Goal: Task Accomplishment & Management: Use online tool/utility

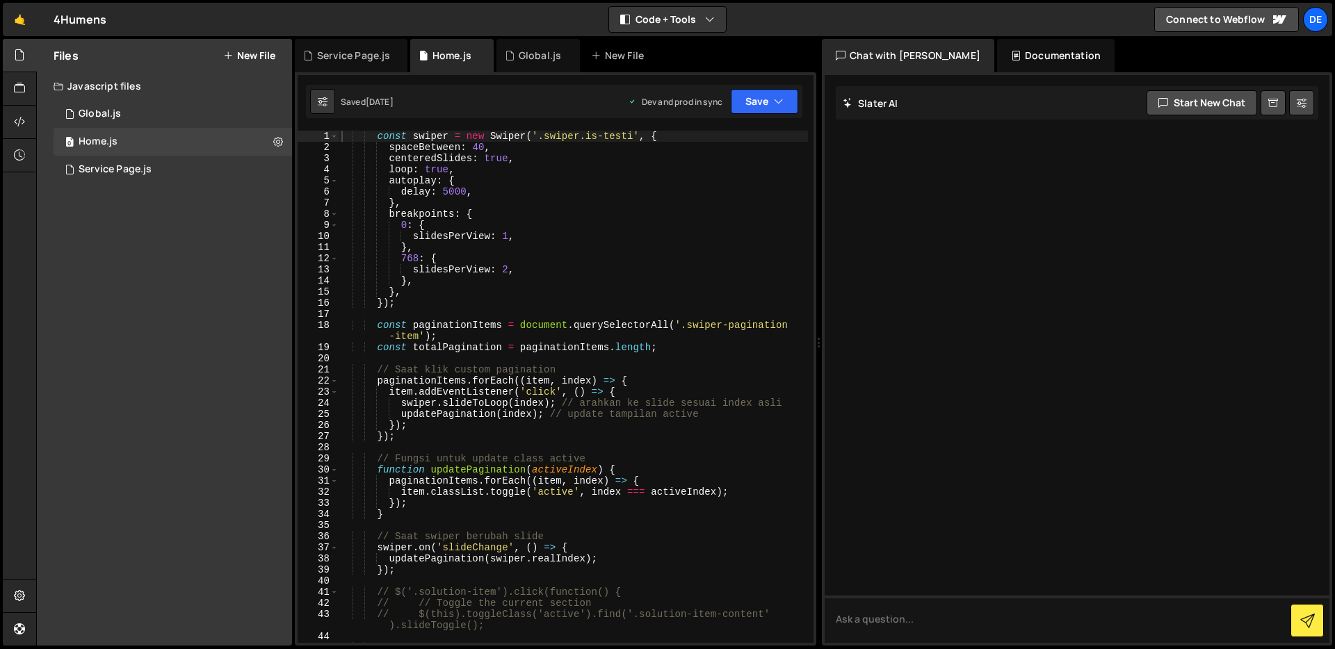
click at [560, 236] on div "const swiper = new Swiper ( '.swiper.is-testi' , { spaceBetween : 40 , centered…" at bounding box center [573, 404] width 469 height 546
click at [628, 291] on div "const swiper = new Swiper ( '.swiper.is-testi' , { spaceBetween : 40 , centered…" at bounding box center [573, 404] width 469 height 546
type textarea "},"
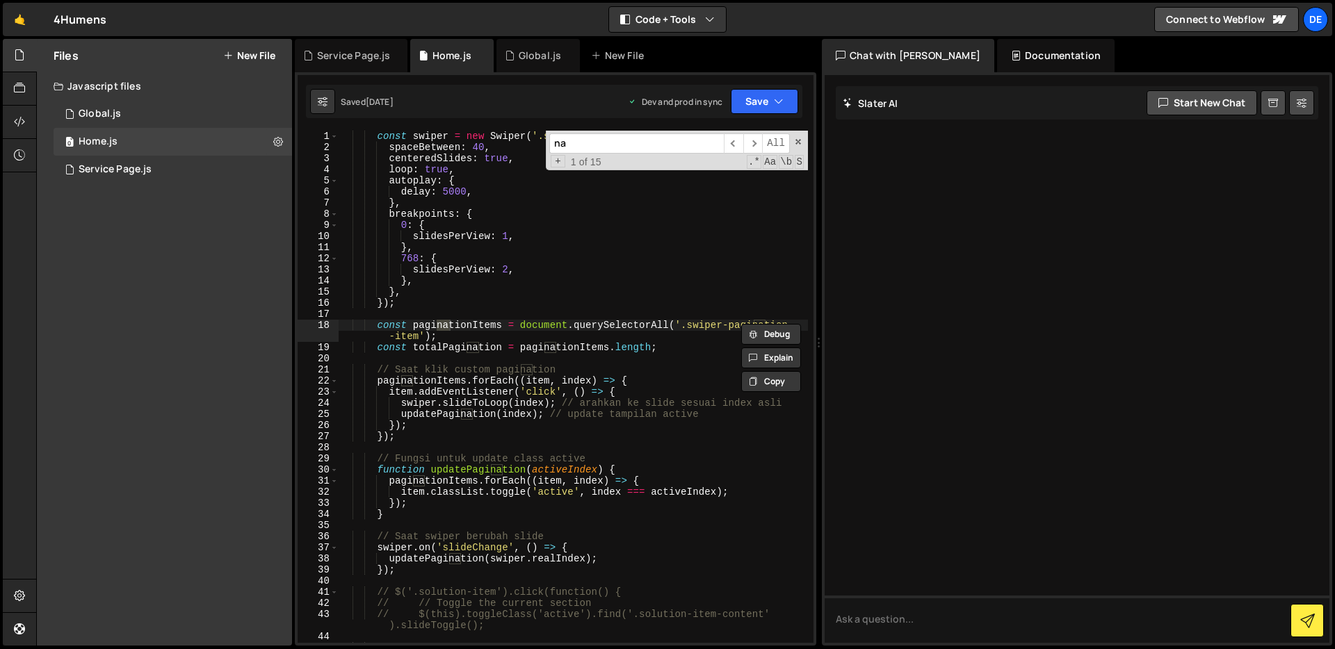
type input "n"
click at [797, 143] on span at bounding box center [798, 142] width 10 height 10
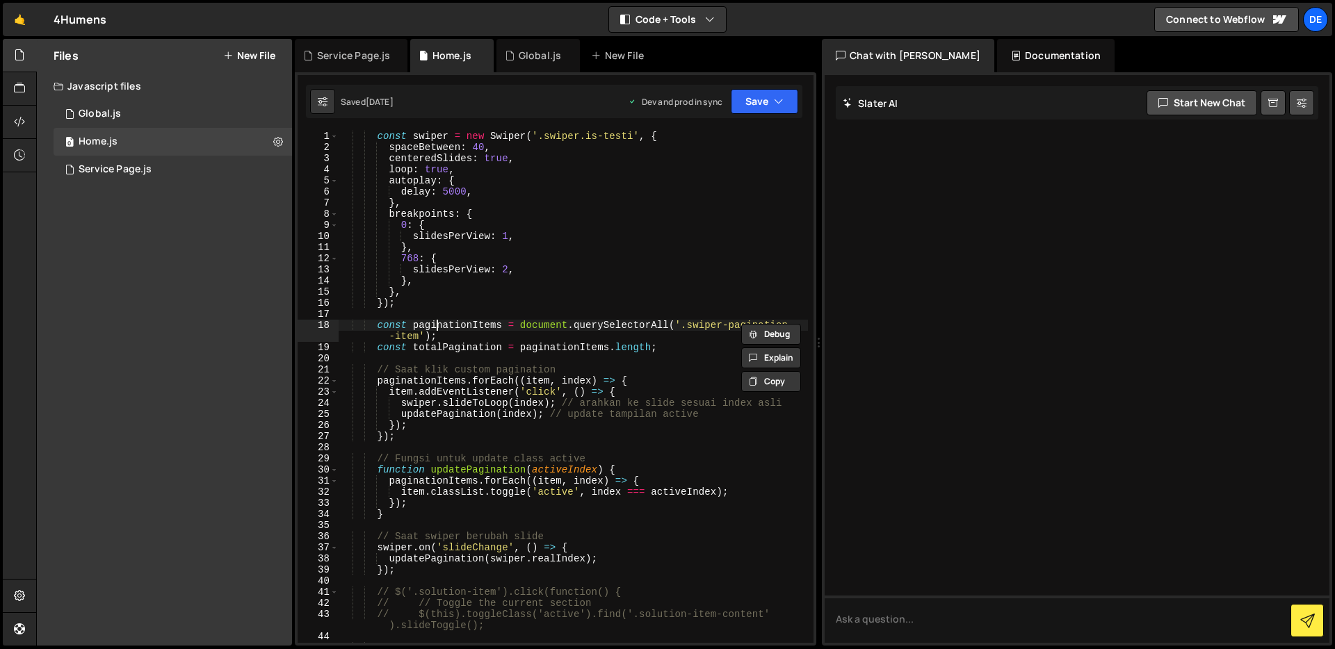
click at [606, 206] on div "const swiper = new Swiper ( '.swiper.is-testi' , { spaceBetween : 40 , centered…" at bounding box center [573, 404] width 469 height 546
type textarea "},"
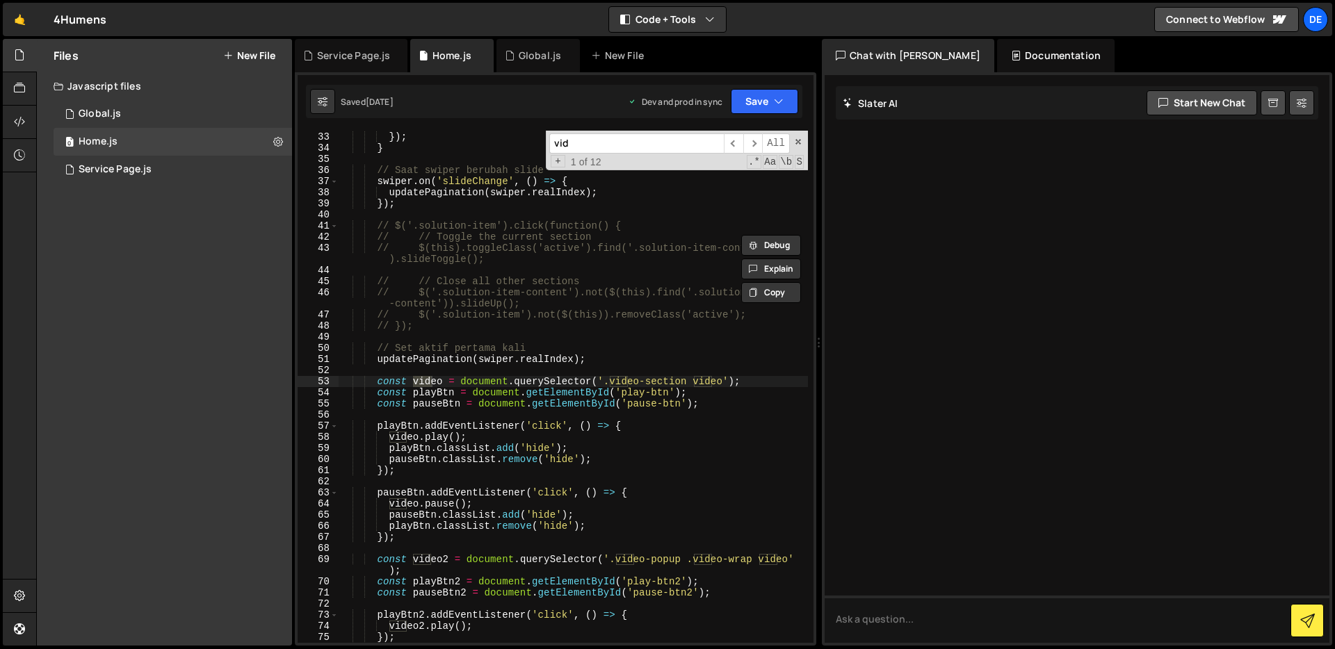
scroll to position [367, 0]
click at [654, 144] on input "video" at bounding box center [636, 143] width 175 height 20
type input "quote"
click at [112, 121] on div "0 Global.js 0" at bounding box center [173, 114] width 238 height 28
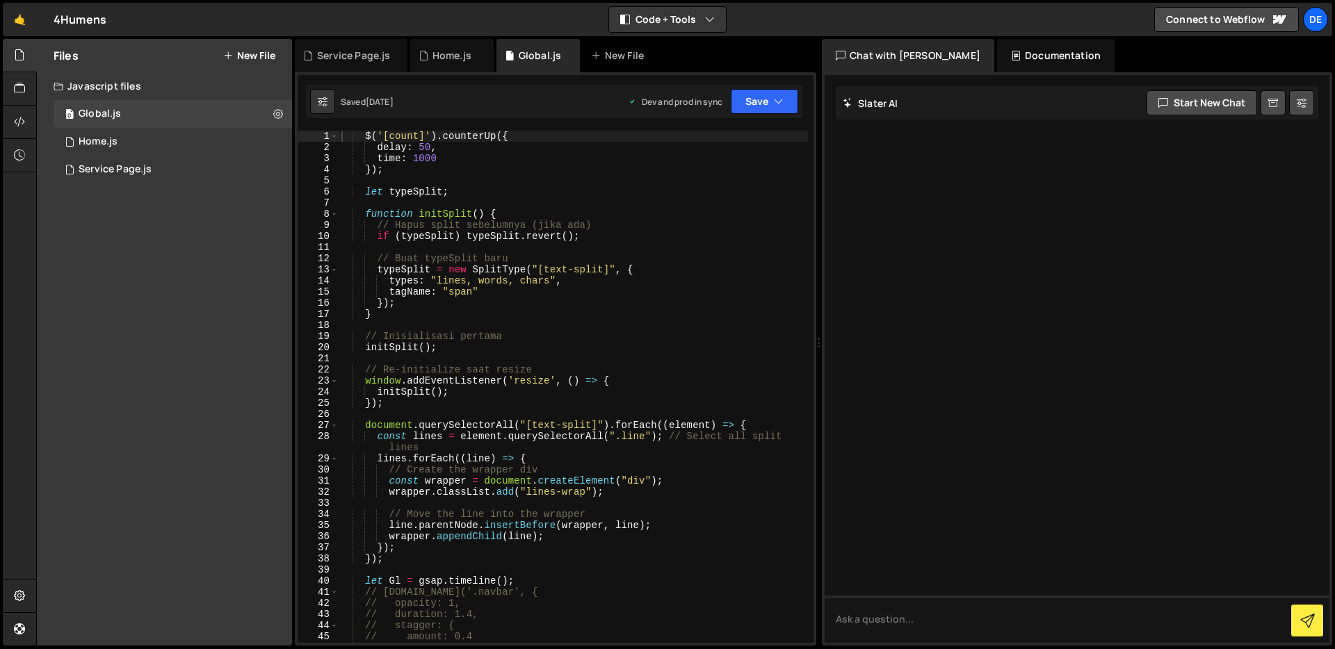
type textarea "time: 1000"
click at [526, 163] on div "$ ( '[count]' ) . counterUp ({ delay : 50 , time : 1000 }) ; let typeSplit ; fu…" at bounding box center [573, 398] width 469 height 535
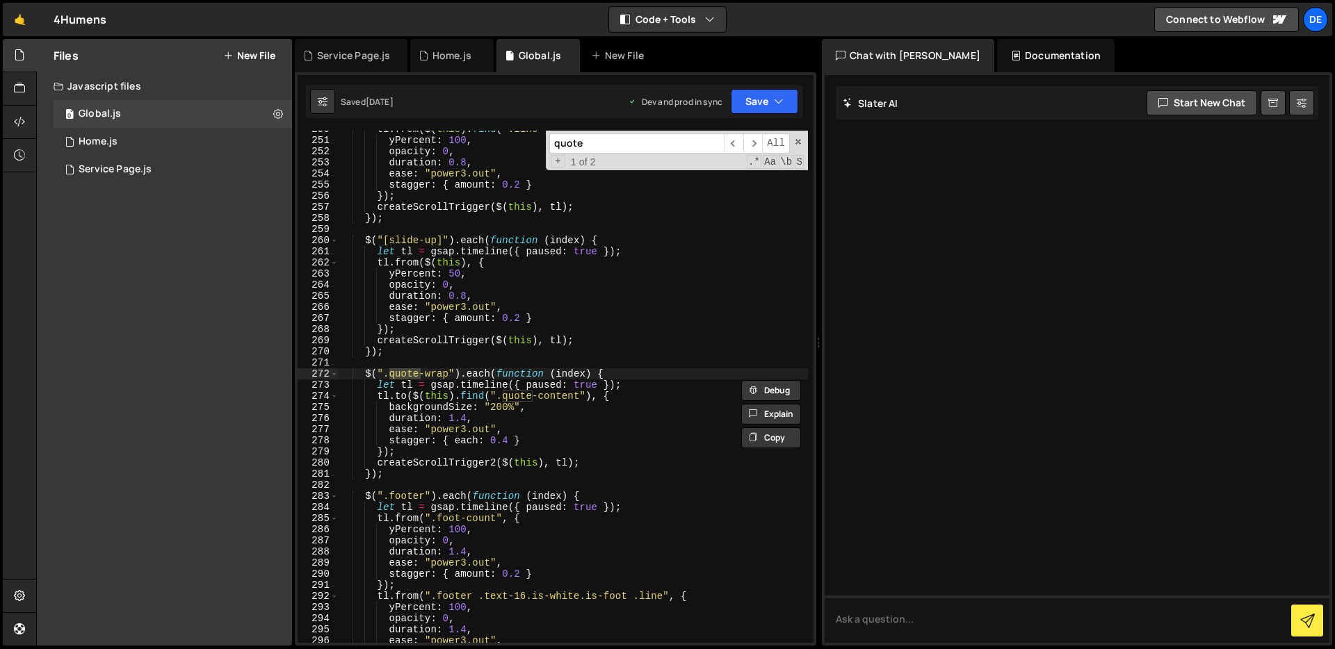
scroll to position [2837, 0]
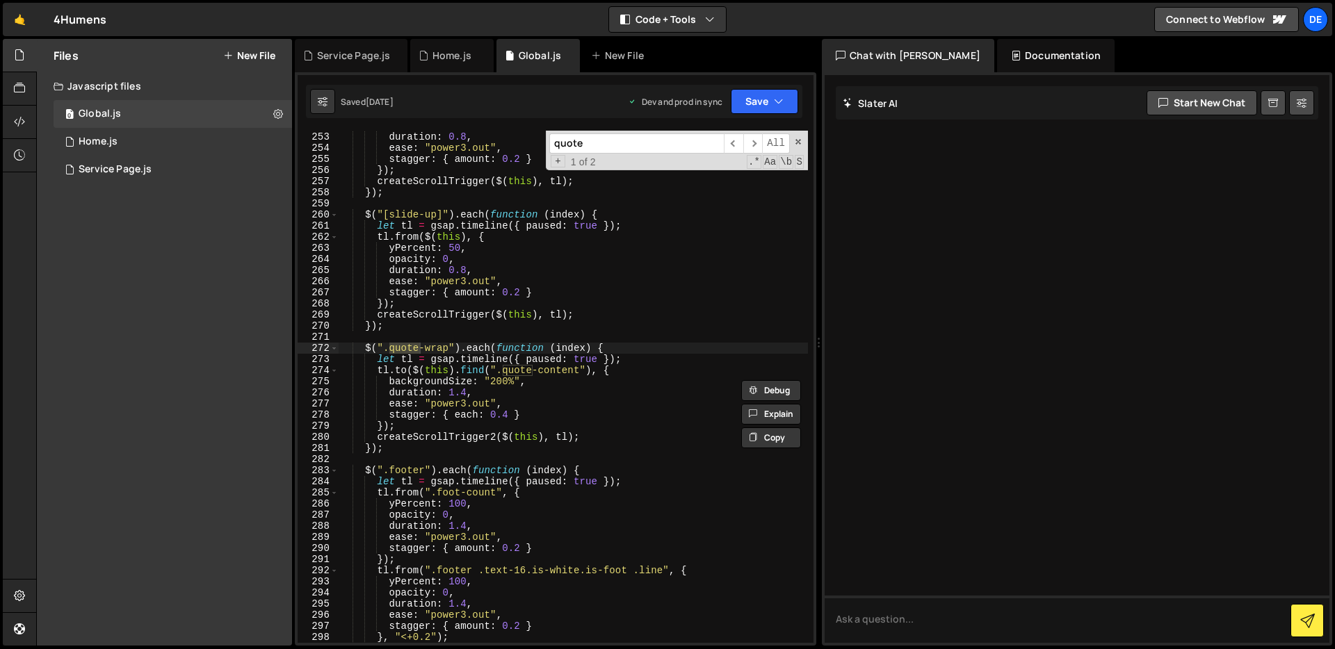
type input "quote"
click at [594, 412] on div "opacity : 0 , duration : 0.8 , ease : "power3.out" , stagger : { amount : 0.2 }…" at bounding box center [573, 387] width 469 height 535
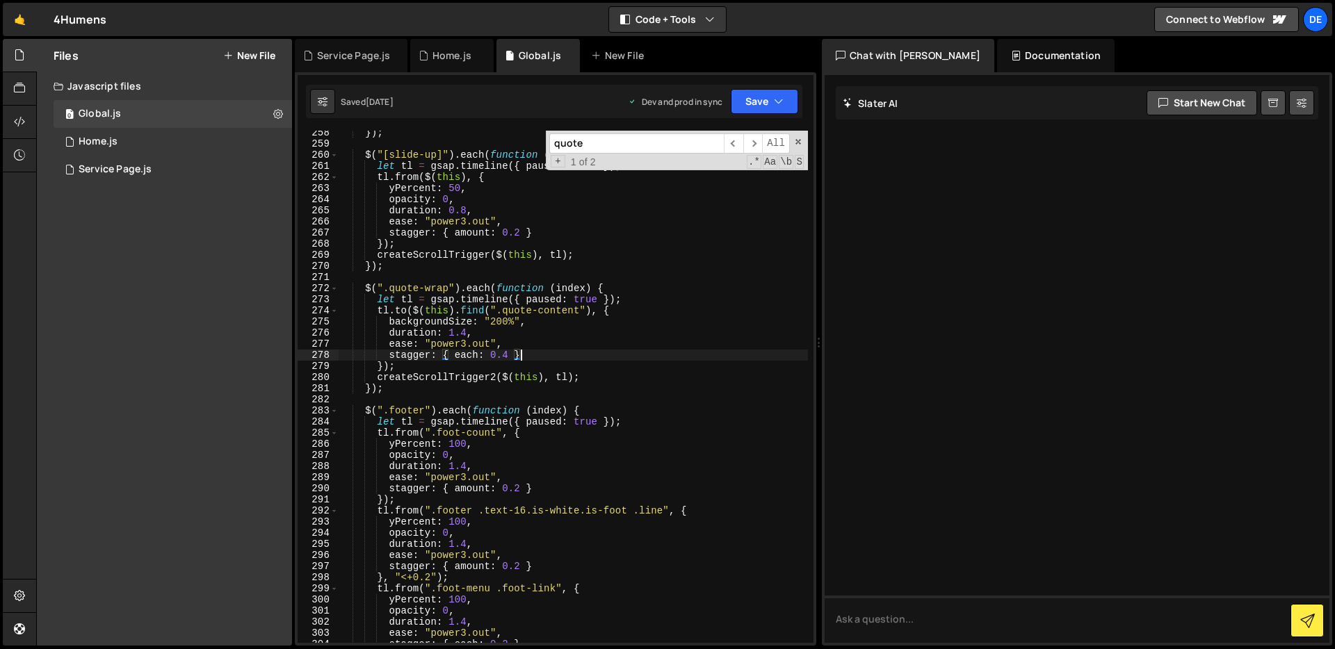
scroll to position [2886, 0]
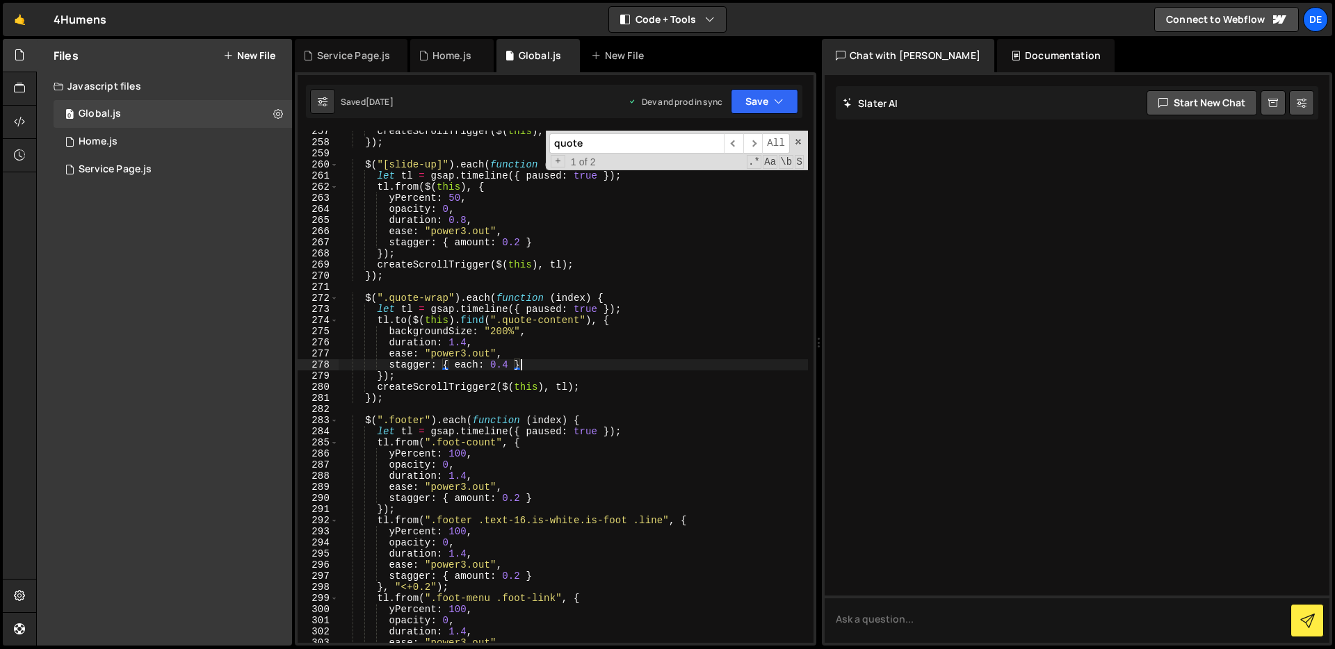
click at [616, 365] on div "createScrollTrigger ( $ ( this ) , tl ) ; }) ; $ ( "[slide-up]" ) . each ( func…" at bounding box center [573, 393] width 469 height 535
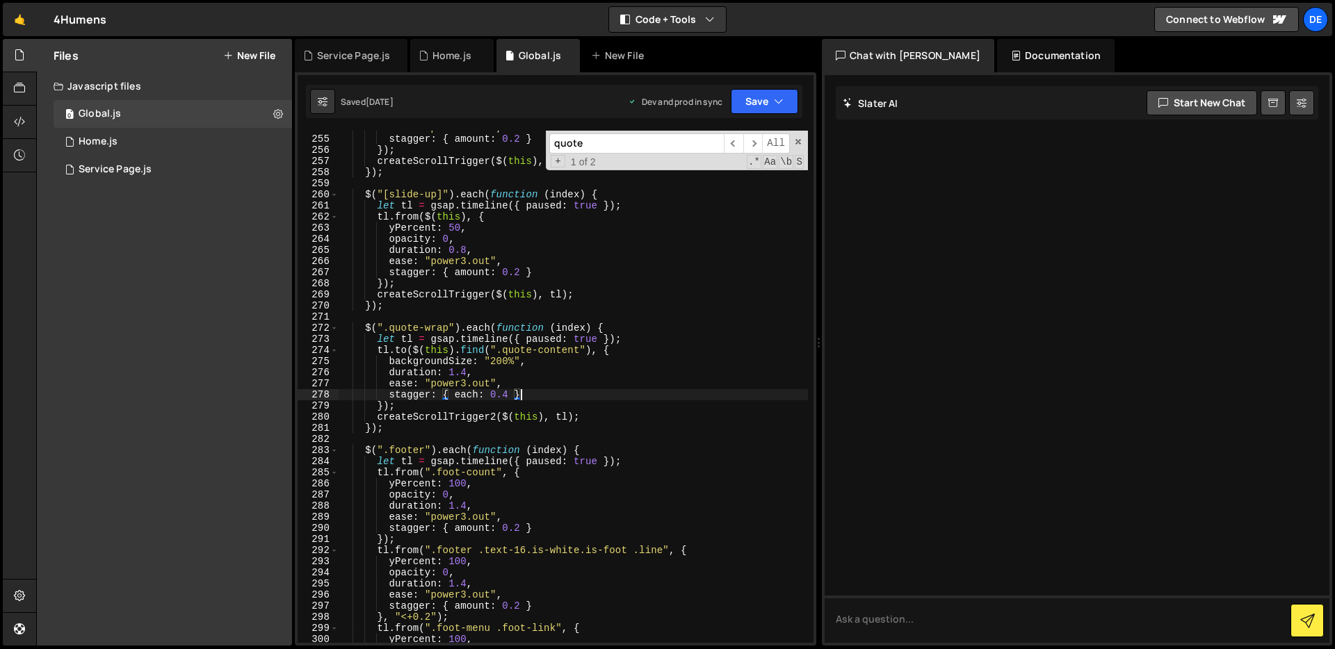
scroll to position [2857, 0]
click at [595, 430] on div "ease : "power3.out" , stagger : { amount : 0.2 } }) ; createScrollTrigger ( $ (…" at bounding box center [573, 389] width 469 height 535
type textarea "});"
click at [505, 433] on div "ease : "power3.out" , stagger : { amount : 0.2 } }) ; createScrollTrigger ( $ (…" at bounding box center [573, 389] width 469 height 535
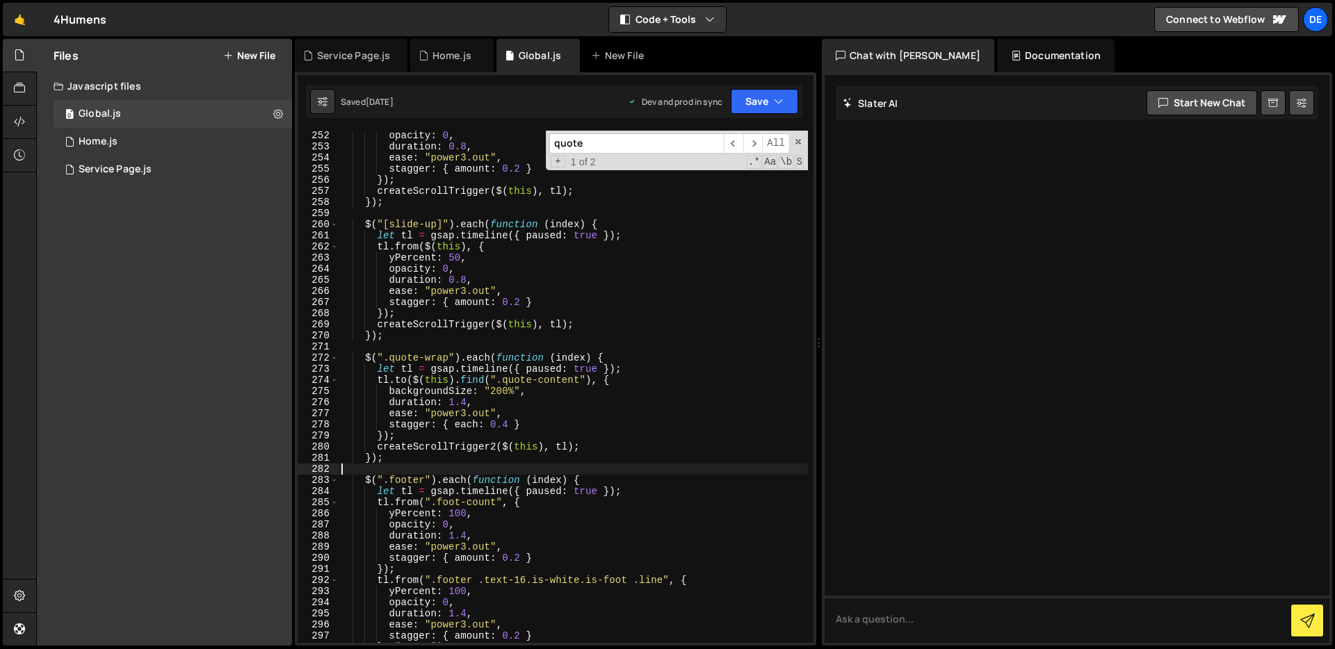
scroll to position [2826, 0]
click at [445, 458] on div "opacity : 0 , duration : 0.8 , ease : "power3.out" , stagger : { amount : 0.2 }…" at bounding box center [573, 397] width 469 height 535
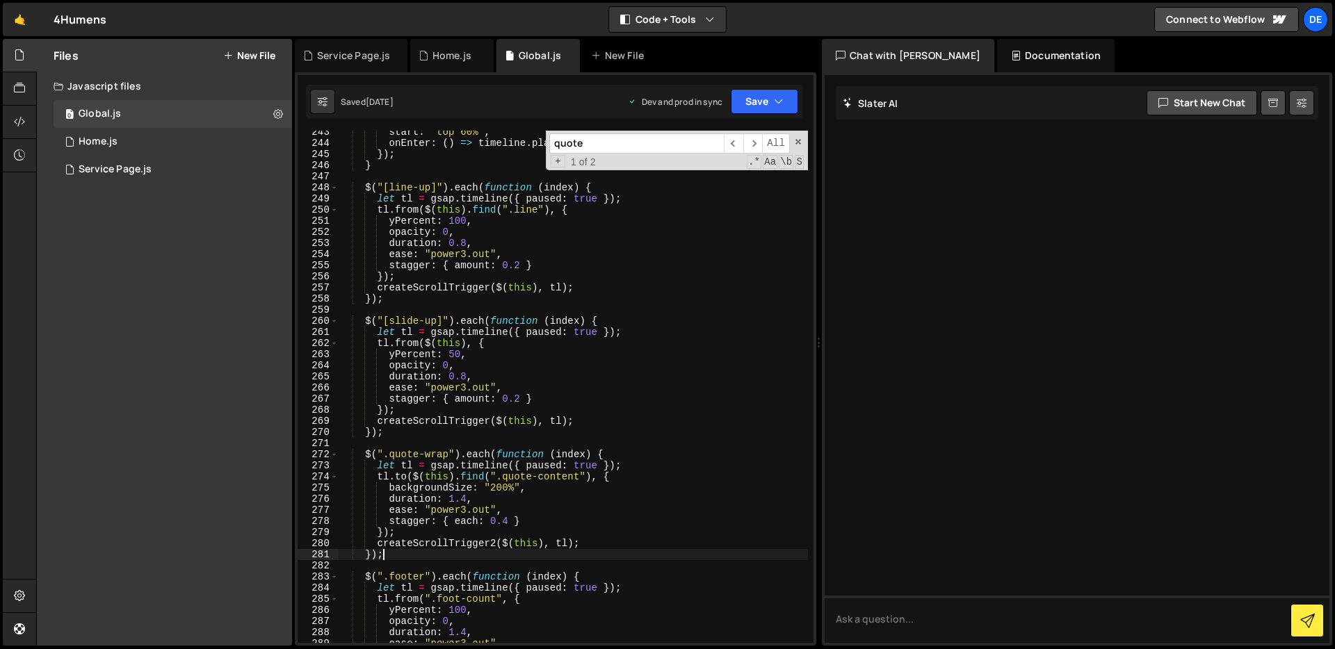
scroll to position [2726, 0]
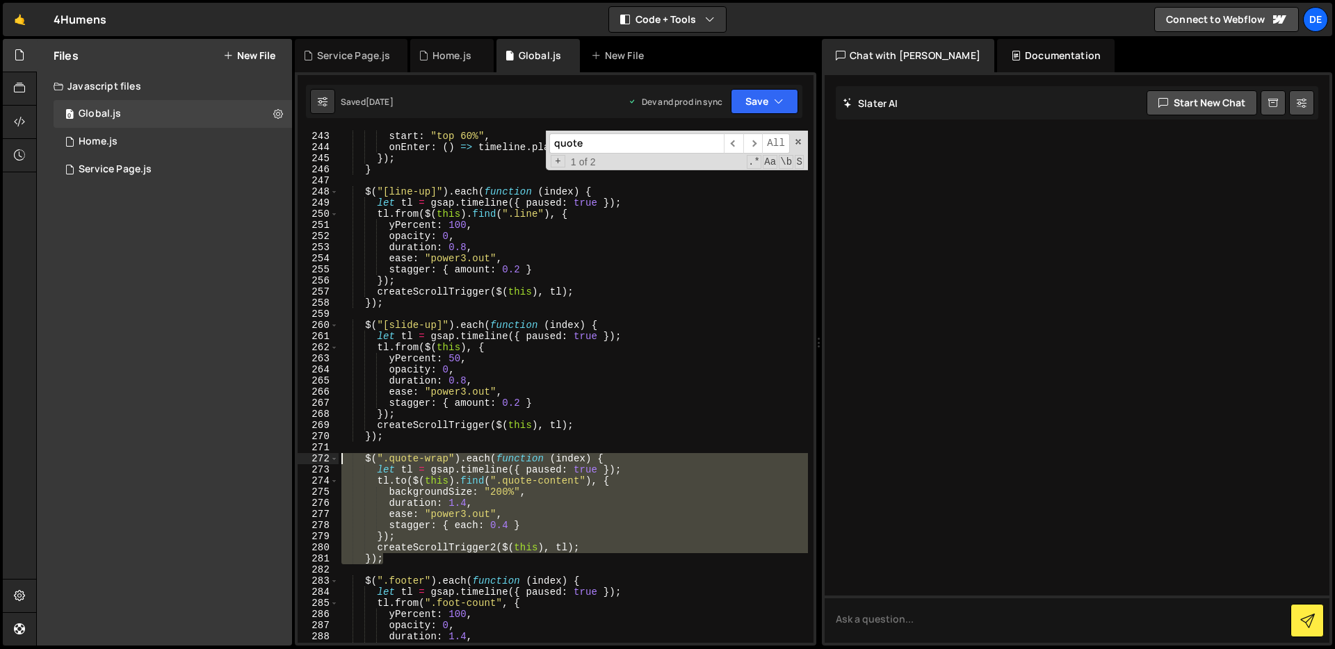
drag, startPoint x: 396, startPoint y: 562, endPoint x: 288, endPoint y: 458, distance: 149.5
click at [288, 458] on div "Files New File Javascript files 0 Global.js 0 0 Home.js 0 0 Service Page.js 0" at bounding box center [685, 343] width 1299 height 608
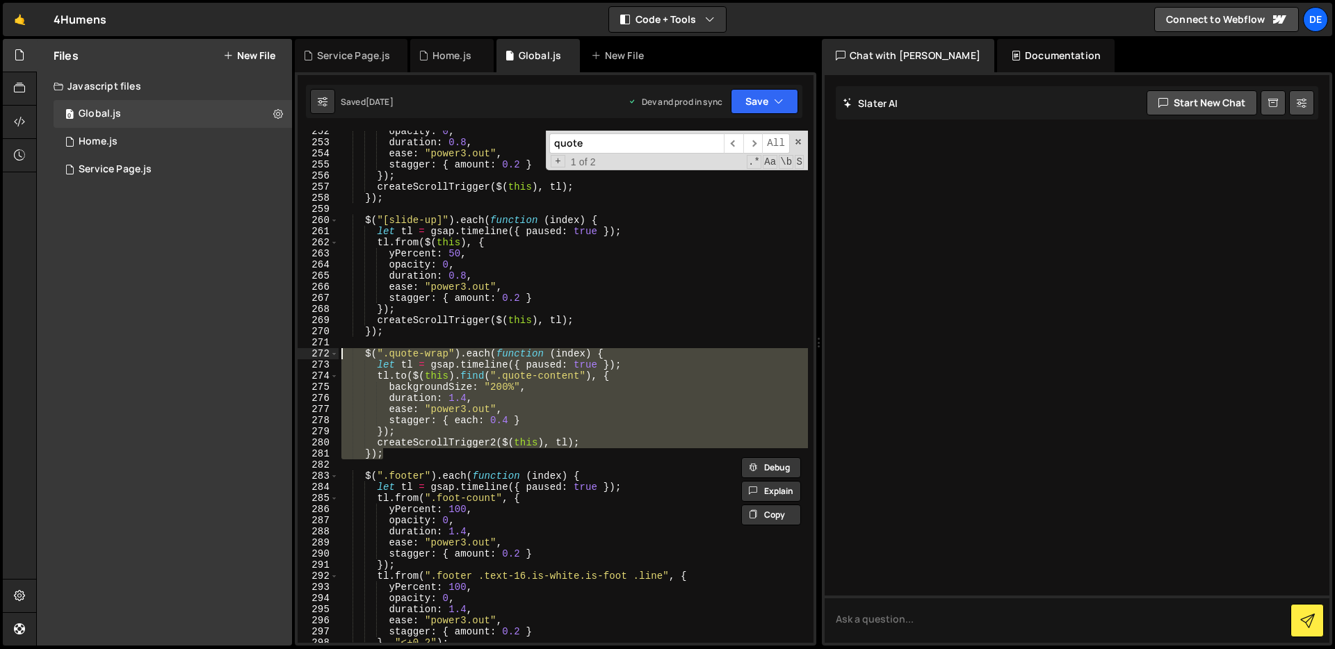
scroll to position [2819, 0]
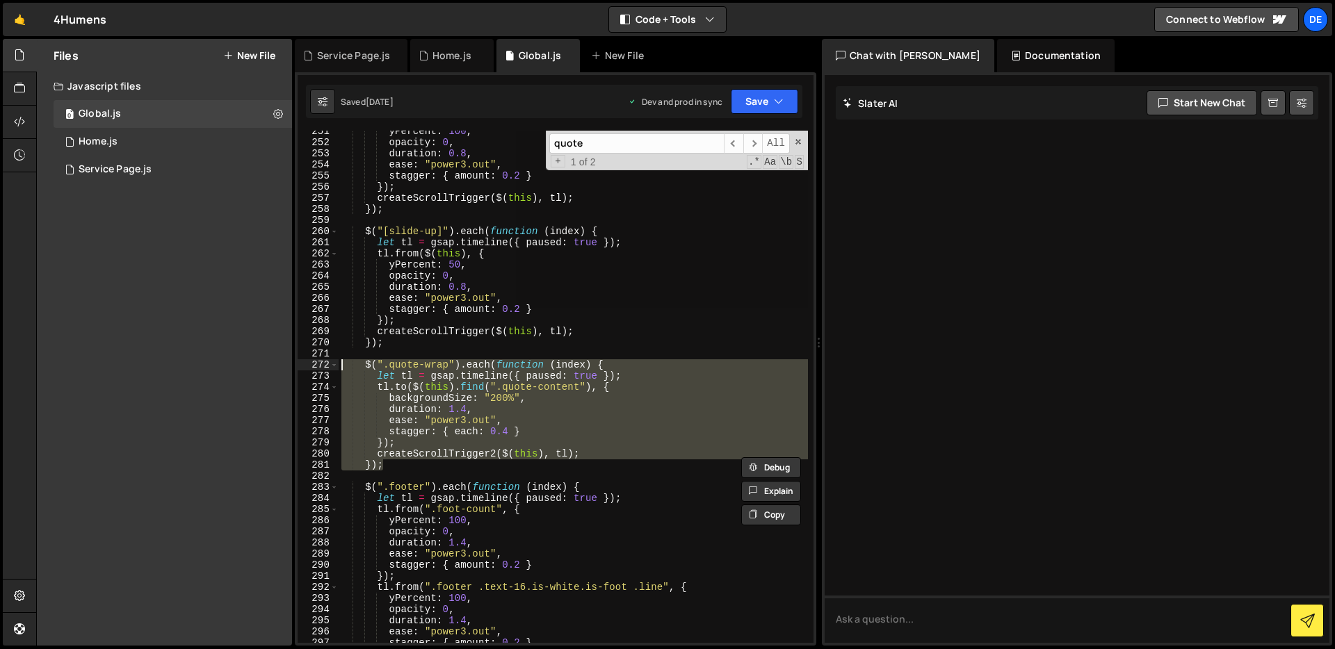
click at [440, 469] on div "yPercent : 100 , opacity : 0 , duration : 0.8 , ease : "power3.out" , stagger :…" at bounding box center [573, 387] width 469 height 512
type textarea "});"
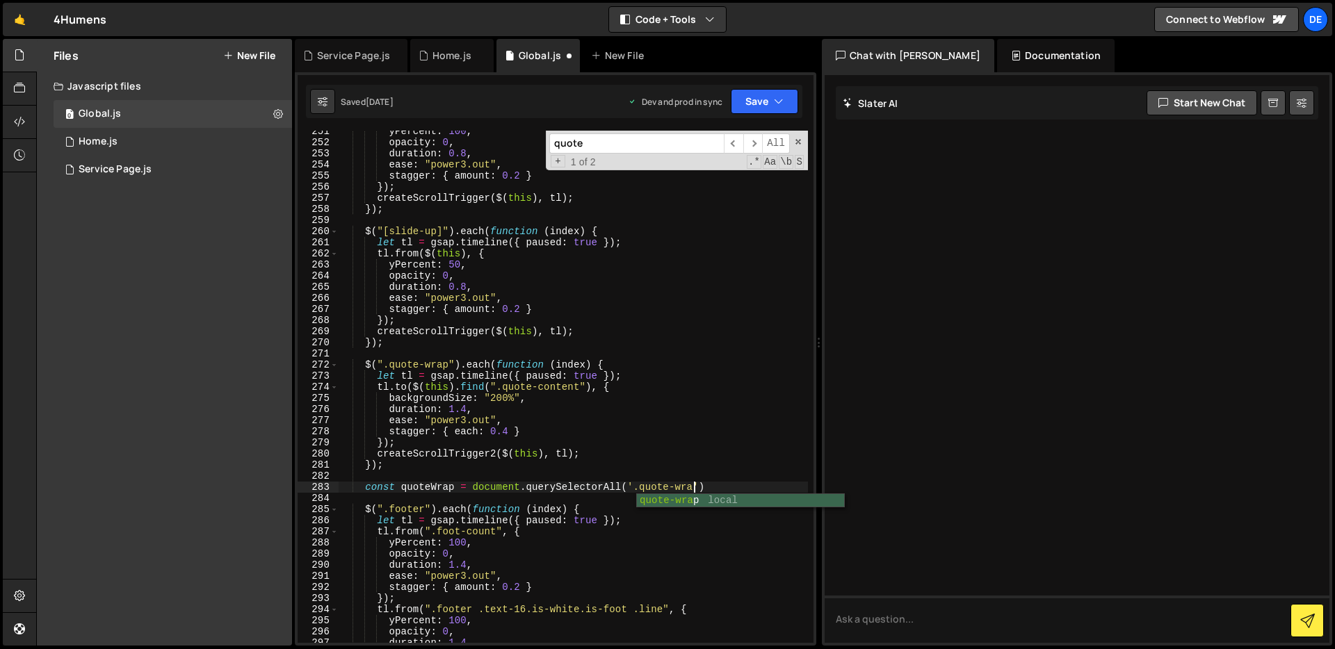
scroll to position [0, 24]
type textarea "const quoteWrap = document.querySelectorAll('.quote-wrap')"
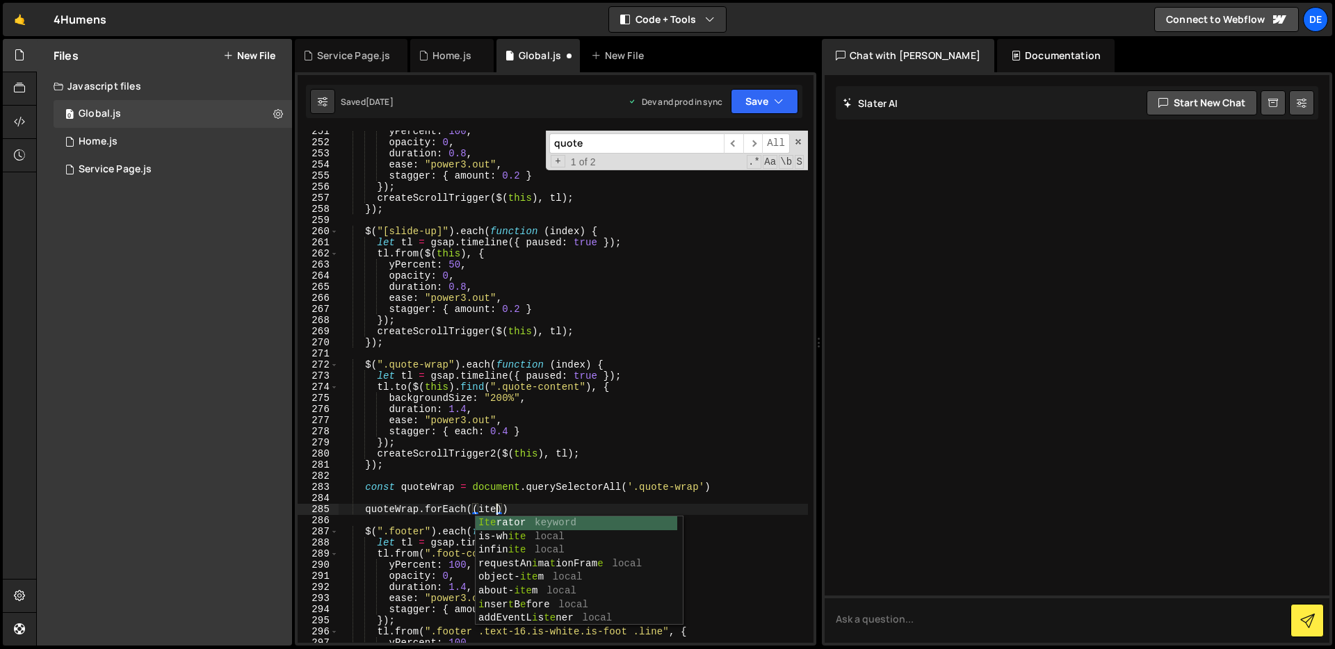
scroll to position [0, 10]
type textarea "quoteWrap.forEach((item))"
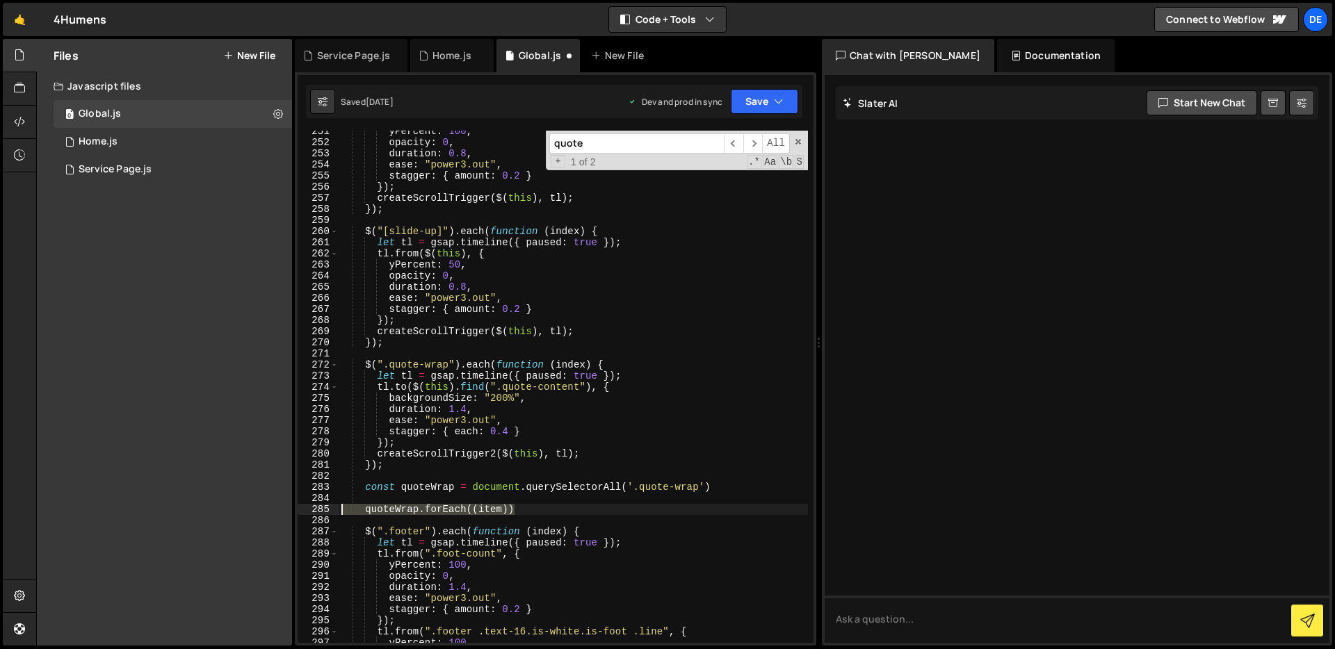
drag, startPoint x: 520, startPoint y: 510, endPoint x: 307, endPoint y: 507, distance: 213.5
click at [307, 507] on div "quoteWrap.forEach((item)) 251 252 253 254 255 256 257 258 259 260 261 262 263 2…" at bounding box center [556, 387] width 516 height 512
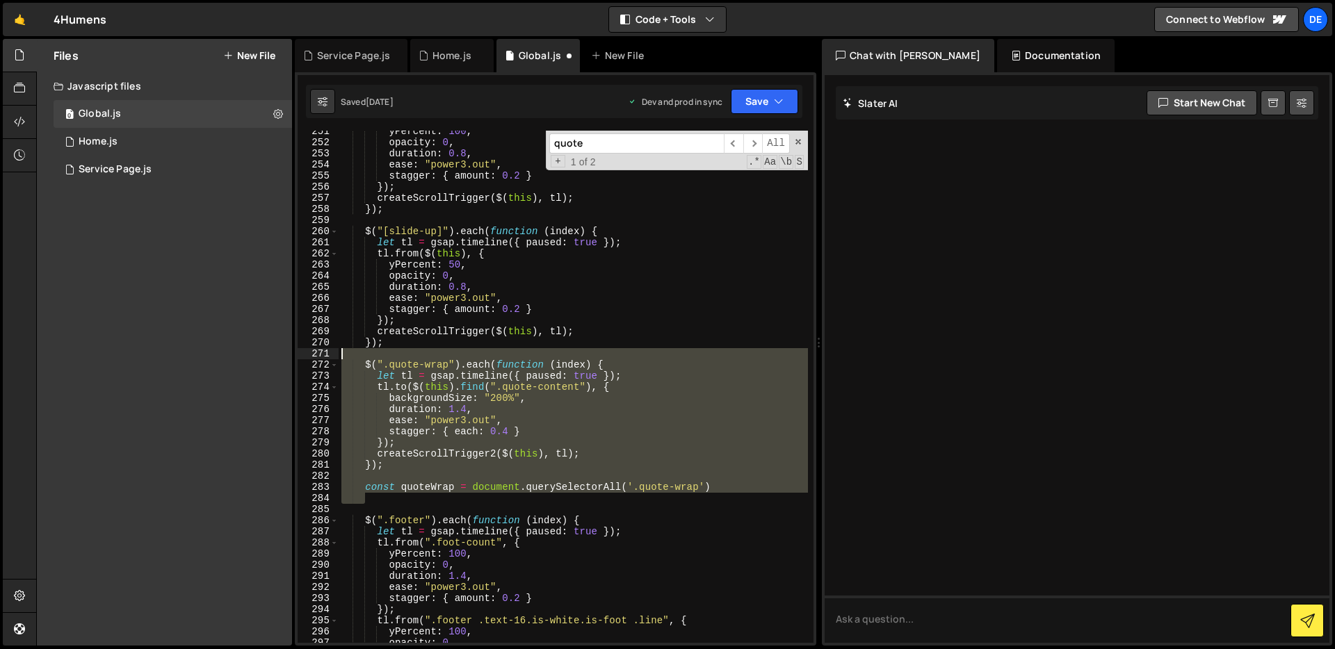
drag, startPoint x: 389, startPoint y: 500, endPoint x: 264, endPoint y: 360, distance: 187.6
click at [264, 360] on div "Files New File Javascript files 0 Global.js 0 0 Home.js 0 0 Service Page.js 0" at bounding box center [685, 343] width 1299 height 608
type textarea "$(".quote-wrap").each(function (index) { let tl = gsap.timeline({ paused: true …"
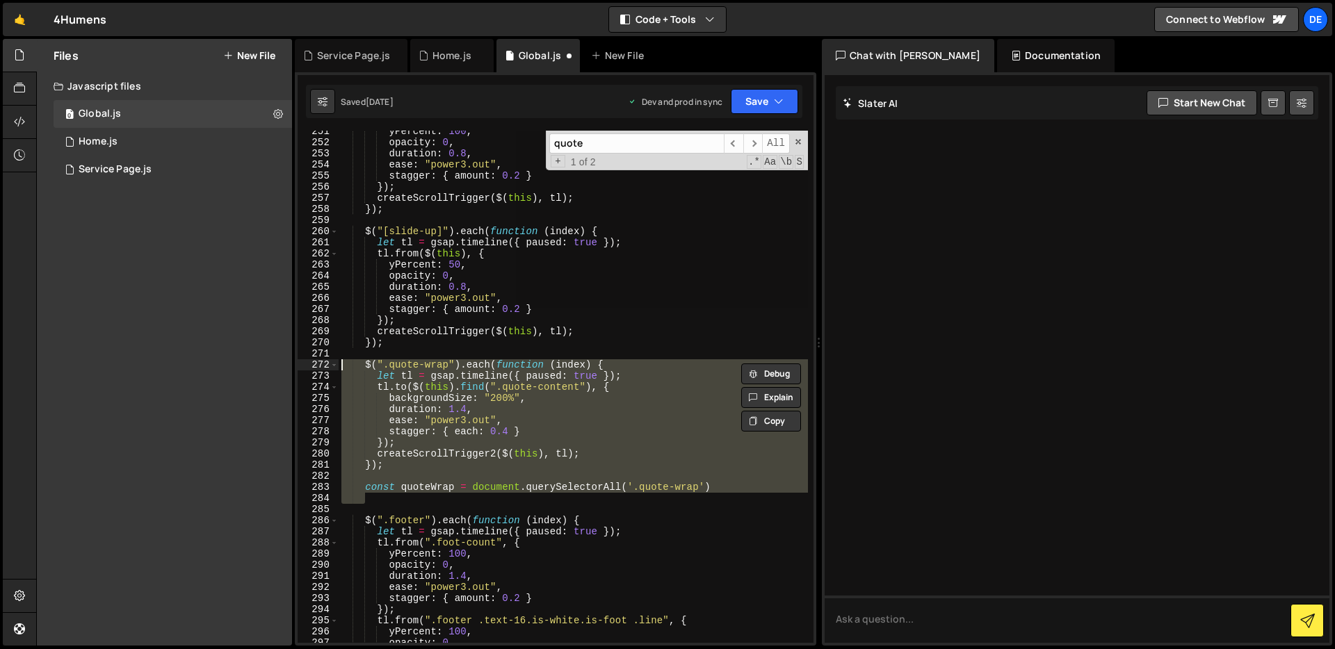
click at [534, 498] on div "yPercent : 100 , opacity : 0 , duration : 0.8 , ease : "power3.out" , stagger :…" at bounding box center [573, 387] width 469 height 512
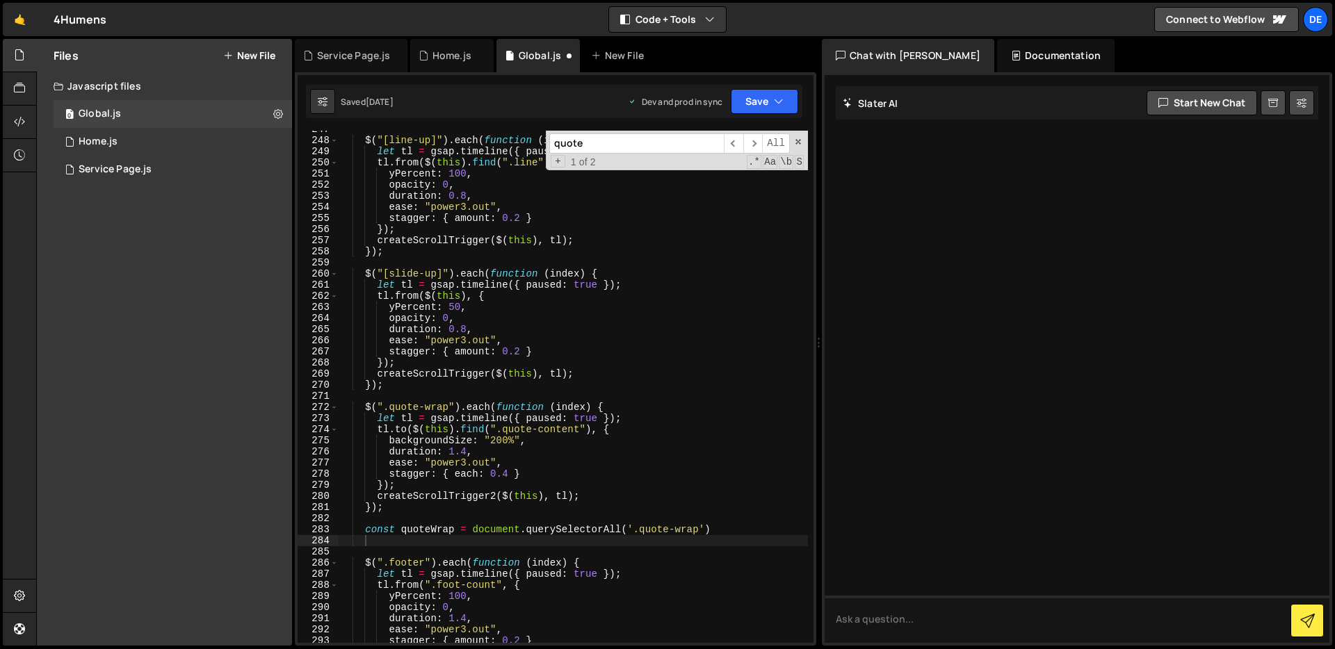
scroll to position [2800, 0]
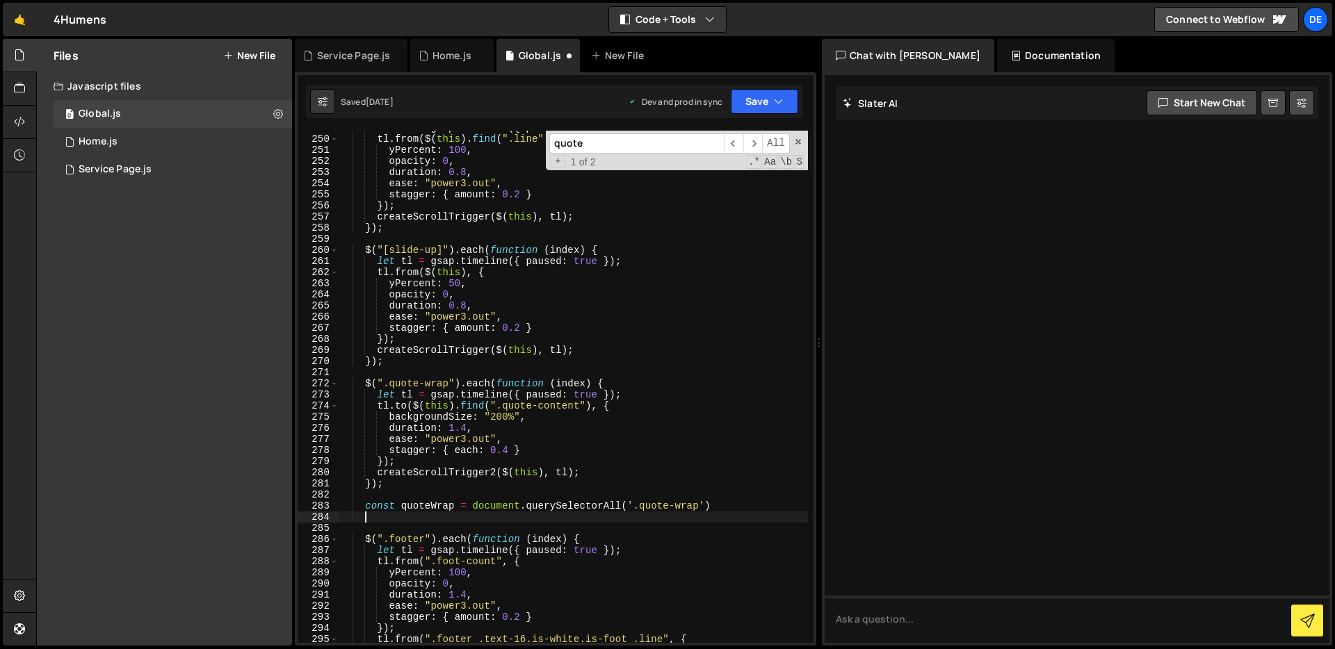
click at [371, 513] on div "let tl = gsap . timeline ({ paused : true }) ; tl . from ( $ ( this ) . find ( …" at bounding box center [573, 389] width 469 height 535
drag, startPoint x: 371, startPoint y: 513, endPoint x: 337, endPoint y: 505, distance: 35.1
click at [337, 505] on div "249 250 251 252 253 254 255 256 257 258 259 260 261 262 263 264 265 266 267 268…" at bounding box center [556, 387] width 516 height 512
type textarea "const quoteWrap = document.querySelectorAll('.quote-wrap')"
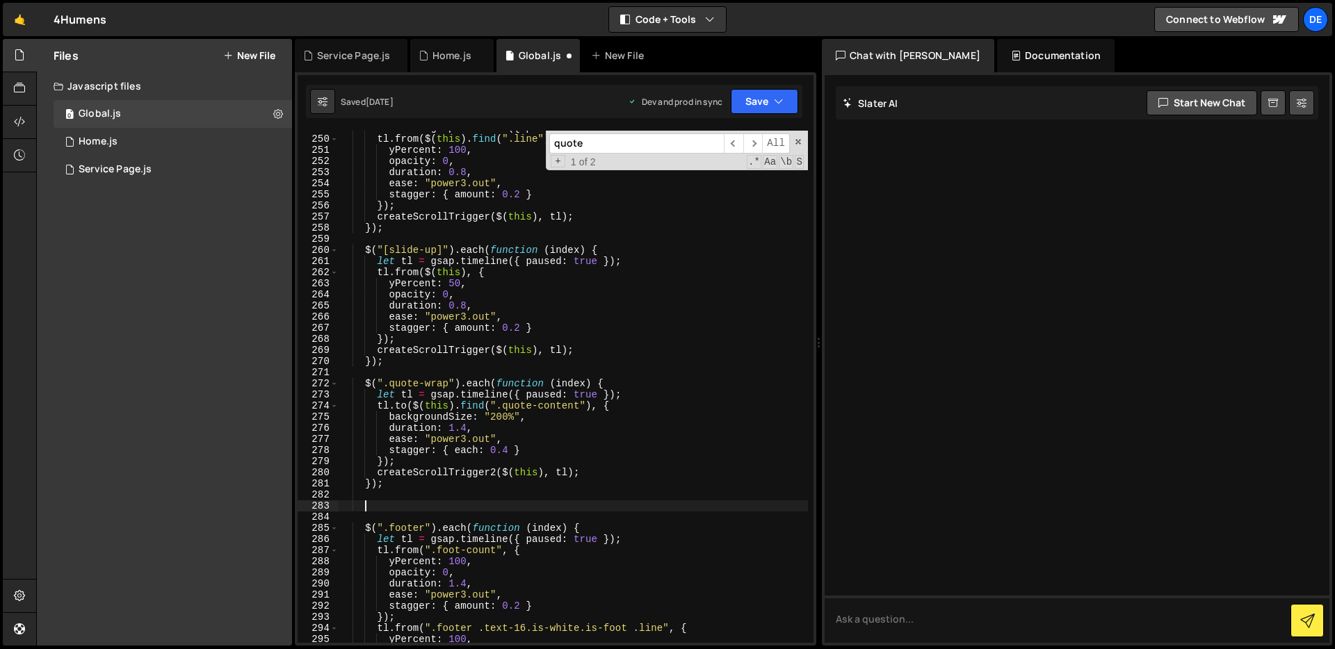
paste textarea "});"
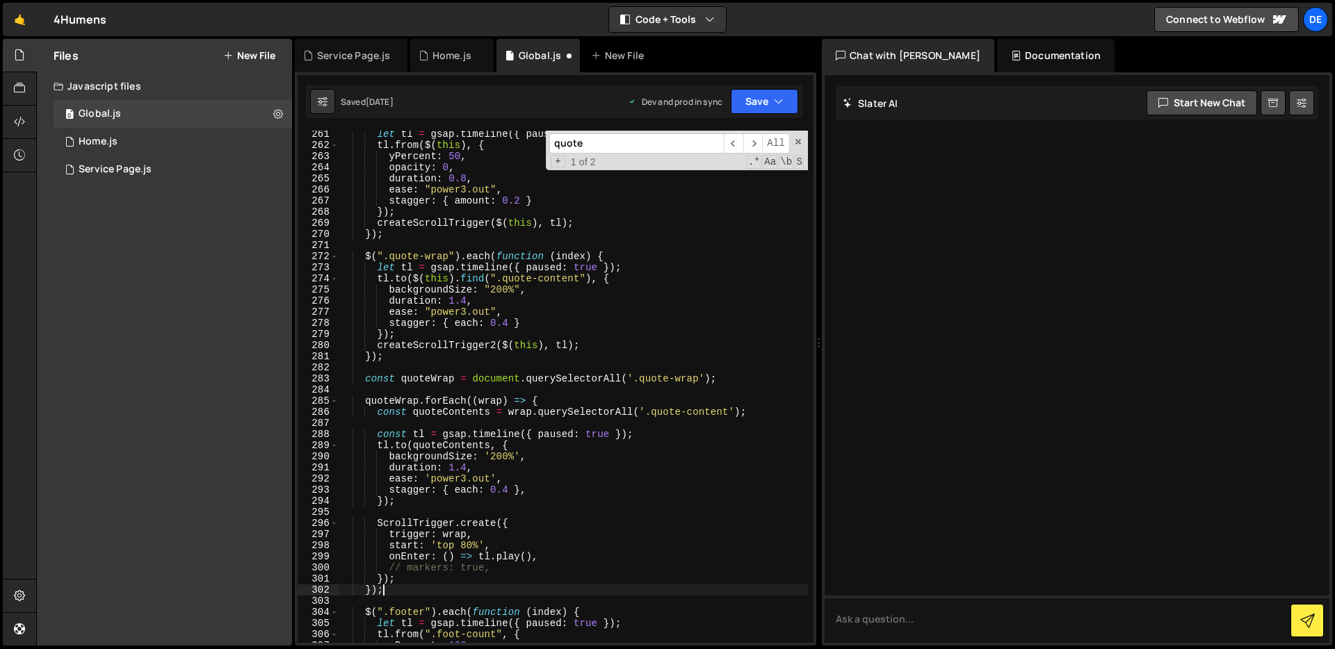
scroll to position [2929, 0]
click at [469, 542] on div "let tl = gsap . timeline ({ paused : true }) ; tl . from ( $ ( this ) , { yPerc…" at bounding box center [573, 394] width 469 height 535
click at [575, 551] on div "let tl = gsap . timeline ({ paused : true }) ; tl . from ( $ ( this ) , { yPerc…" at bounding box center [573, 394] width 469 height 535
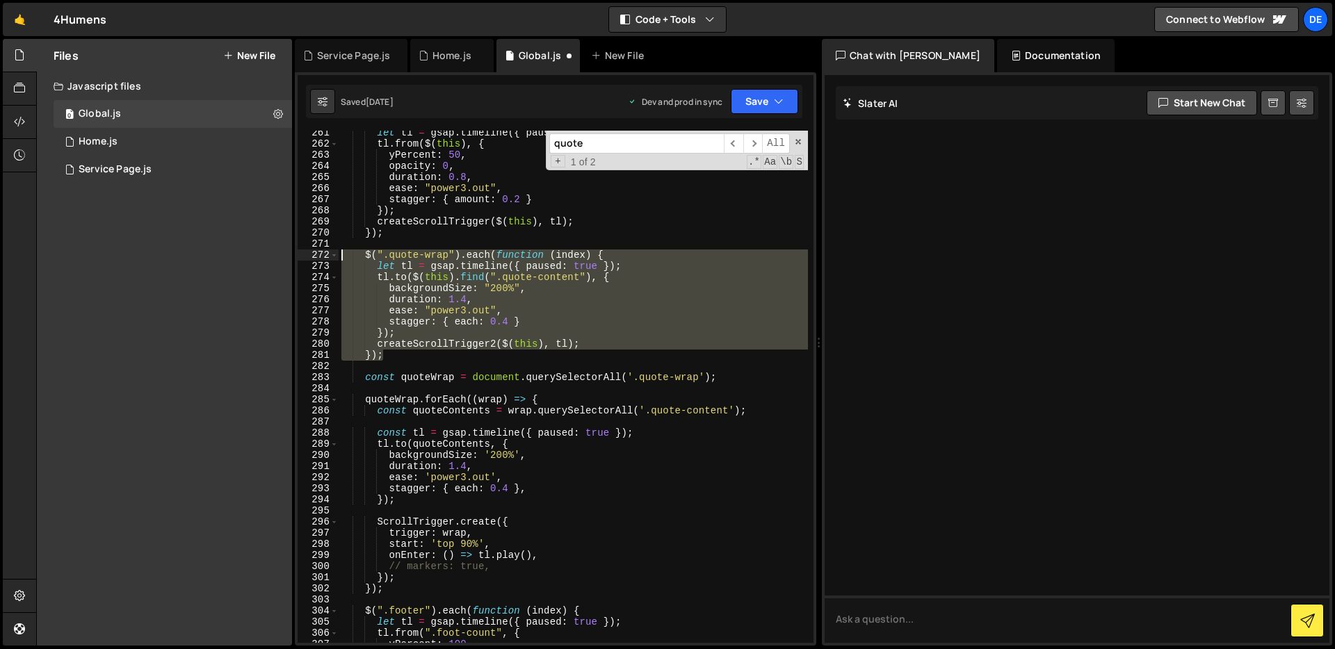
drag, startPoint x: 395, startPoint y: 357, endPoint x: 320, endPoint y: 254, distance: 127.4
click at [320, 254] on div "onEnter: () => [DOMAIN_NAME](), 261 262 263 264 265 266 267 268 269 270 271 272…" at bounding box center [556, 387] width 516 height 512
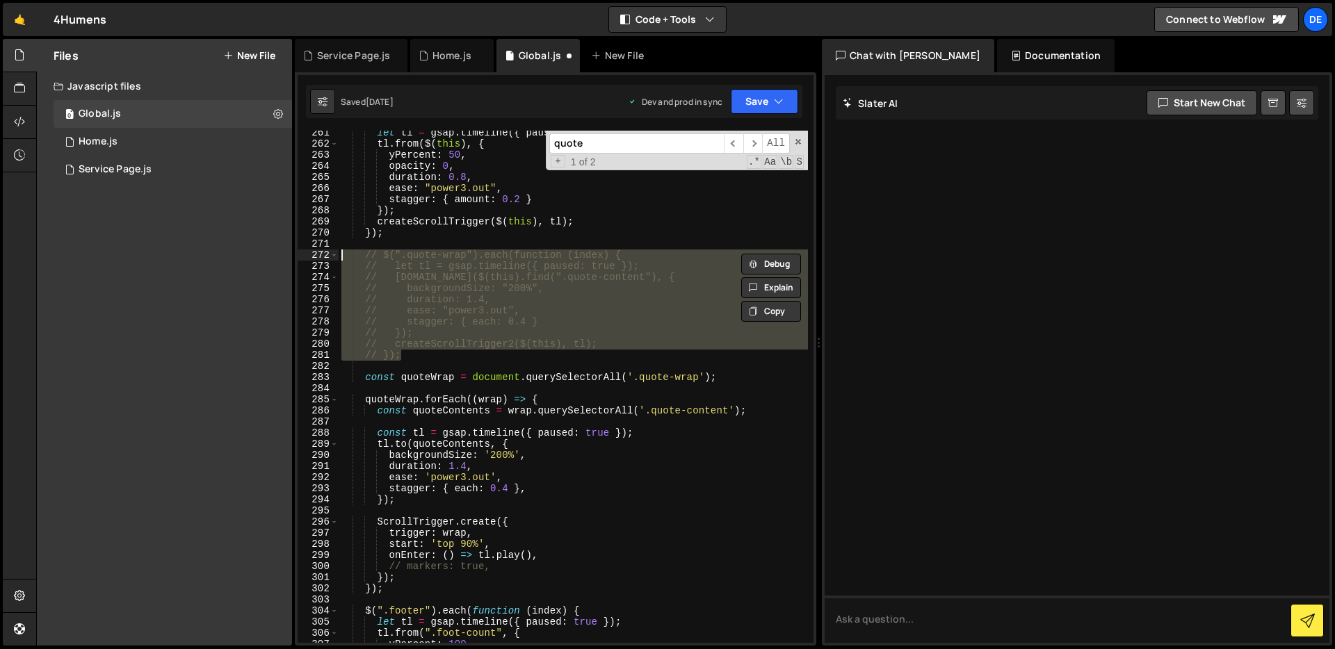
click at [688, 527] on div "let tl = gsap . timeline ({ paused : true }) ; tl . from ( $ ( this ) , { yPerc…" at bounding box center [573, 394] width 469 height 535
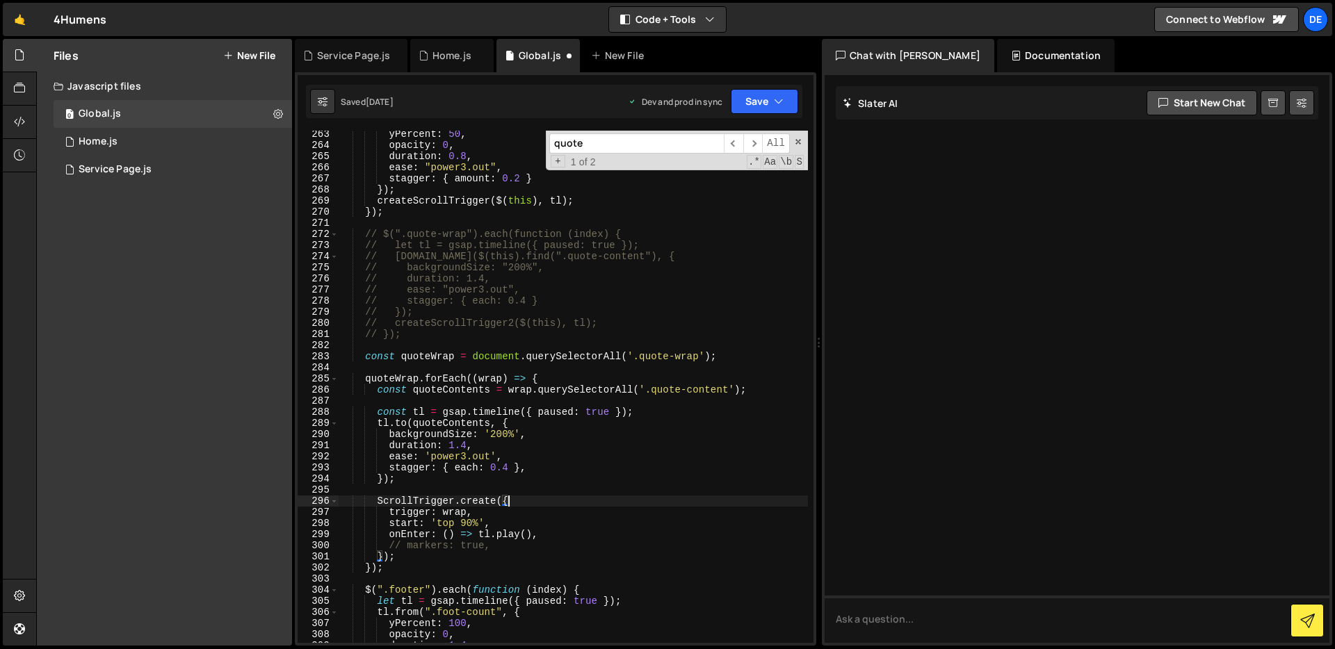
scroll to position [2949, 0]
click at [590, 560] on div "yPercent : 50 , opacity : 0 , duration : 0.8 , ease : "power3.out" , stagger : …" at bounding box center [573, 396] width 469 height 535
click at [772, 106] on button "Save" at bounding box center [764, 101] width 67 height 25
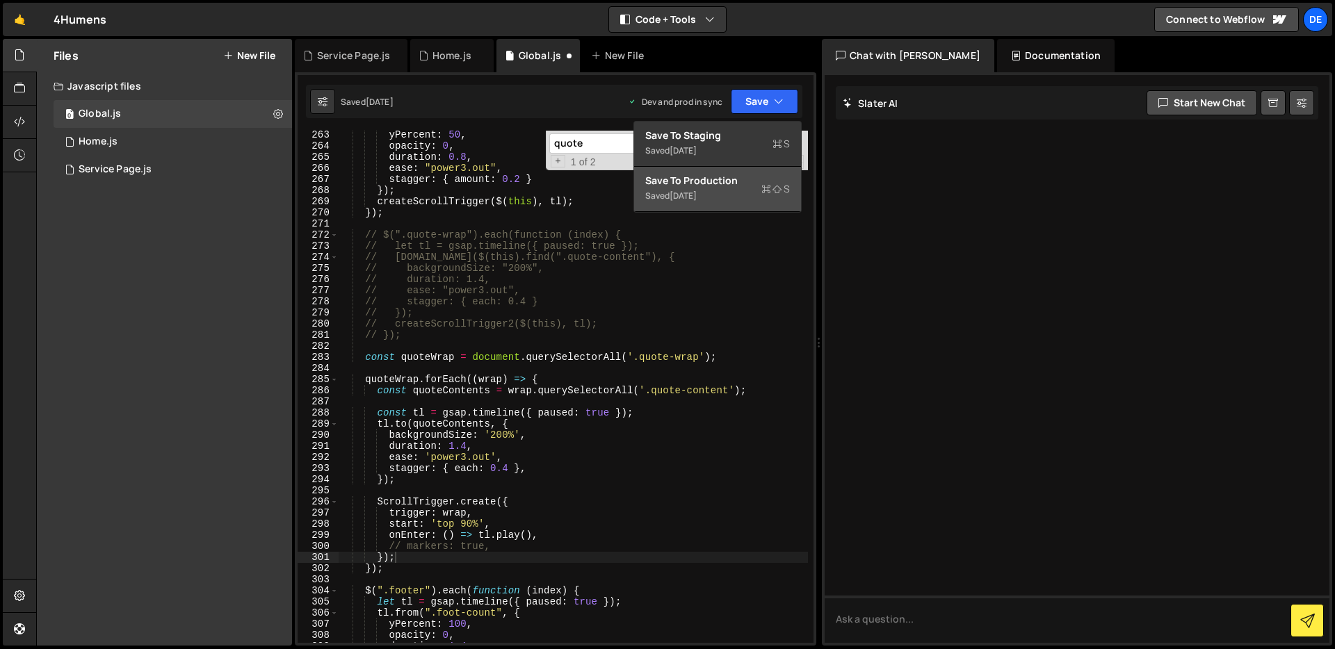
click at [715, 201] on div "Saved [DATE]" at bounding box center [717, 196] width 145 height 17
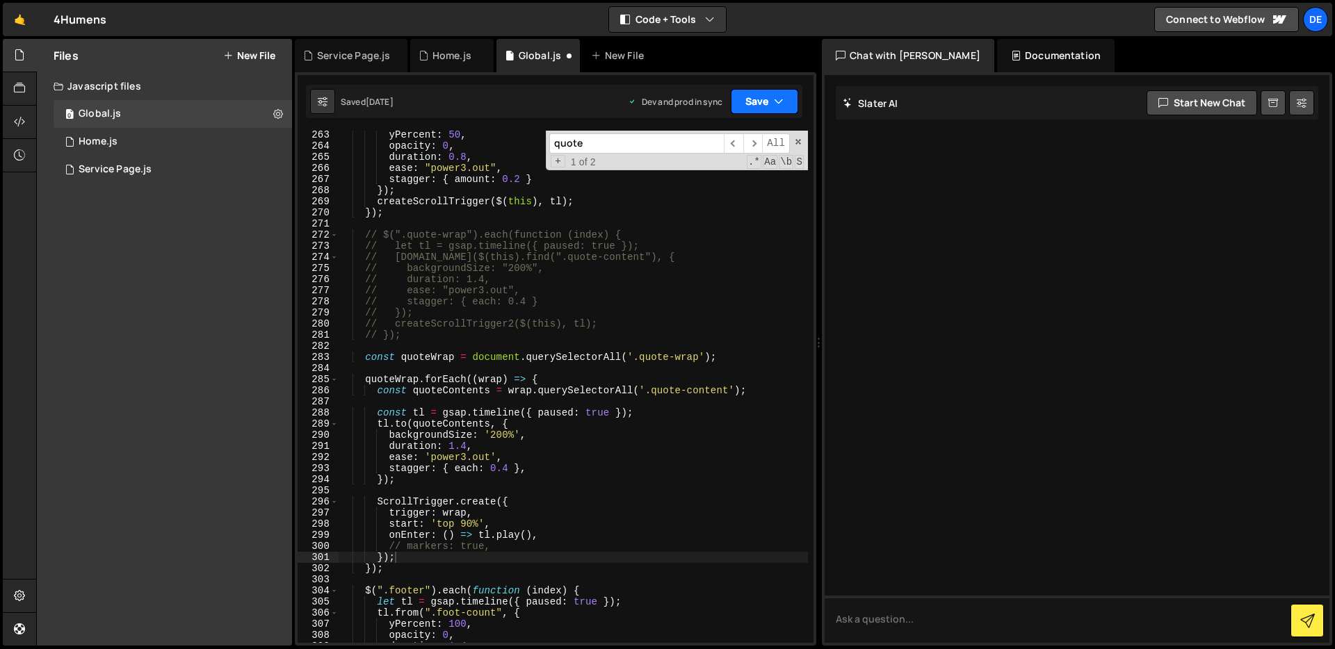
click at [776, 100] on icon "button" at bounding box center [779, 102] width 10 height 14
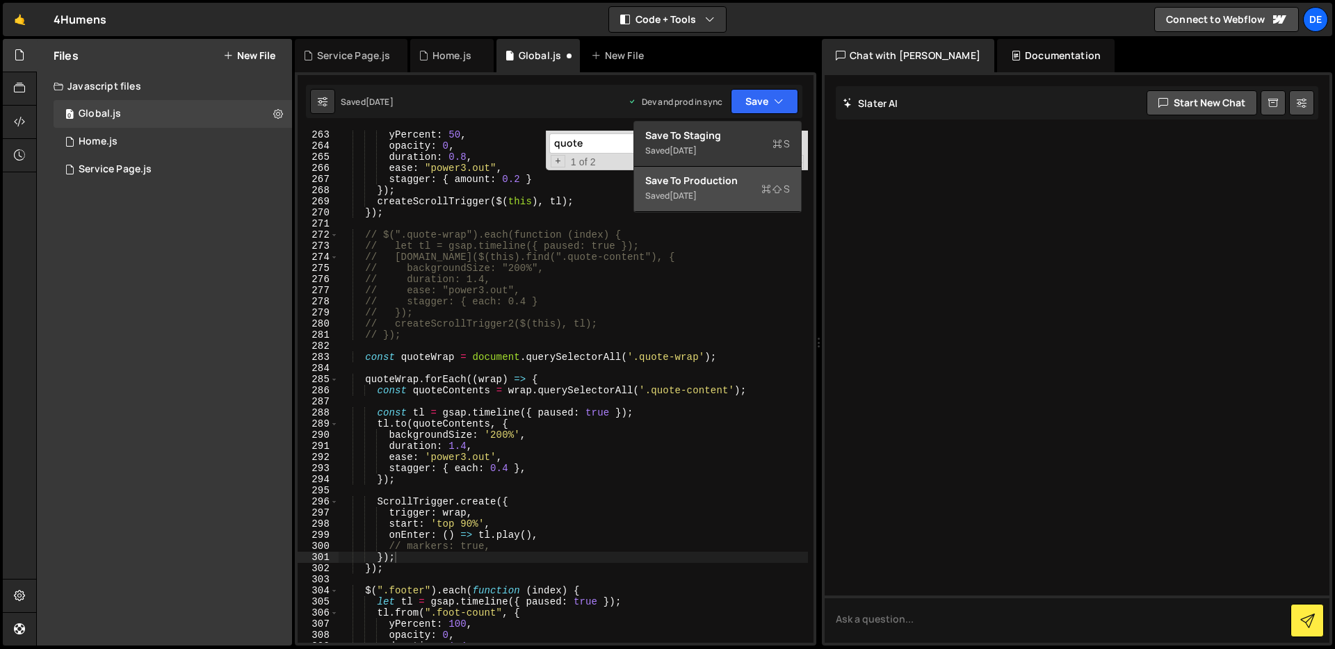
click at [724, 186] on div "Save to Production S" at bounding box center [717, 181] width 145 height 14
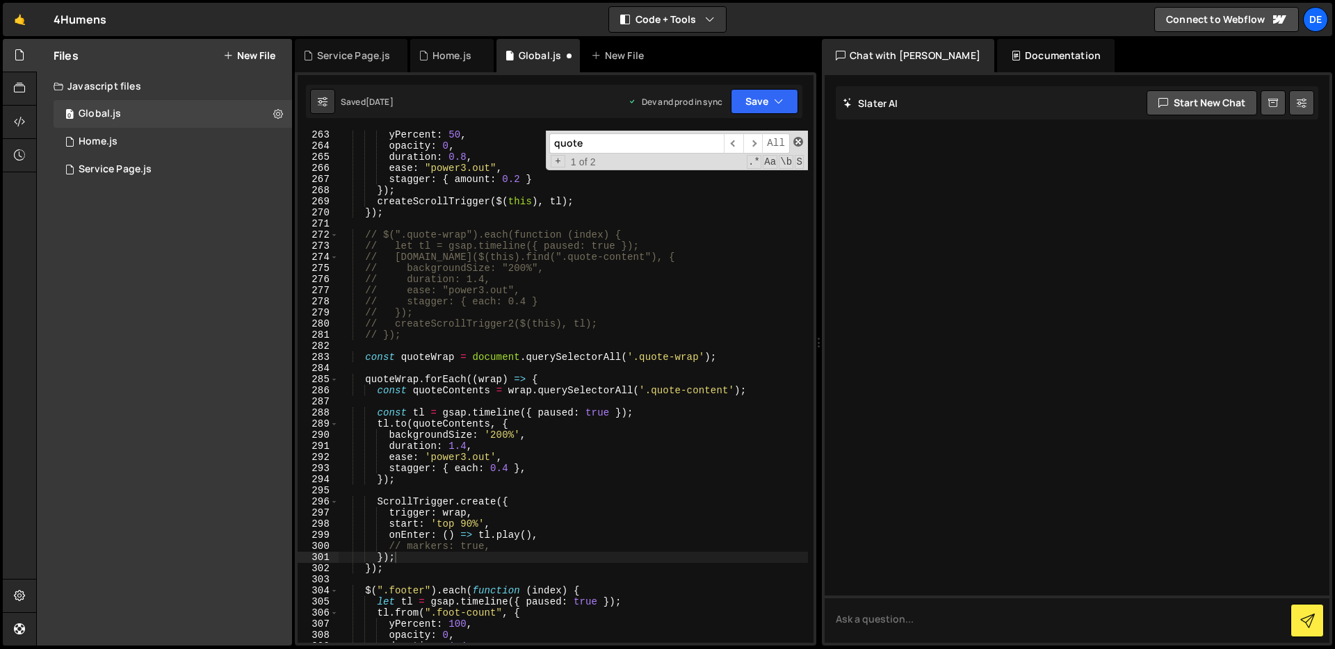
click at [800, 140] on span at bounding box center [798, 142] width 10 height 10
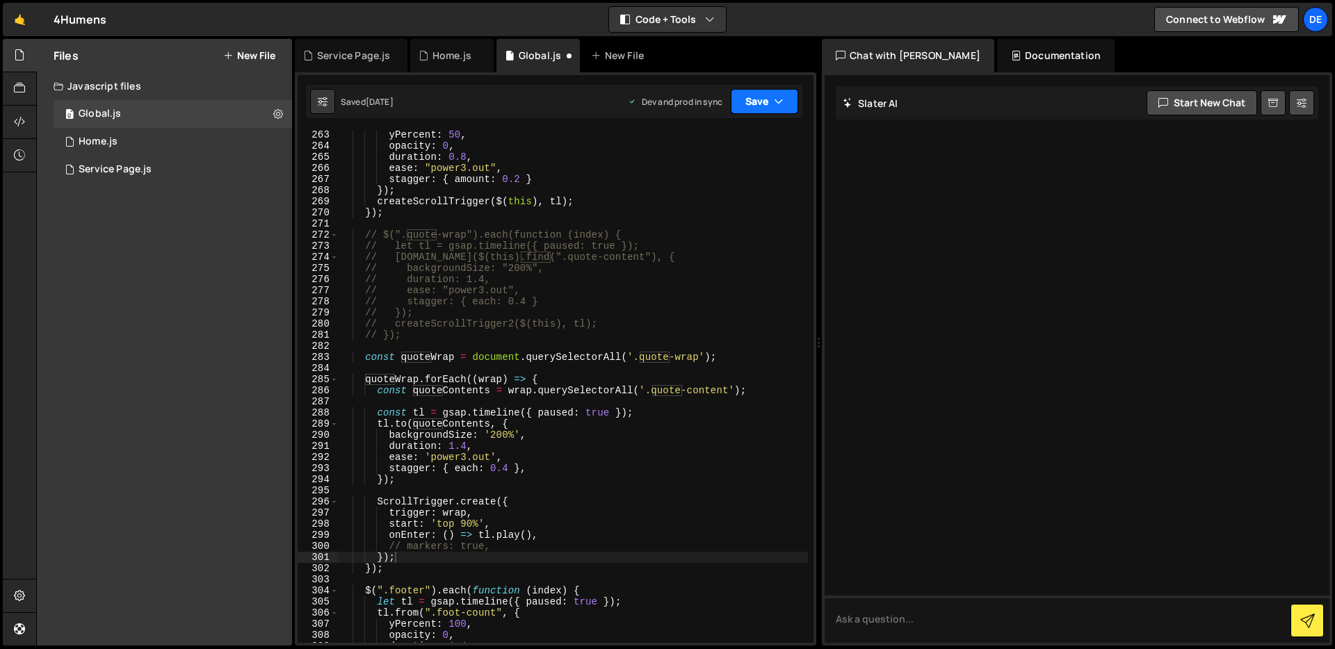
click at [775, 110] on button "Save" at bounding box center [764, 101] width 67 height 25
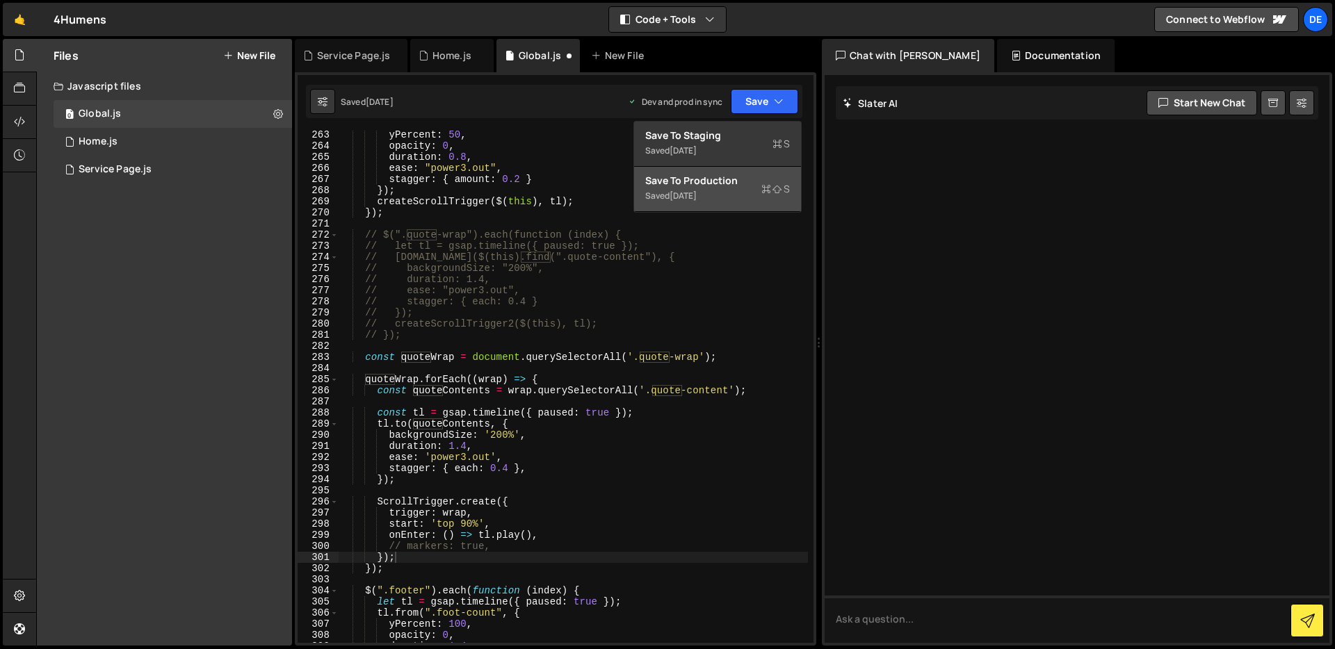
click at [752, 178] on div "Save to Production S" at bounding box center [717, 181] width 145 height 14
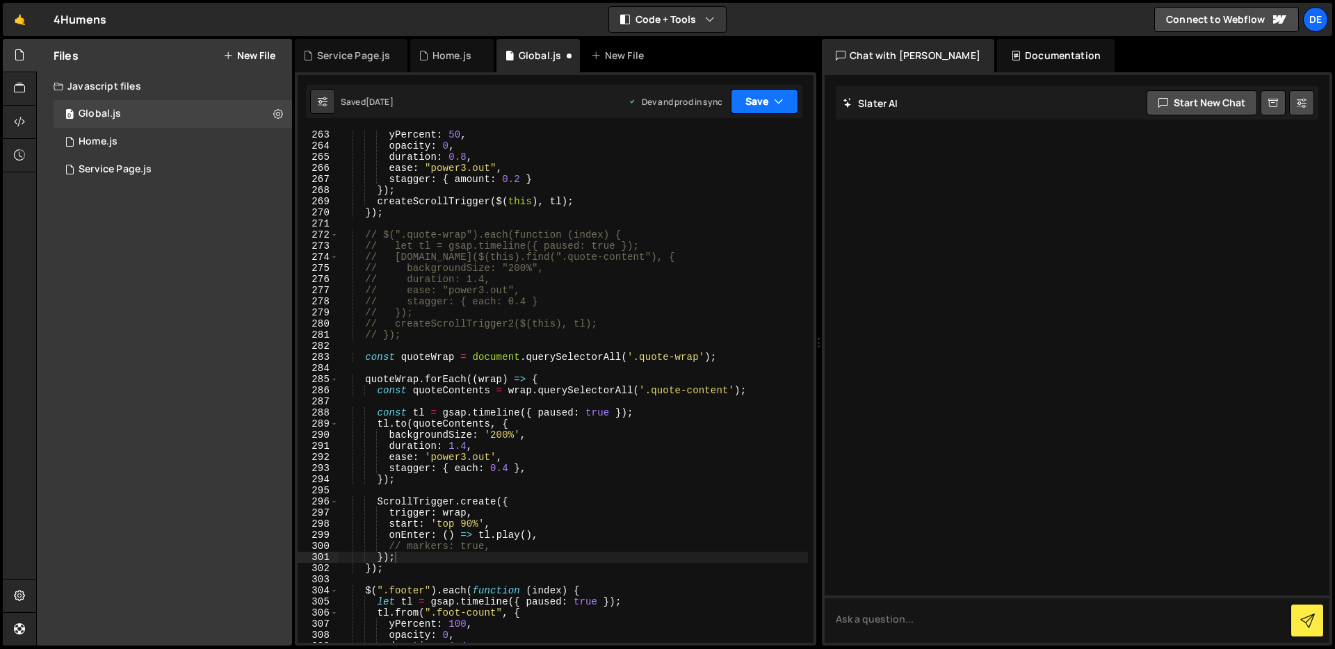
click at [767, 103] on button "Save" at bounding box center [764, 101] width 67 height 25
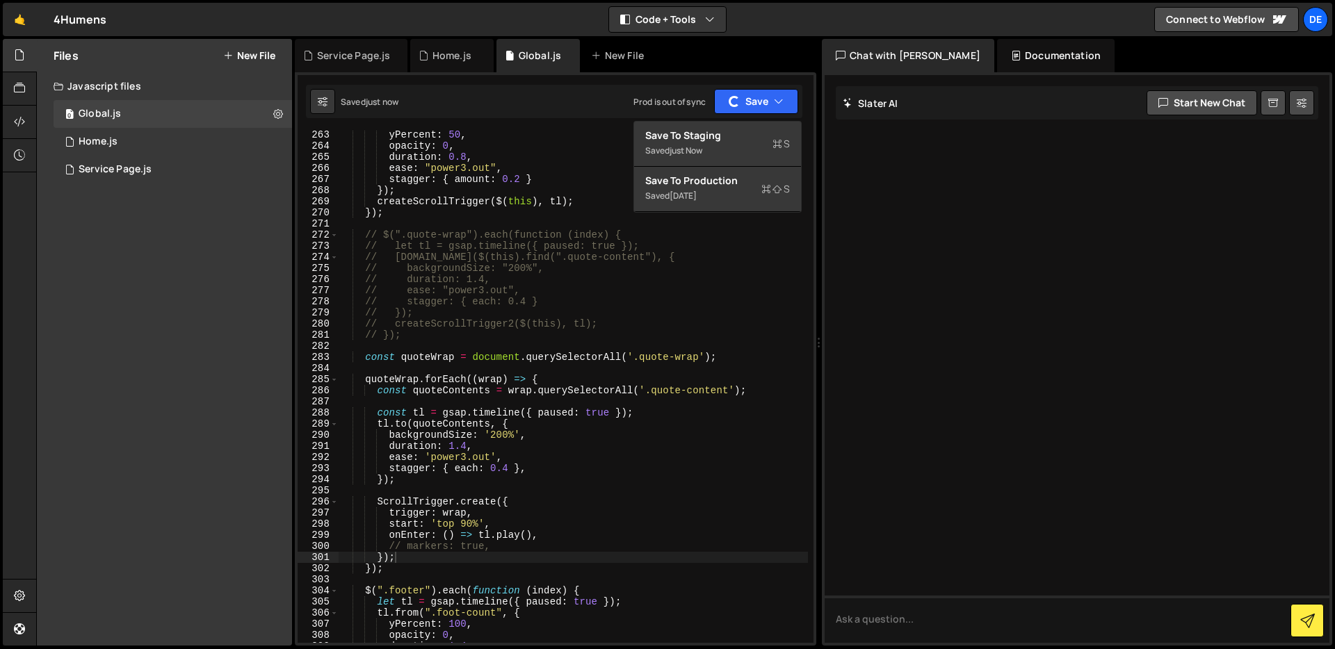
click at [816, 83] on div "Files New File Javascript files 0 Global.js 0 0 Home.js 0 0 Service Page.js 0" at bounding box center [685, 343] width 1299 height 608
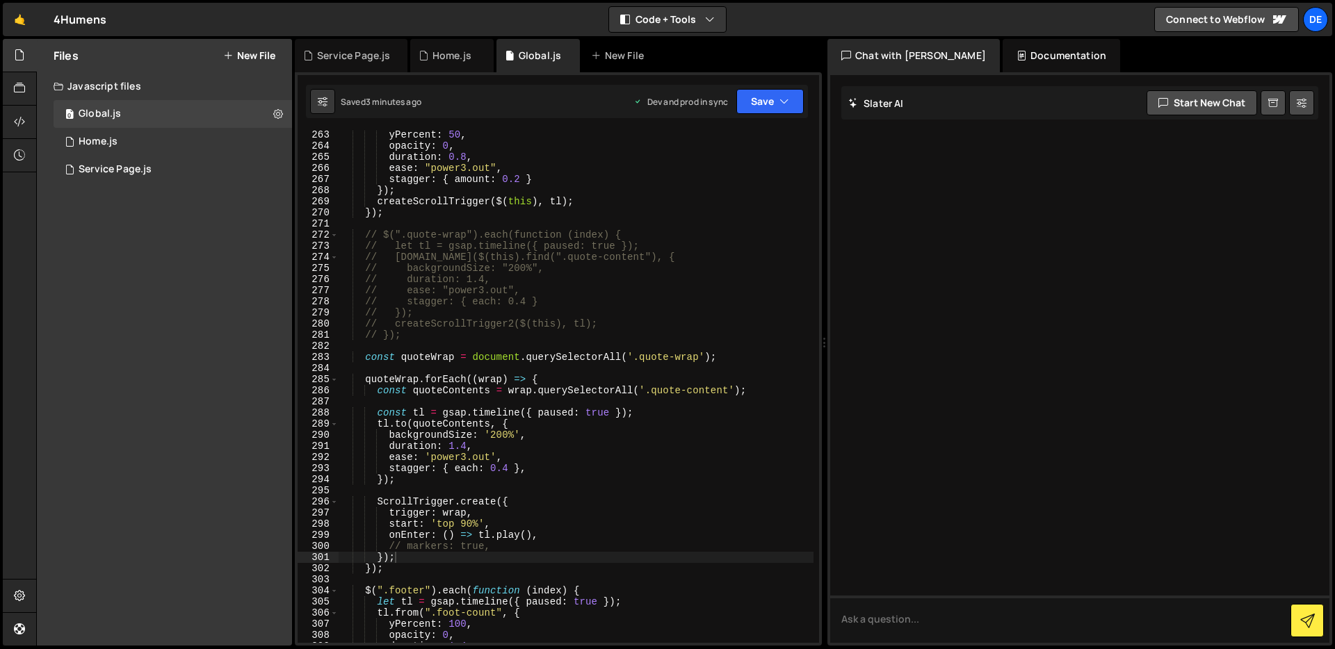
click at [609, 287] on div "yPercent : 50 , opacity : 0 , duration : 0.8 , ease : "power3.out" , stagger : …" at bounding box center [576, 396] width 475 height 535
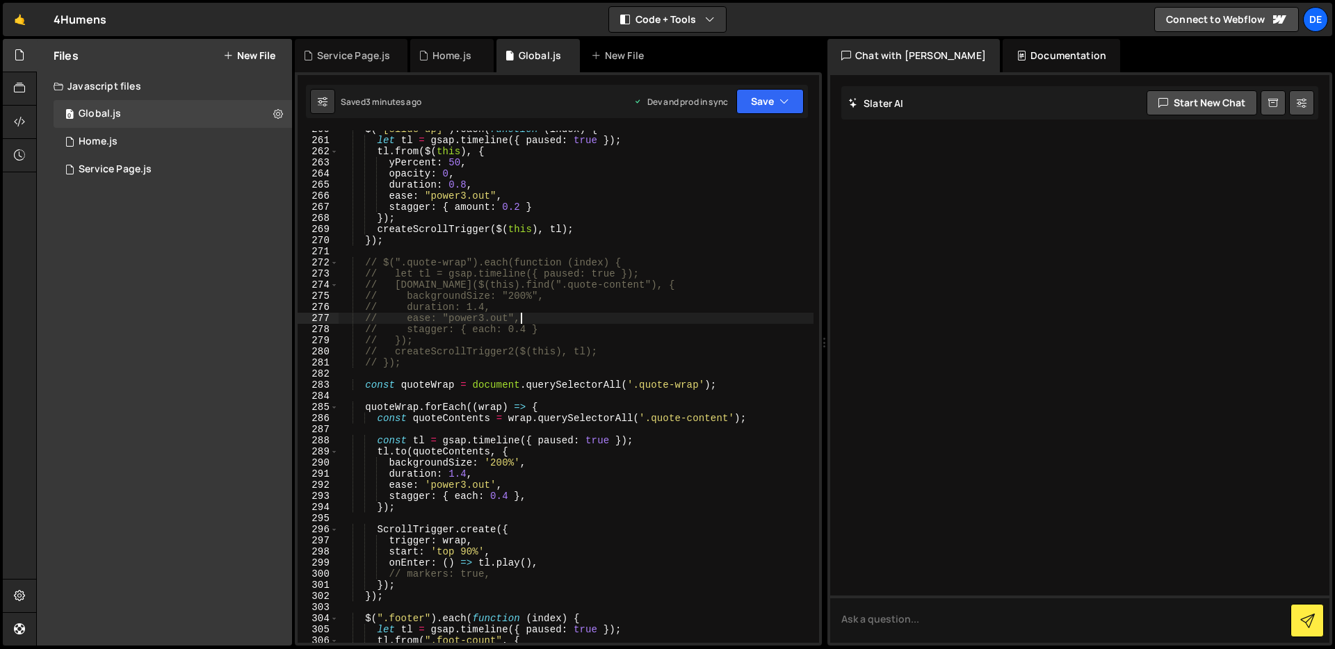
scroll to position [2924, 0]
click at [629, 358] on div "$ ( "[slide-up]" ) . each ( function ( index ) { let tl = gsap . timeline ({ pa…" at bounding box center [576, 389] width 475 height 535
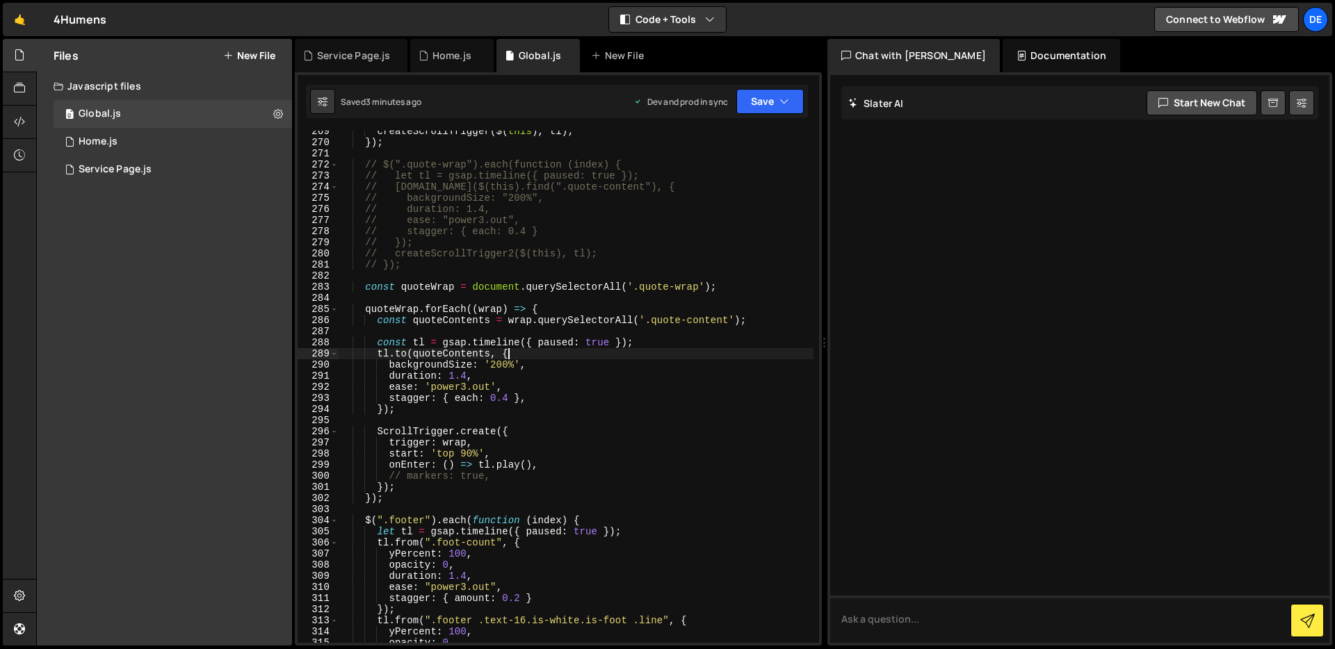
click at [629, 358] on div "createScrollTrigger ( $ ( this ) , tl ) ; }) ; // $(".quote-wrap").each(functio…" at bounding box center [576, 393] width 475 height 535
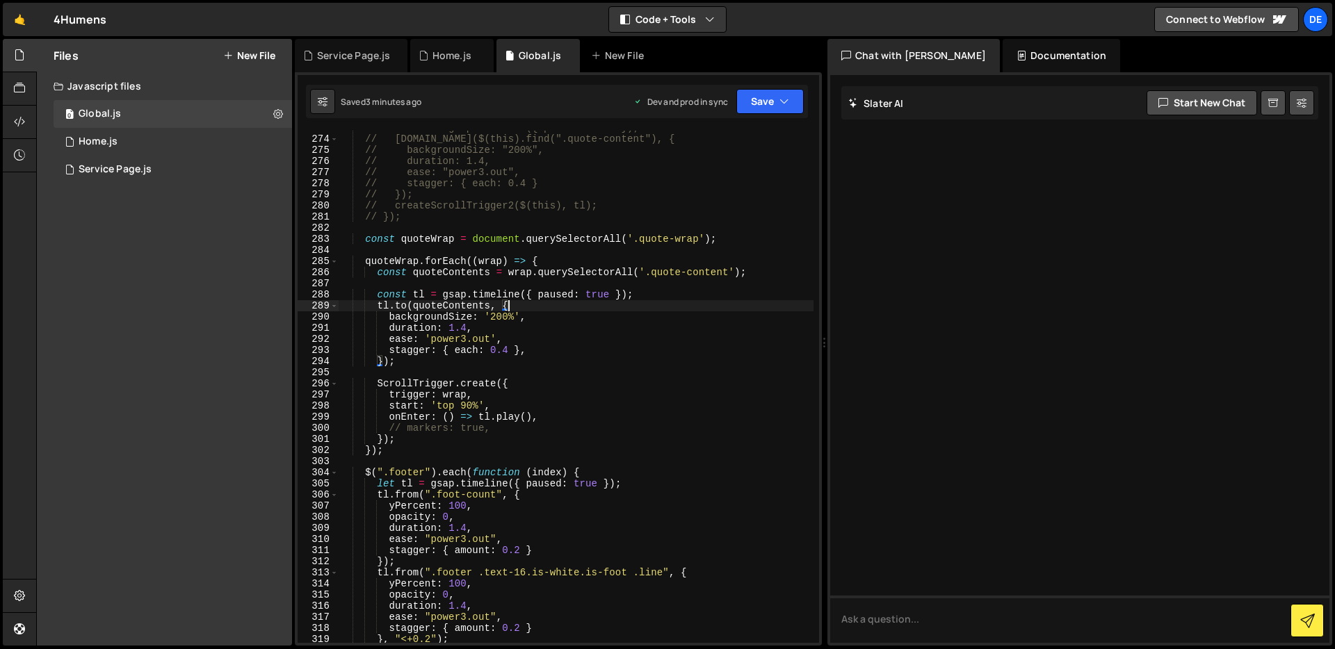
click at [629, 358] on div "// let tl = gsap.timeline({ paused: true }); // [DOMAIN_NAME]($(this).find(".qu…" at bounding box center [576, 389] width 475 height 535
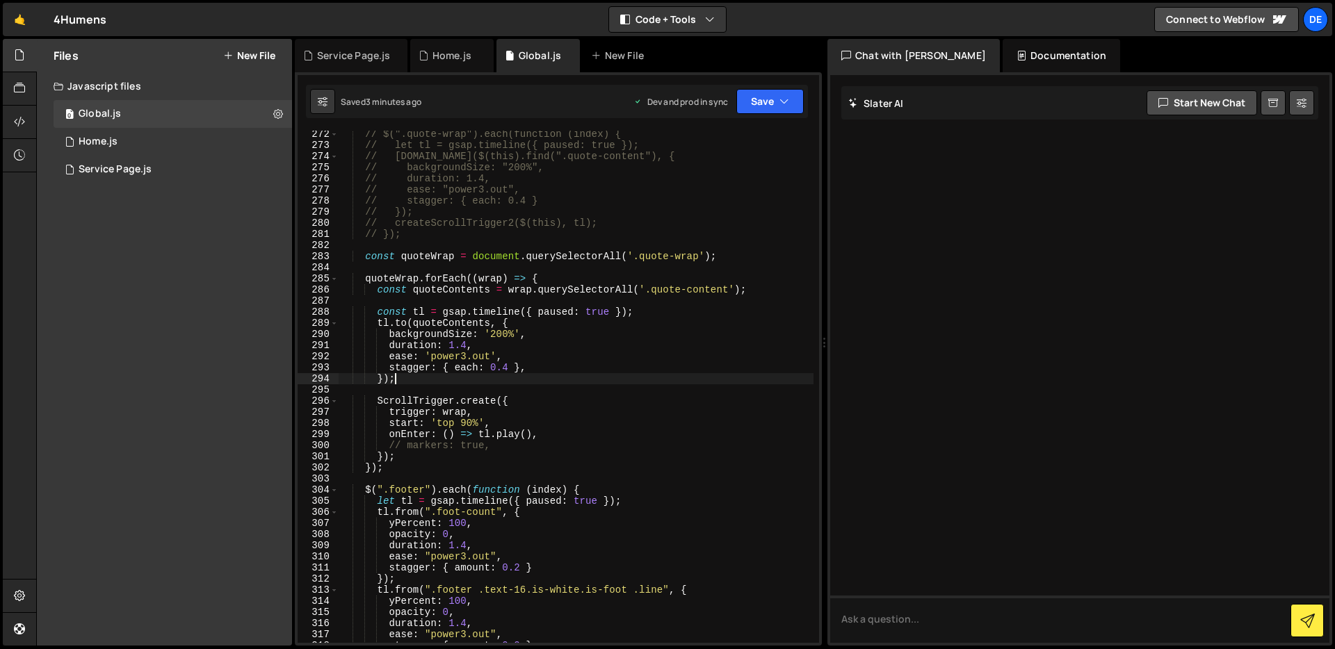
scroll to position [3051, 0]
click at [527, 487] on div "// $(".quote-wrap").each(function (index) { // let tl = gsap.timeline({ paused:…" at bounding box center [576, 395] width 475 height 535
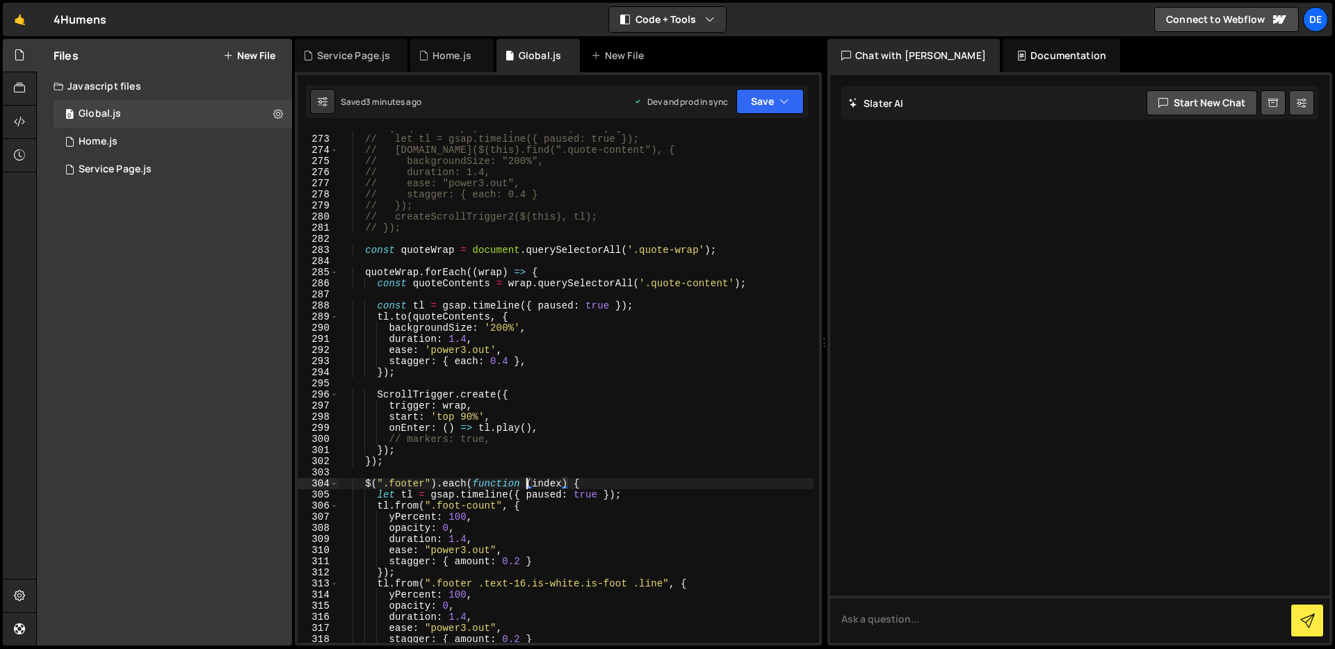
scroll to position [3081, 0]
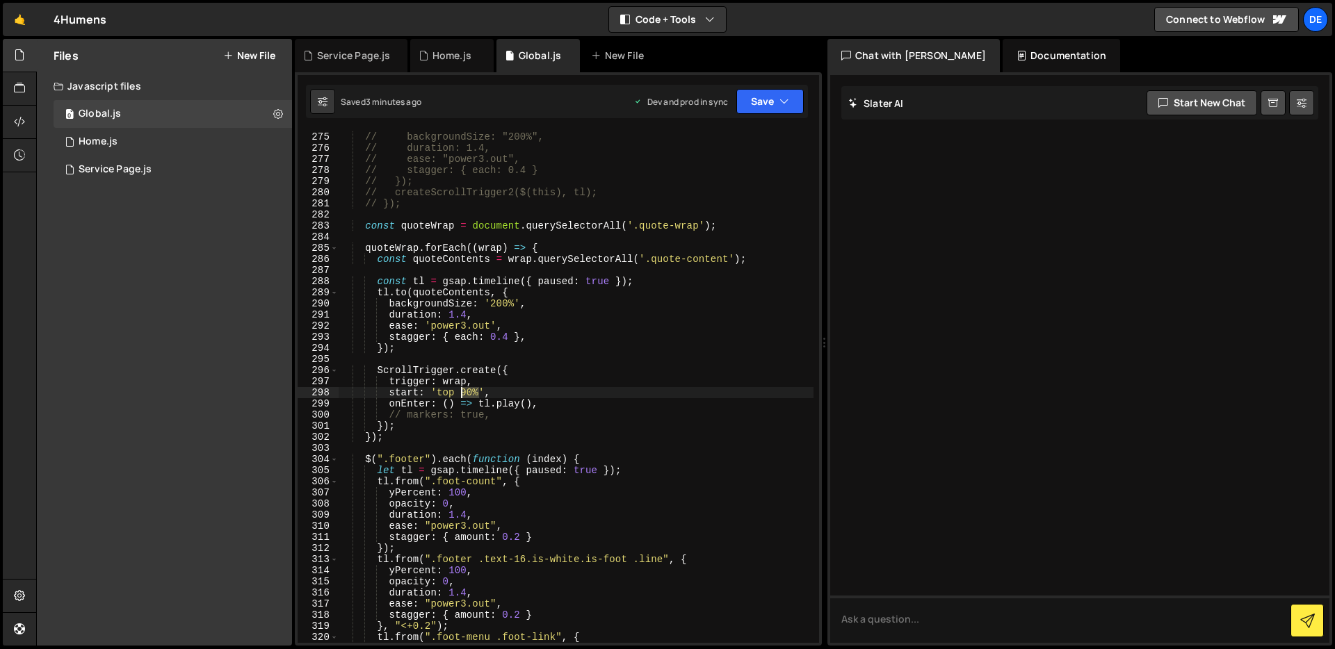
drag, startPoint x: 478, startPoint y: 395, endPoint x: 460, endPoint y: 394, distance: 18.1
click at [460, 394] on div "// [DOMAIN_NAME]($(this).find(".quote-content"), { // backgroundSize: "200%", /…" at bounding box center [576, 387] width 475 height 535
click at [769, 257] on div "// [DOMAIN_NAME]($(this).find(".quote-content"), { // backgroundSize: "200%", /…" at bounding box center [576, 387] width 475 height 535
type textarea "const quoteContents = wrap.querySelectorAll('.quote-content');"
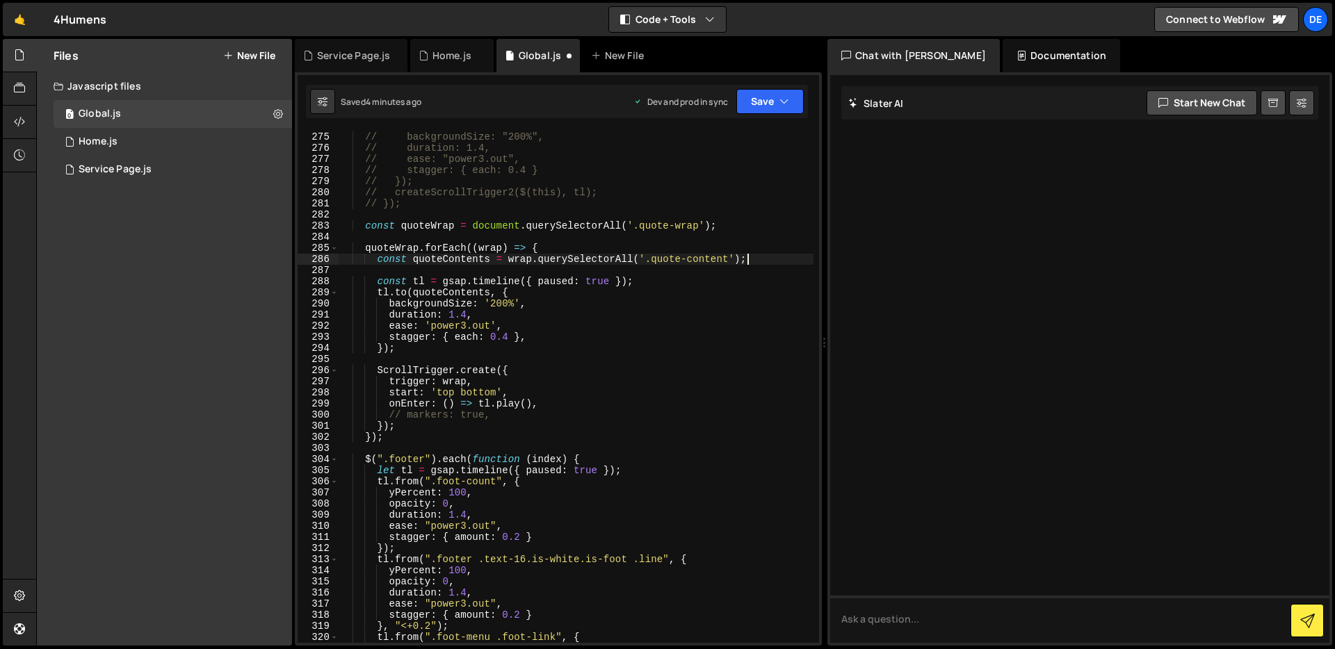
scroll to position [0, 2]
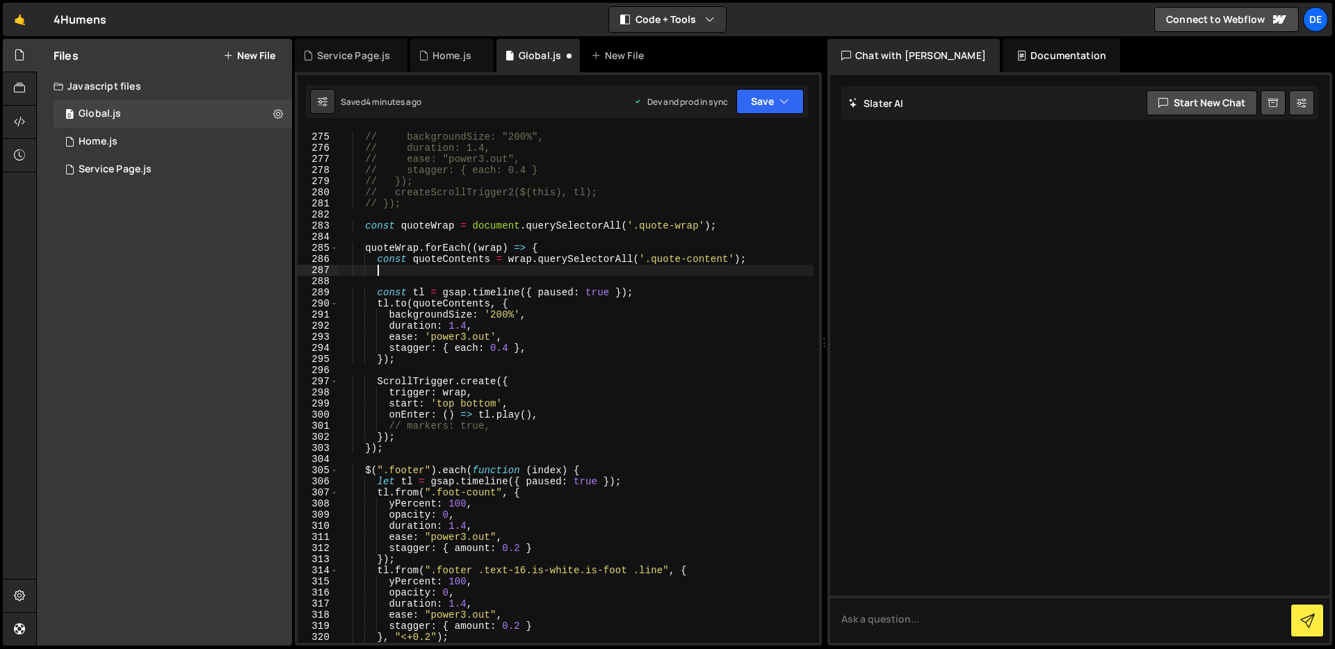
paste textarea "if (quoteWrap.length === 0) return;"
type textarea "if (quoteWrap.length === 0) return;"
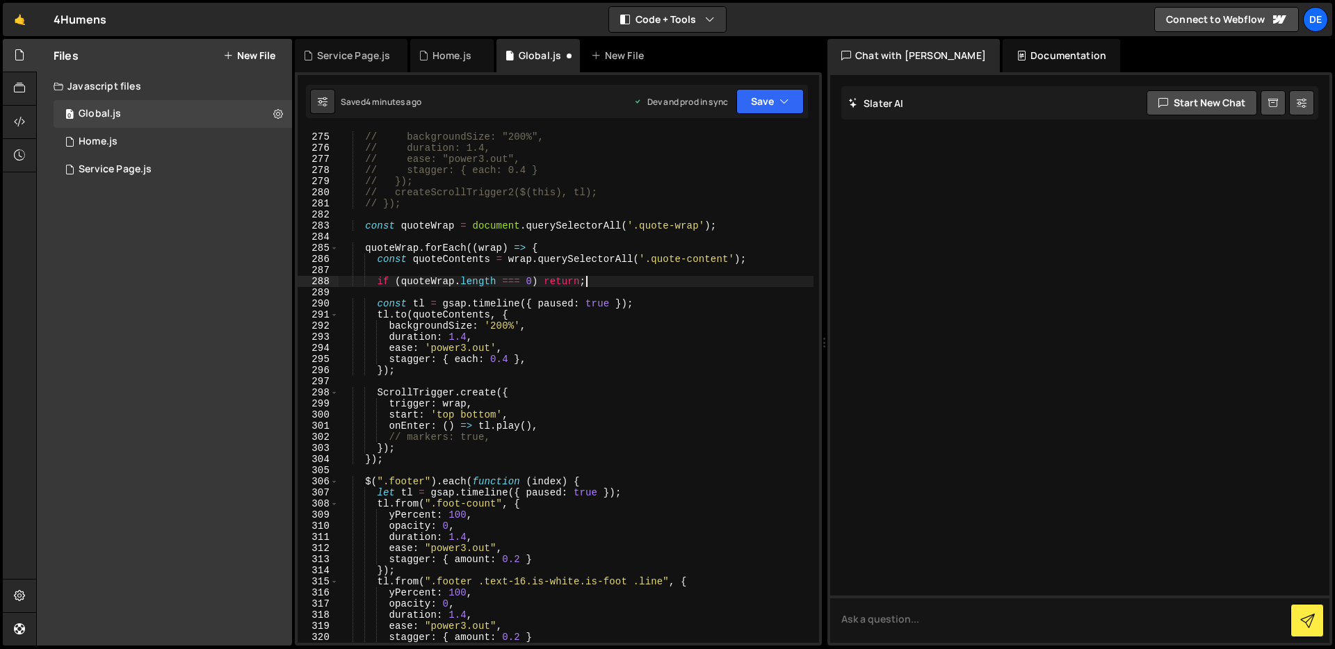
click at [704, 297] on div "// [DOMAIN_NAME]($(this).find(".quote-content"), { // backgroundSize: "200%", /…" at bounding box center [576, 387] width 475 height 535
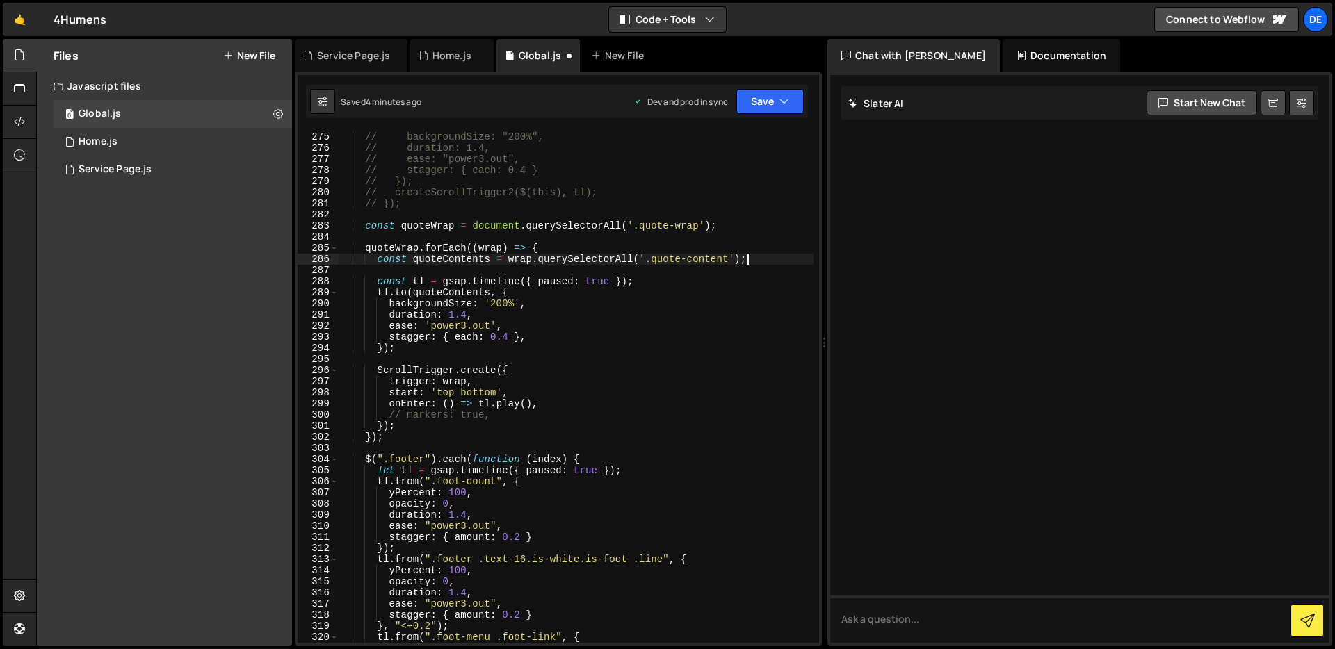
click at [731, 228] on div "// [DOMAIN_NAME]($(this).find(".quote-content"), { // backgroundSize: "200%", /…" at bounding box center [576, 387] width 475 height 535
type textarea "const quoteWrap = document.querySelectorAll('.quote-wrap');"
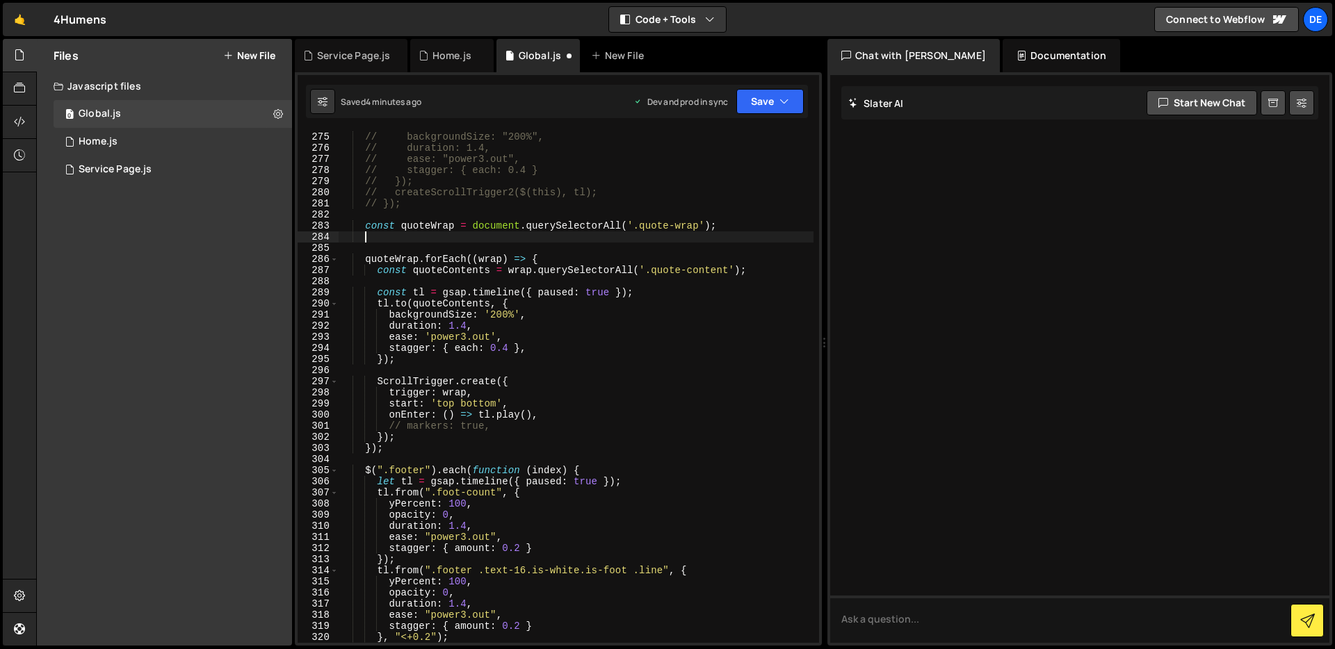
scroll to position [0, 1]
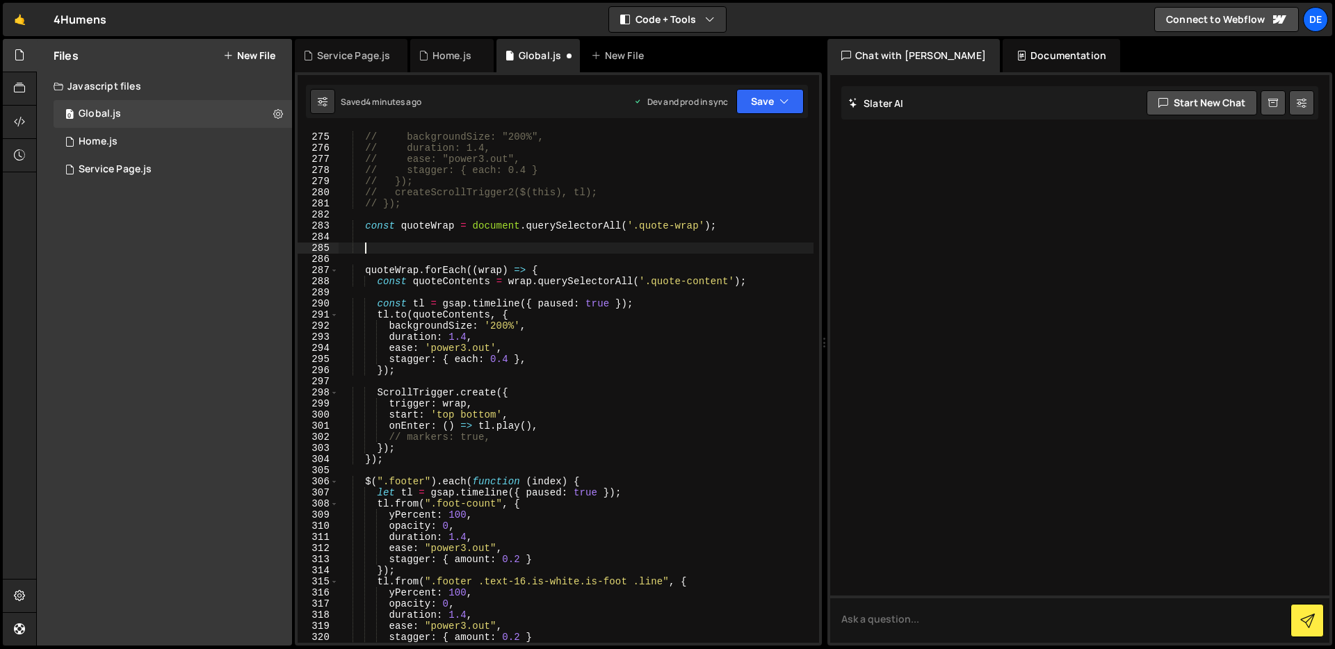
paste textarea "if (quoteWrap.length === 0) return;"
click at [760, 336] on div "// [DOMAIN_NAME]($(this).find(".quote-content"), { // backgroundSize: "200%", /…" at bounding box center [576, 387] width 475 height 535
click at [586, 360] on div "// [DOMAIN_NAME]($(this).find(".quote-content"), { // backgroundSize: "200%", /…" at bounding box center [576, 387] width 475 height 535
click at [578, 326] on div "// [DOMAIN_NAME]($(this).find(".quote-content"), { // backgroundSize: "200%", /…" at bounding box center [576, 387] width 475 height 535
click at [571, 354] on div "// [DOMAIN_NAME]($(this).find(".quote-content"), { // backgroundSize: "200%", /…" at bounding box center [576, 387] width 475 height 535
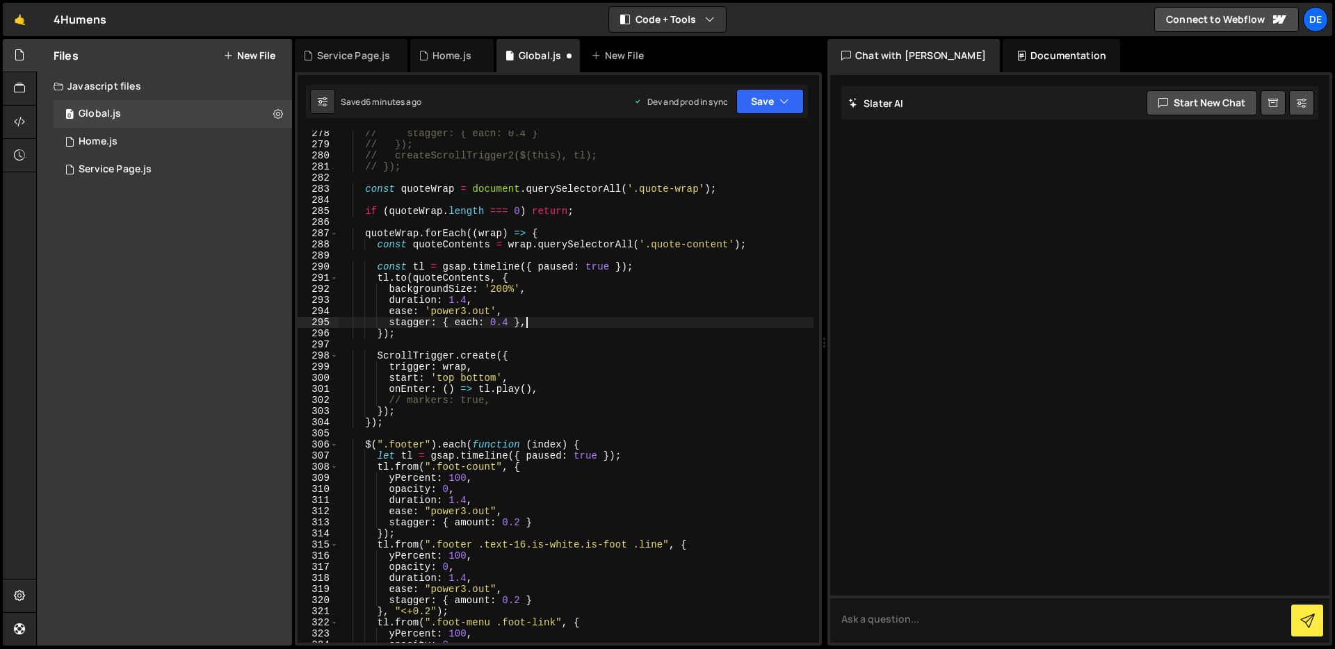
scroll to position [3100, 0]
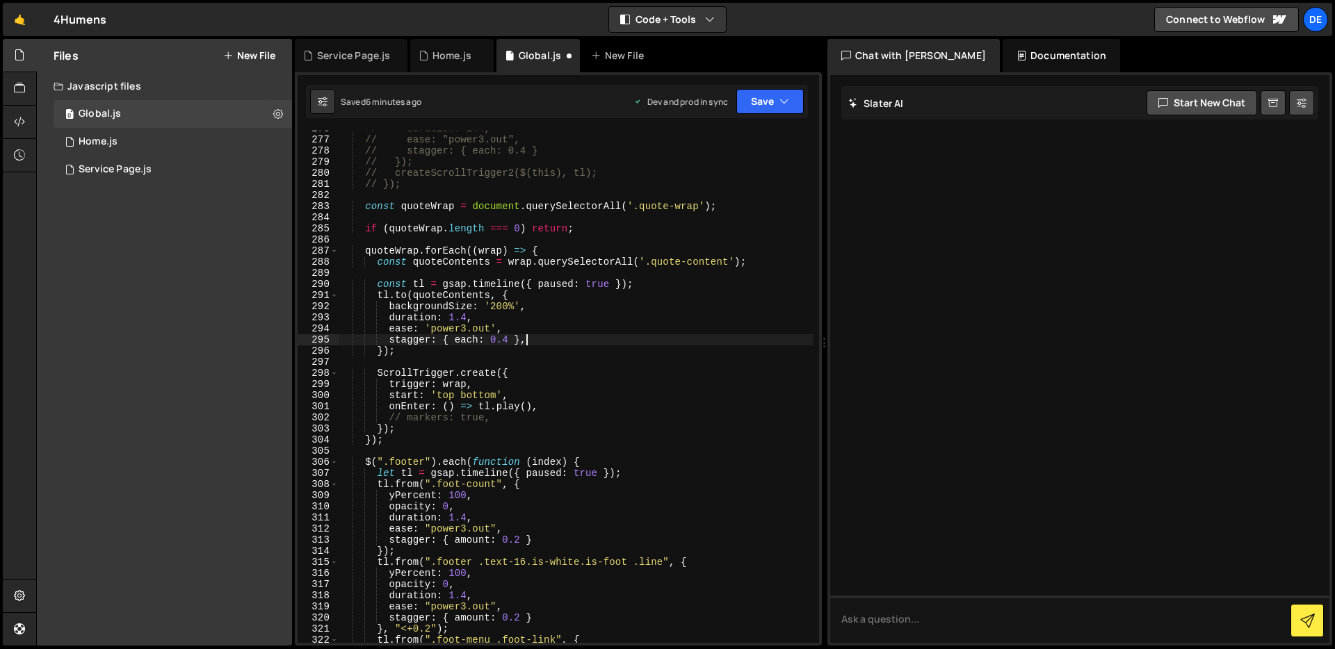
click at [585, 309] on div "// duration: 1.4, // ease: "power3.out", // stagger: { each: 0.4 } // }); // cr…" at bounding box center [576, 390] width 475 height 535
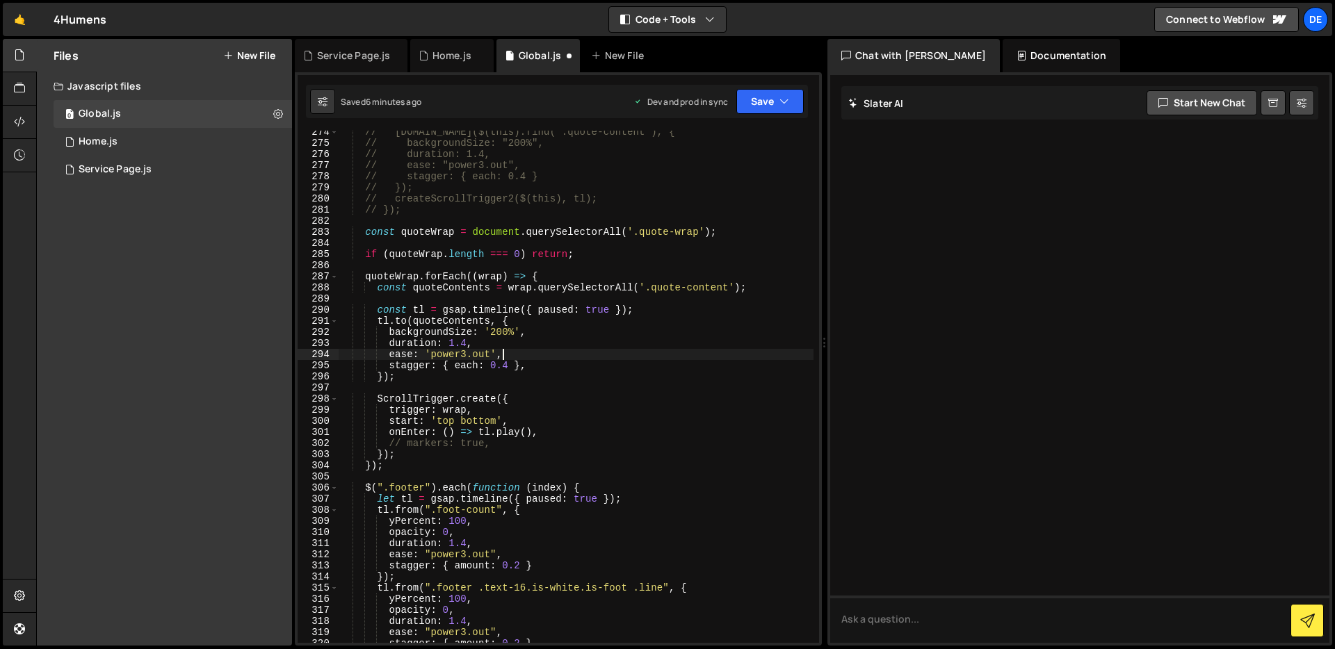
click at [576, 359] on div "// [DOMAIN_NAME]($(this).find(".quote-content"), { // backgroundSize: "200%", /…" at bounding box center [576, 394] width 475 height 535
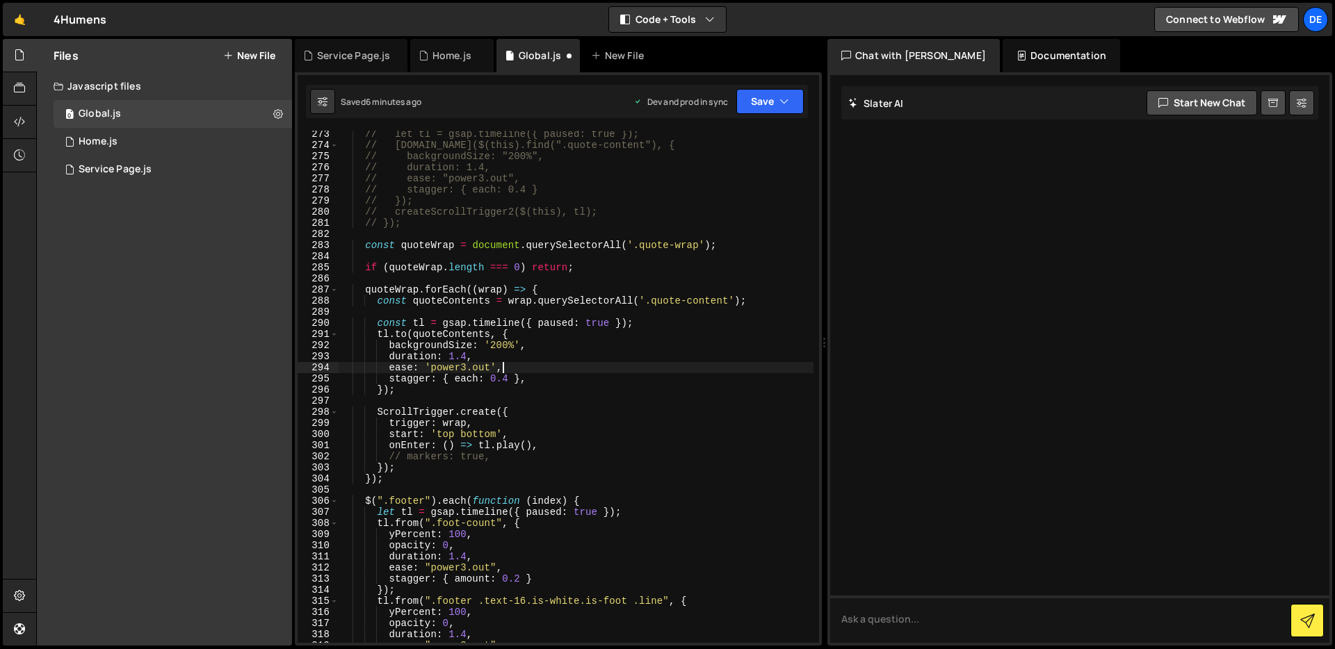
scroll to position [3060, 0]
click at [568, 378] on div "// let tl = gsap.timeline({ paused: true }); // [DOMAIN_NAME]($(this).find(".qu…" at bounding box center [576, 396] width 475 height 535
click at [587, 427] on div "// let tl = gsap.timeline({ paused: true }); // [DOMAIN_NAME]($(this).find(".qu…" at bounding box center [576, 396] width 475 height 535
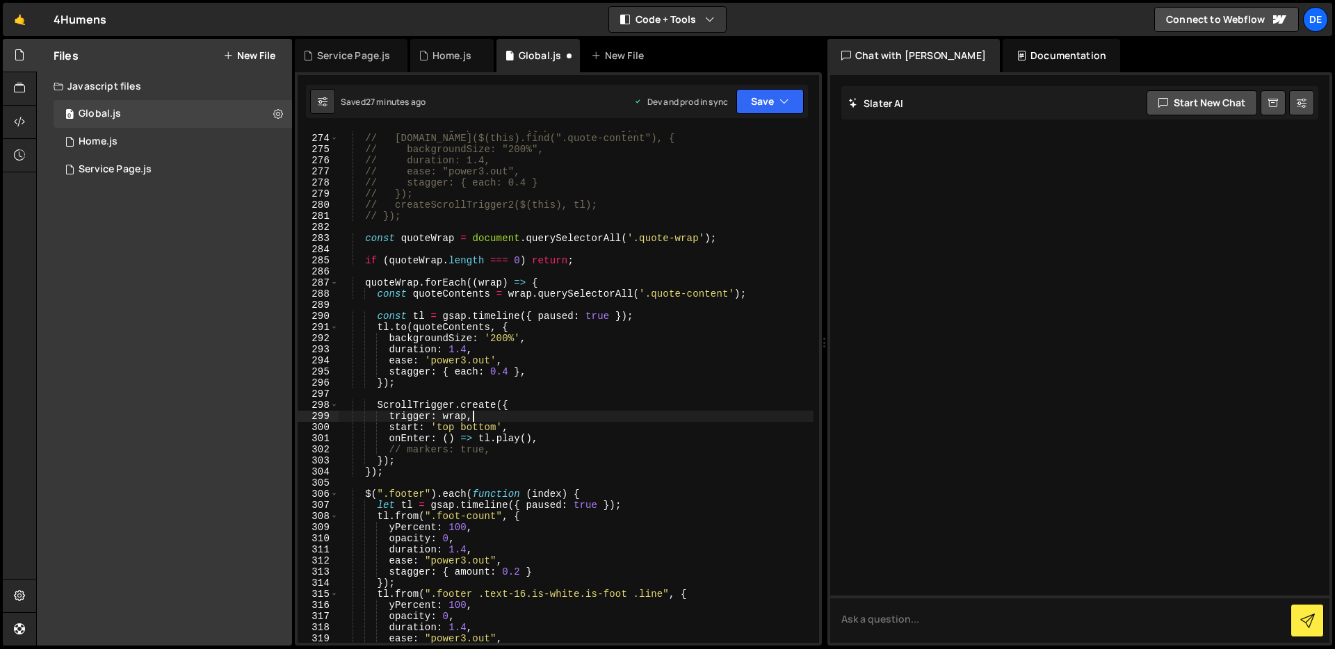
scroll to position [3067, 0]
click at [795, 111] on button "Save" at bounding box center [769, 101] width 67 height 25
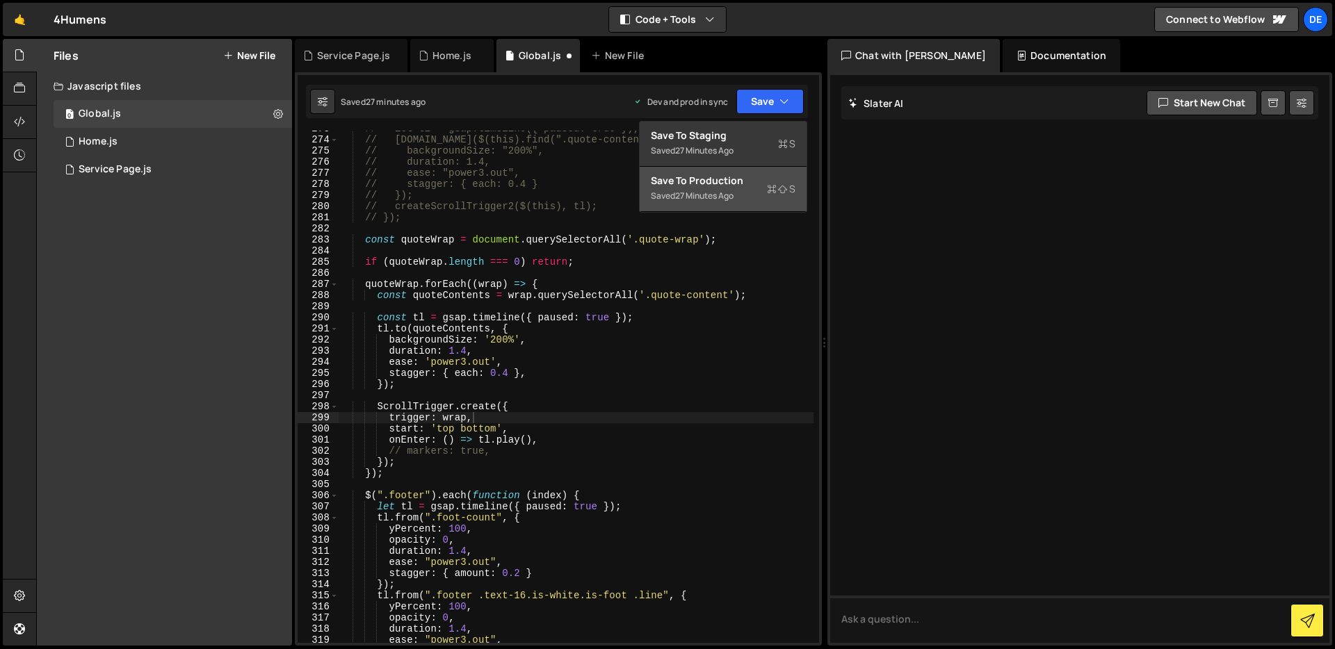
click at [731, 188] on div "Saved 27 minutes ago" at bounding box center [723, 196] width 145 height 17
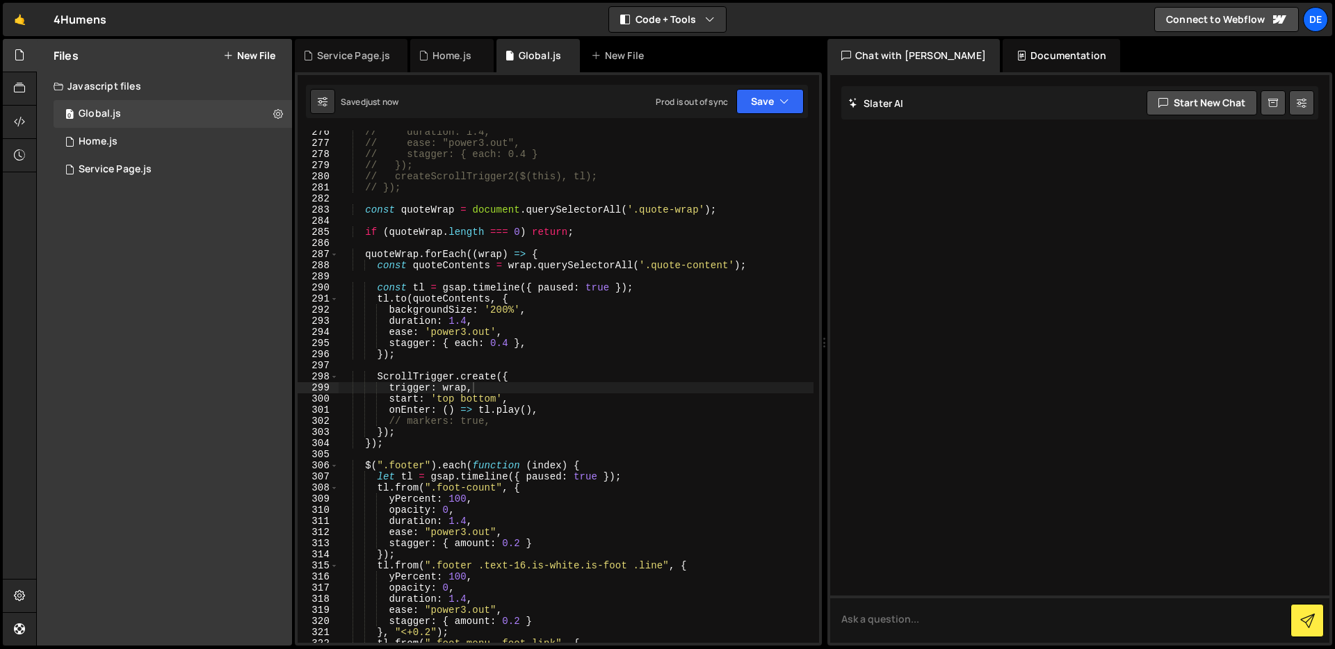
scroll to position [3097, 0]
click at [640, 425] on div "// duration: 1.4, // ease: "power3.out", // stagger: { each: 0.4 } // }); // cr…" at bounding box center [576, 394] width 475 height 535
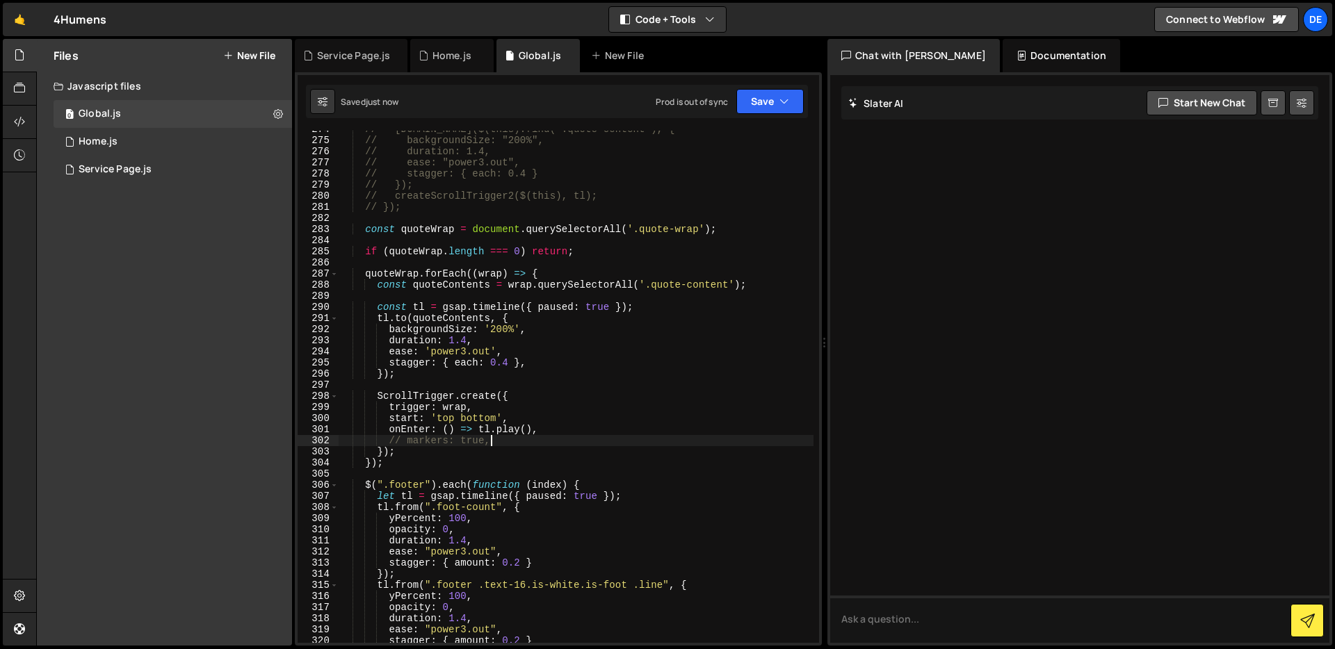
scroll to position [3070, 0]
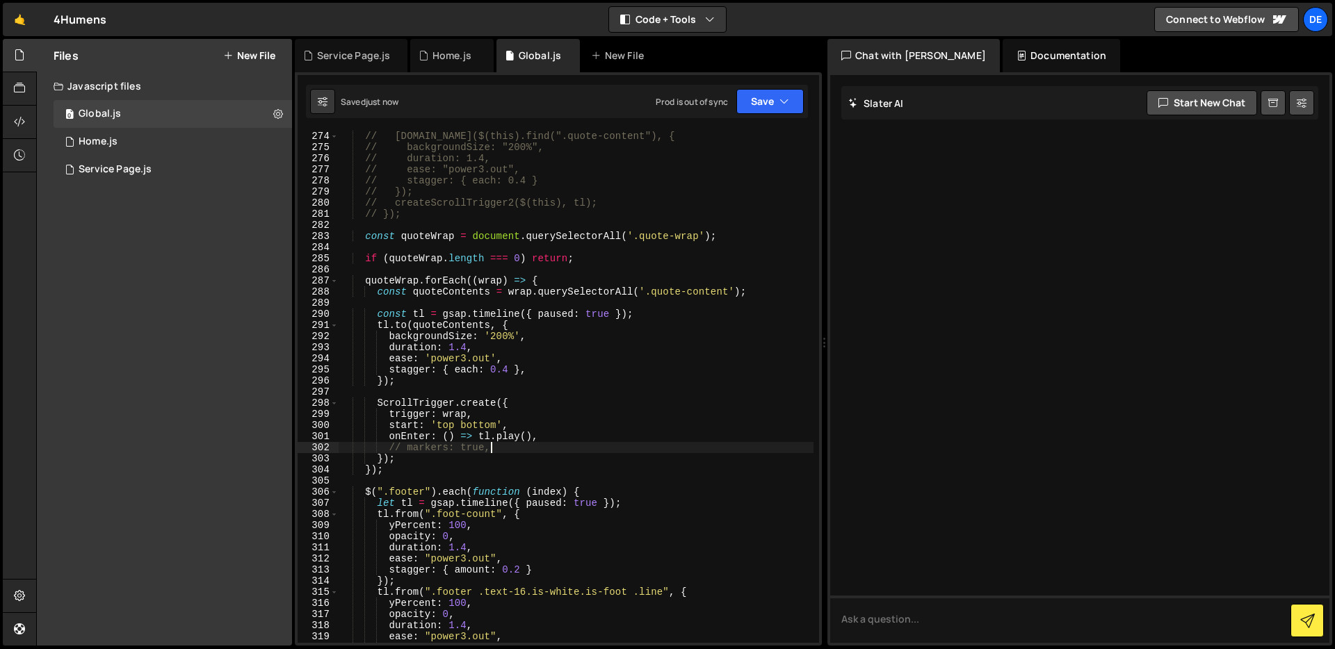
click at [677, 370] on div "// [DOMAIN_NAME]($(this).find(".quote-content"), { // backgroundSize: "200%", /…" at bounding box center [576, 398] width 475 height 535
click at [761, 105] on button "Save" at bounding box center [769, 101] width 67 height 25
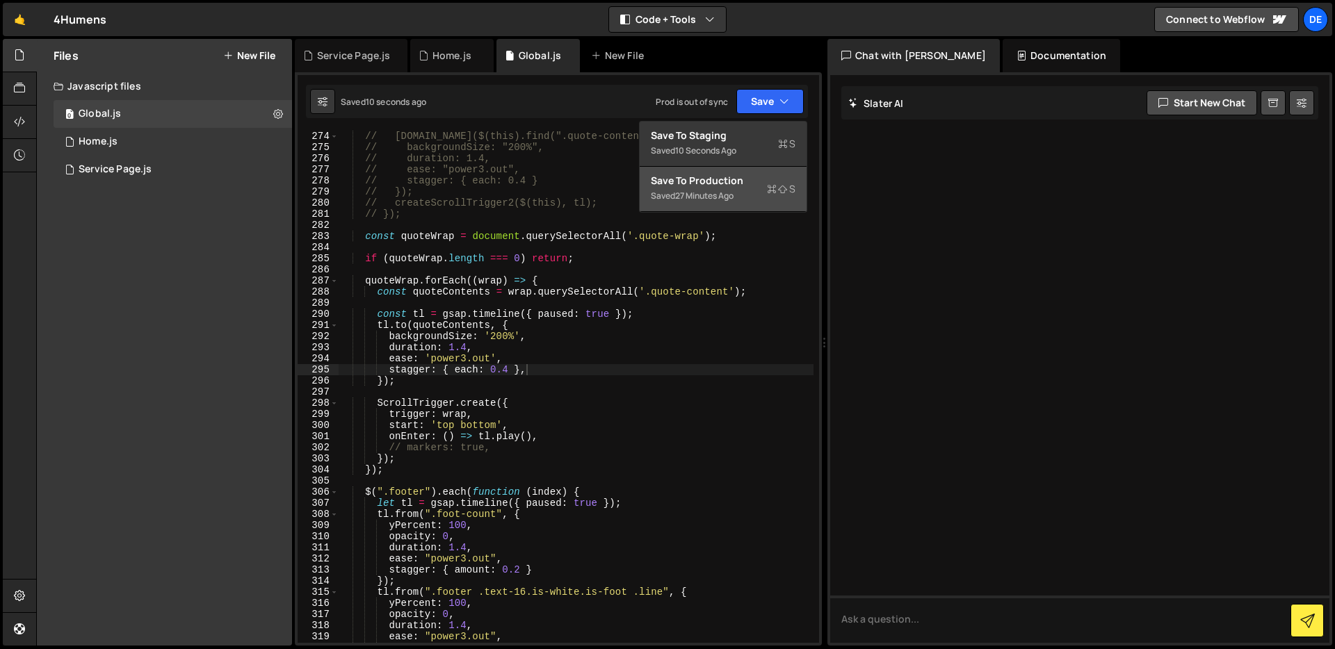
click at [749, 185] on div "Save to Production S" at bounding box center [723, 181] width 145 height 14
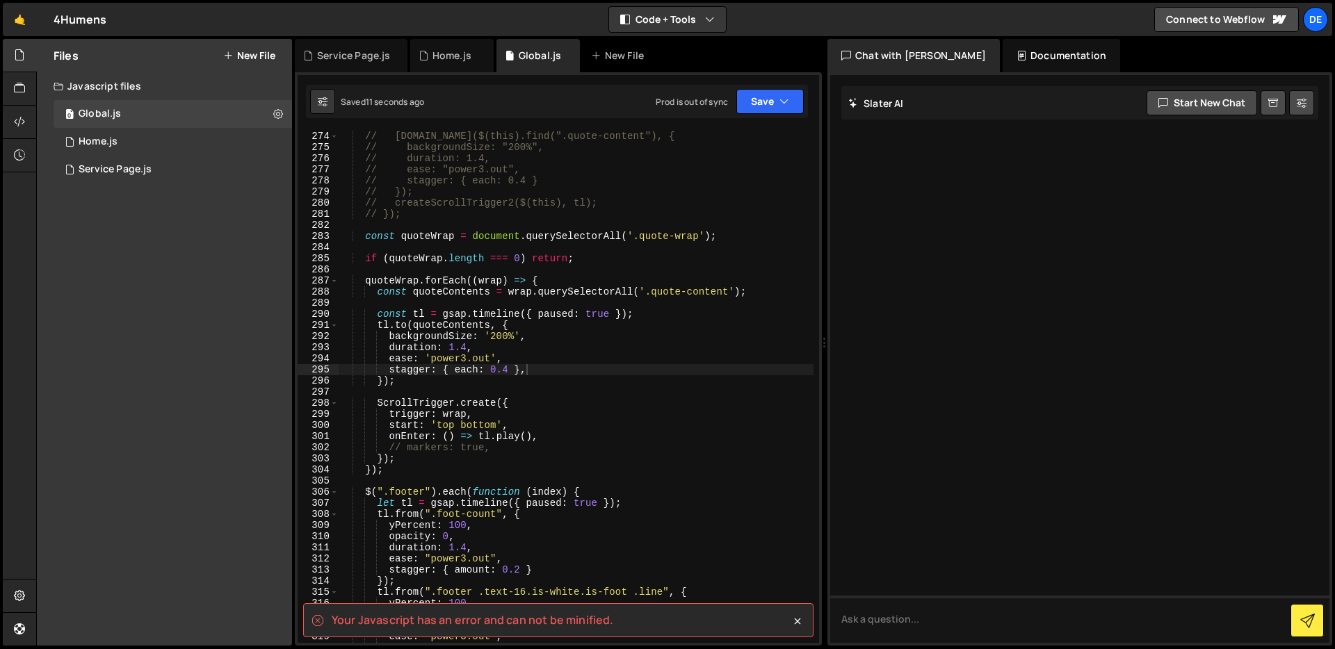
type textarea "backgroundSize: '200%',"
click at [677, 337] on div "// [DOMAIN_NAME]($(this).find(".quote-content"), { // backgroundSize: "200%", /…" at bounding box center [576, 398] width 475 height 535
click at [611, 266] on div "// [DOMAIN_NAME]($(this).find(".quote-content"), { // backgroundSize: "200%", /…" at bounding box center [576, 398] width 475 height 535
click at [600, 258] on div "// [DOMAIN_NAME]($(this).find(".quote-content"), { // backgroundSize: "200%", /…" at bounding box center [576, 398] width 475 height 535
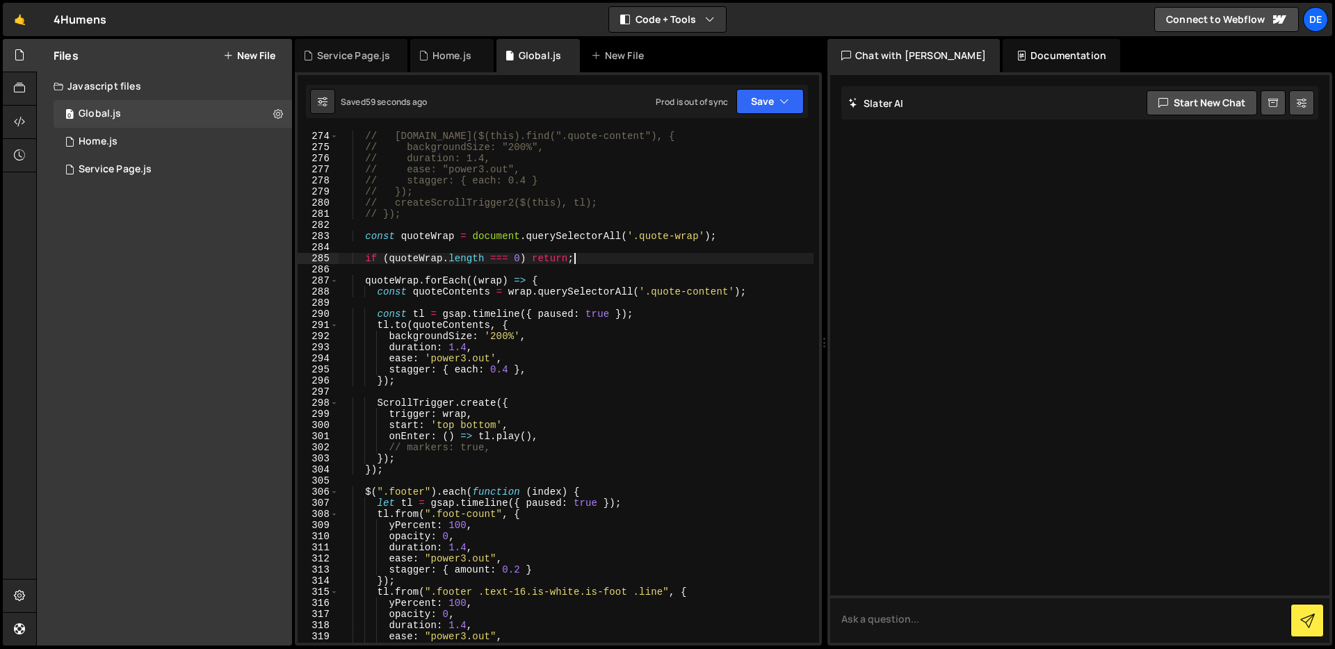
click at [586, 255] on div "// [DOMAIN_NAME]($(this).find(".quote-content"), { // backgroundSize: "200%", /…" at bounding box center [576, 398] width 475 height 535
click at [364, 265] on div "// [DOMAIN_NAME]($(this).find(".quote-content"), { // backgroundSize: "200%", /…" at bounding box center [576, 398] width 475 height 535
click at [364, 262] on div "// [DOMAIN_NAME]($(this).find(".quote-content"), { // backgroundSize: "200%", /…" at bounding box center [576, 398] width 475 height 535
type textarea ";"
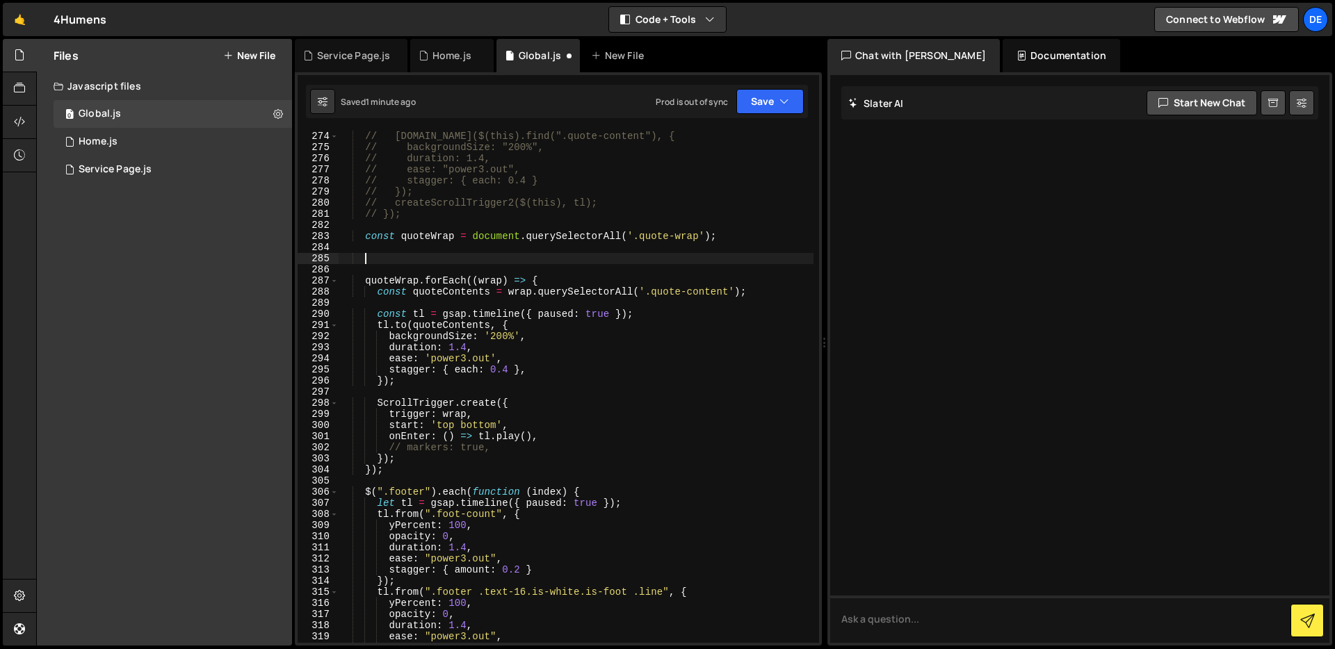
paste textarea "if (!quoteWrap.length) return;"
type textarea "if (!quoteWrap.length) return;"
click at [770, 104] on button "Save" at bounding box center [769, 101] width 67 height 25
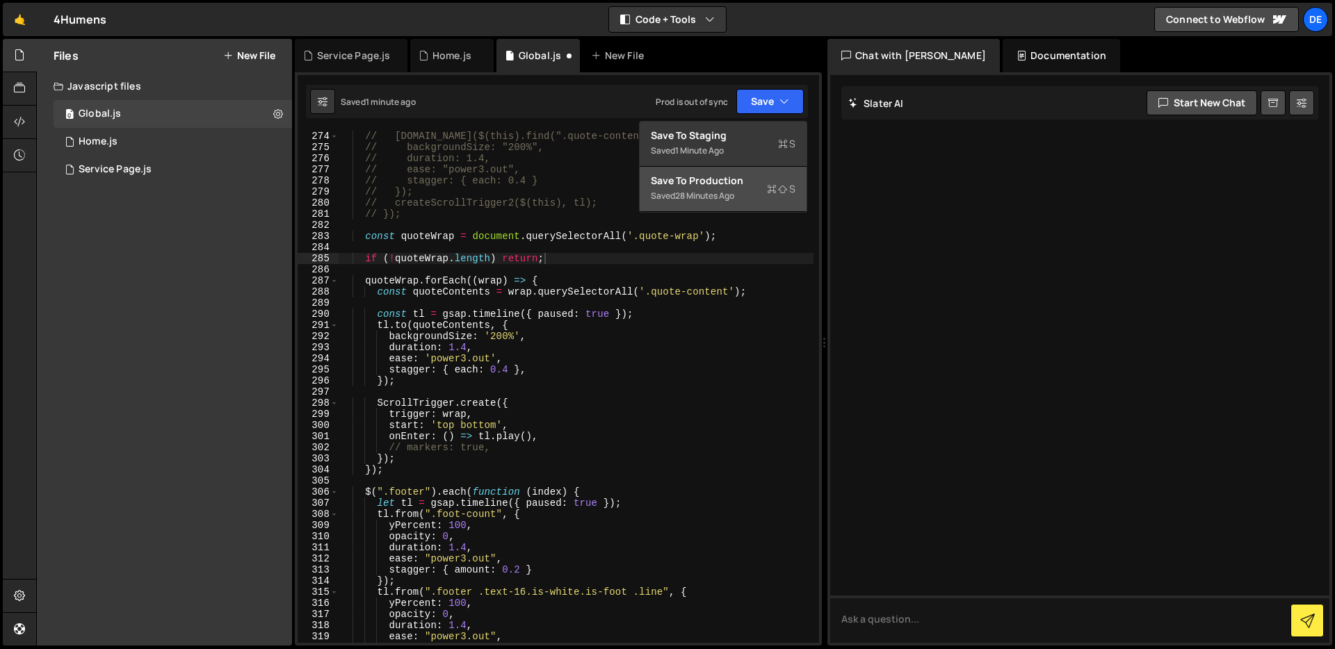
click at [749, 195] on div "Saved 28 minutes ago" at bounding box center [723, 196] width 145 height 17
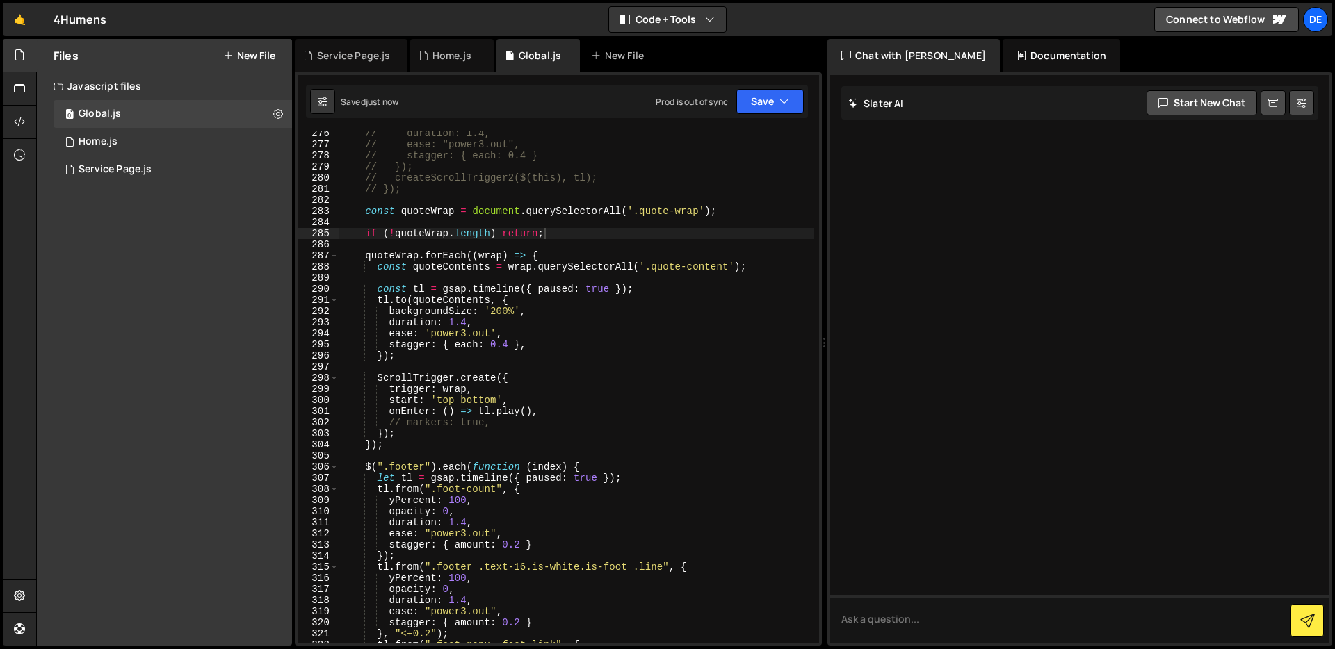
scroll to position [3095, 0]
click at [446, 452] on div "// duration: 1.4, // ease: "power3.out", // stagger: { each: 0.4 } // }); // cr…" at bounding box center [576, 395] width 475 height 535
click at [442, 439] on div "// duration: 1.4, // ease: "power3.out", // stagger: { each: 0.4 } // }); // cr…" at bounding box center [576, 395] width 475 height 535
type textarea "}); });"
click at [418, 457] on div "// duration: 1.4, // ease: "power3.out", // stagger: { each: 0.4 } // }); // cr…" at bounding box center [576, 395] width 475 height 535
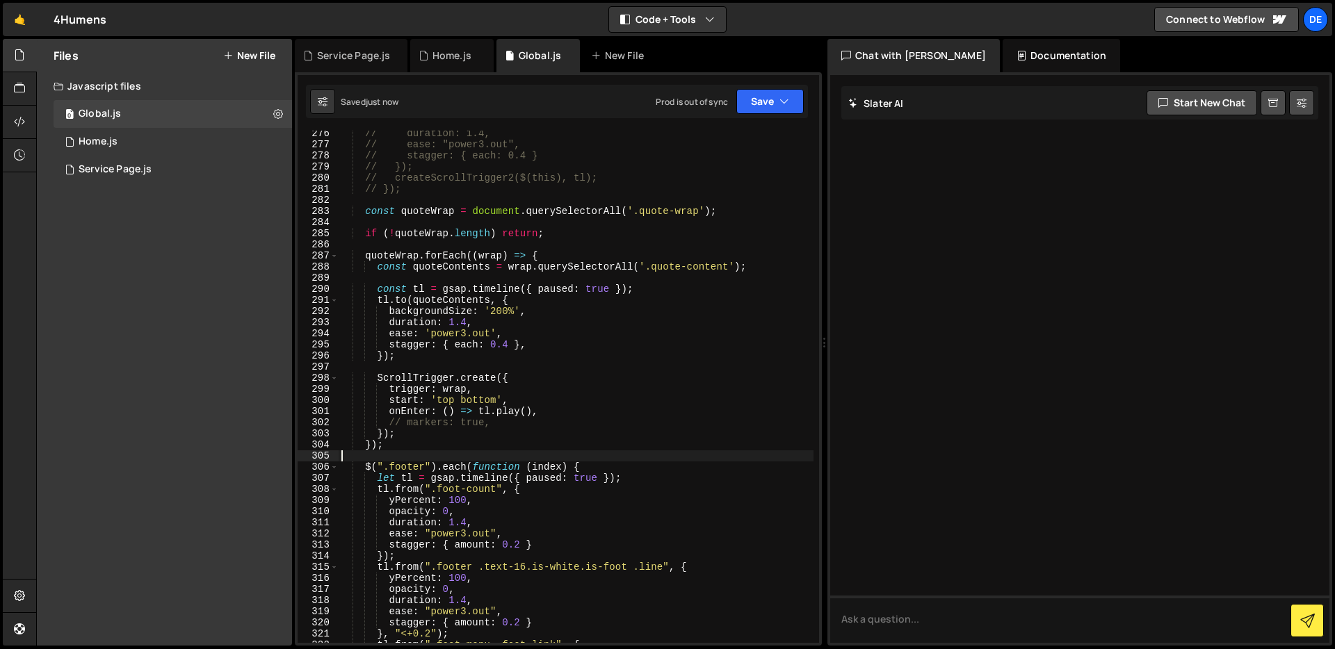
click at [418, 449] on div "// duration: 1.4, // ease: "power3.out", // stagger: { each: 0.4 } // }); // cr…" at bounding box center [576, 395] width 475 height 535
click at [343, 212] on div "// duration: 1.4, // ease: "power3.out", // stagger: { each: 0.4 } // }); // cr…" at bounding box center [576, 395] width 475 height 535
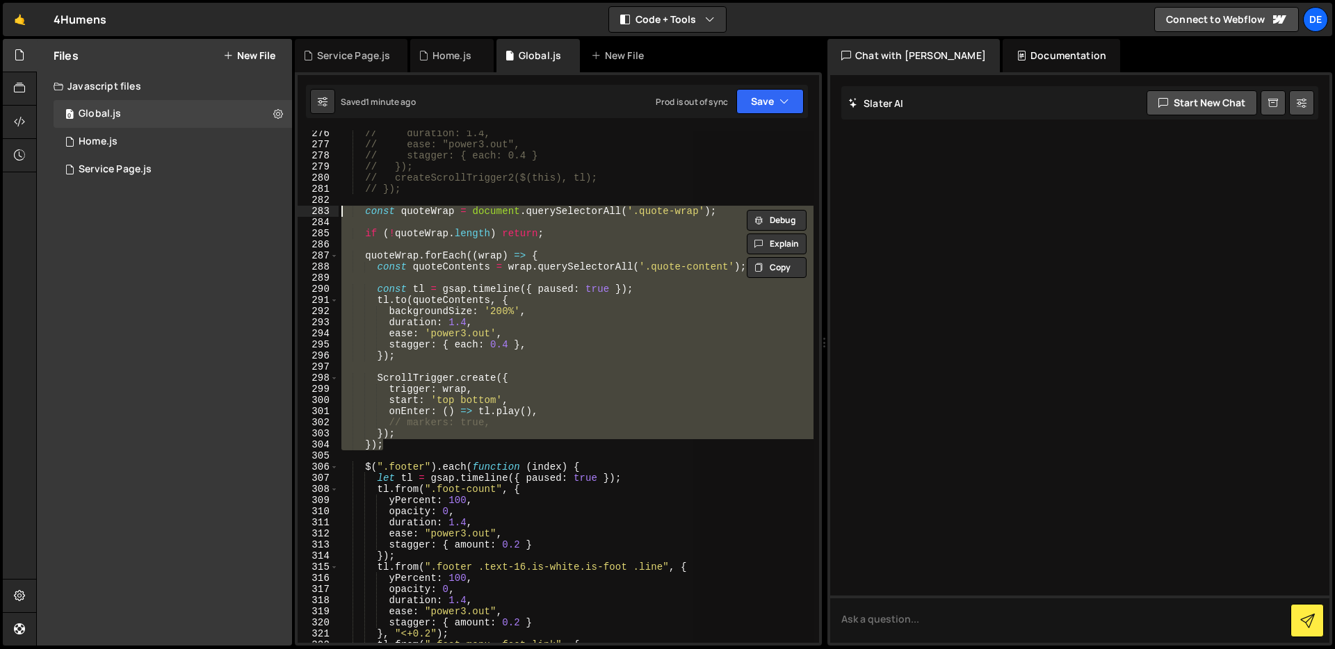
click at [635, 412] on div "// duration: 1.4, // ease: "power3.out", // stagger: { each: 0.4 } // }); // cr…" at bounding box center [576, 387] width 475 height 512
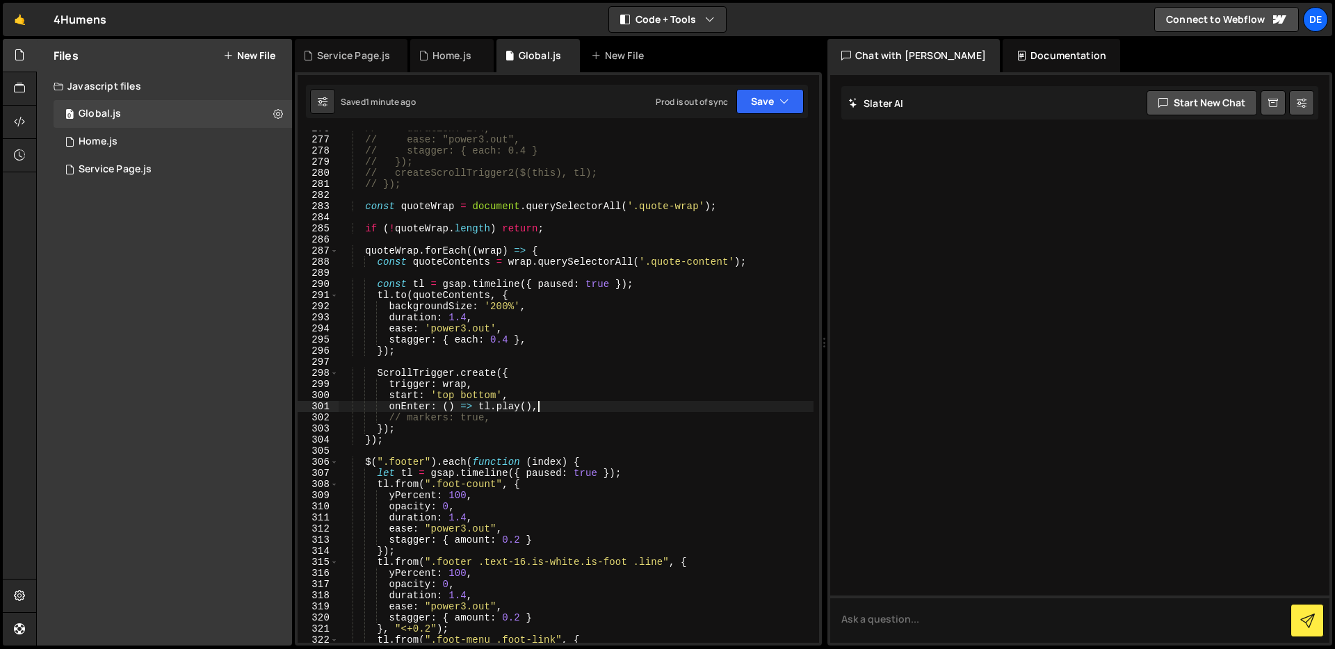
scroll to position [3100, 0]
click at [762, 104] on button "Save" at bounding box center [769, 101] width 67 height 25
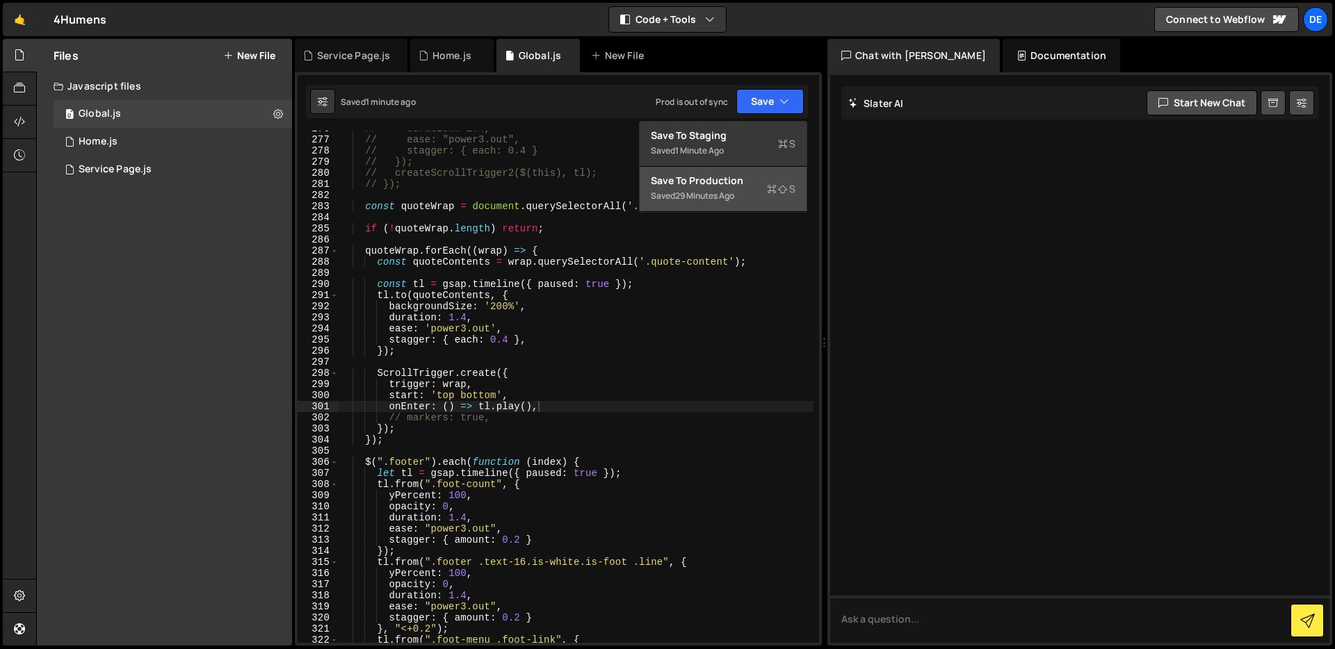
click at [703, 186] on div "Save to Production S" at bounding box center [723, 181] width 145 height 14
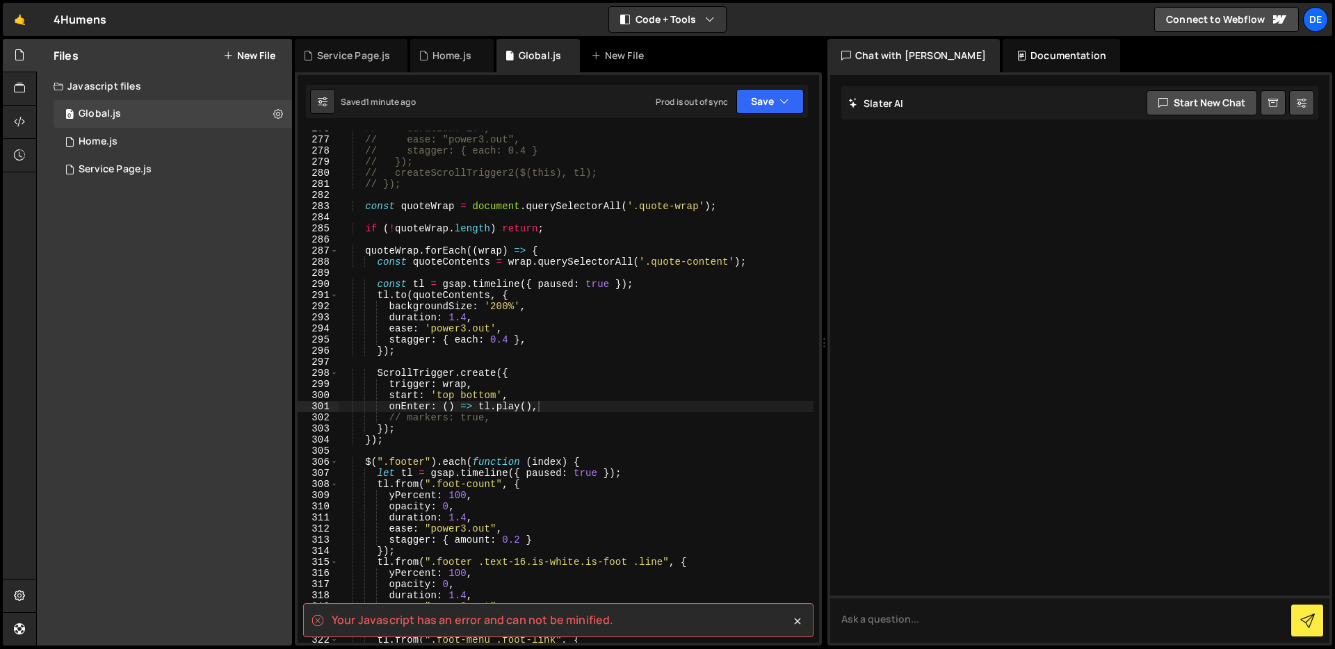
click at [610, 616] on spa "Your Javascript has an error and can not be minified." at bounding box center [473, 620] width 282 height 15
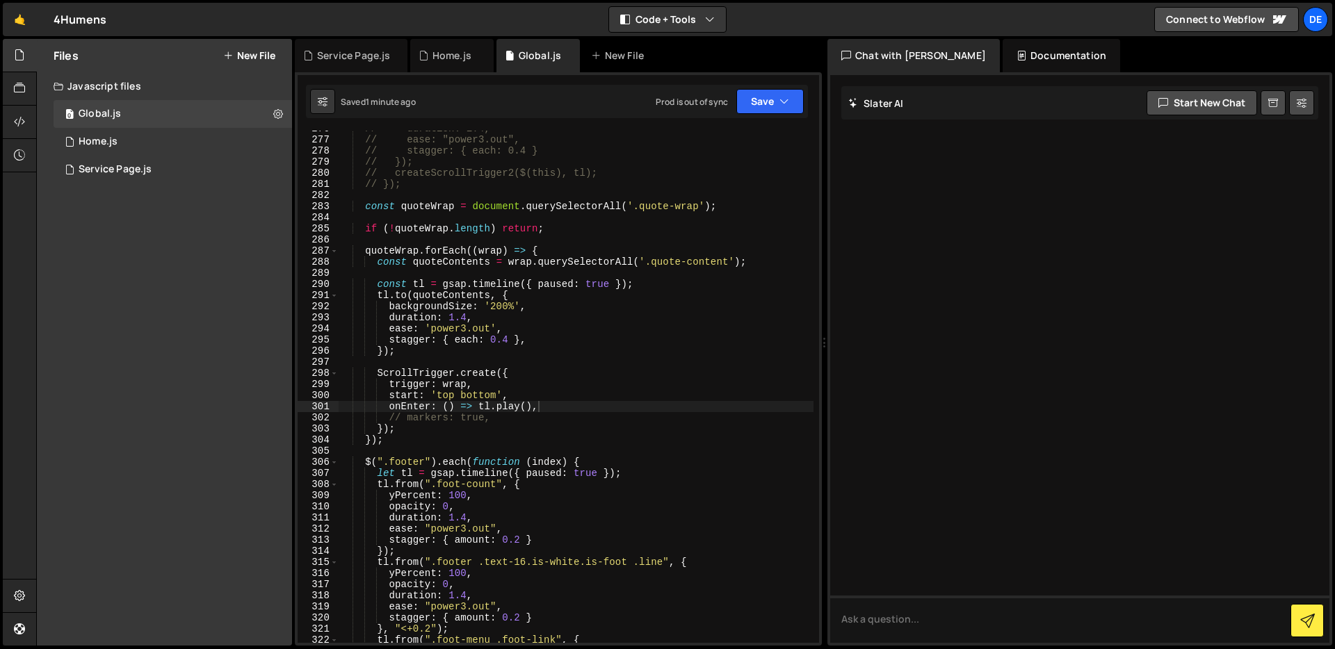
type textarea "});"
click at [537, 435] on div "// duration: 1.4, // ease: "power3.out", // stagger: { each: 0.4 } // }); // cr…" at bounding box center [576, 390] width 475 height 535
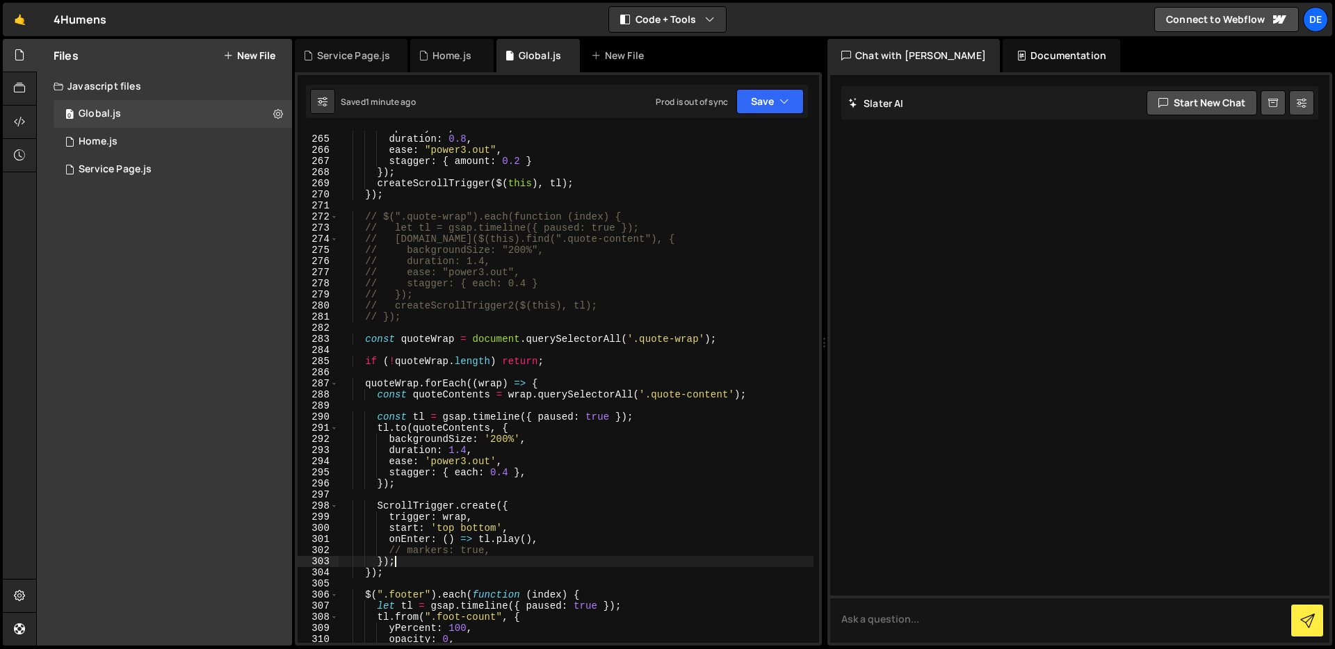
scroll to position [2959, 0]
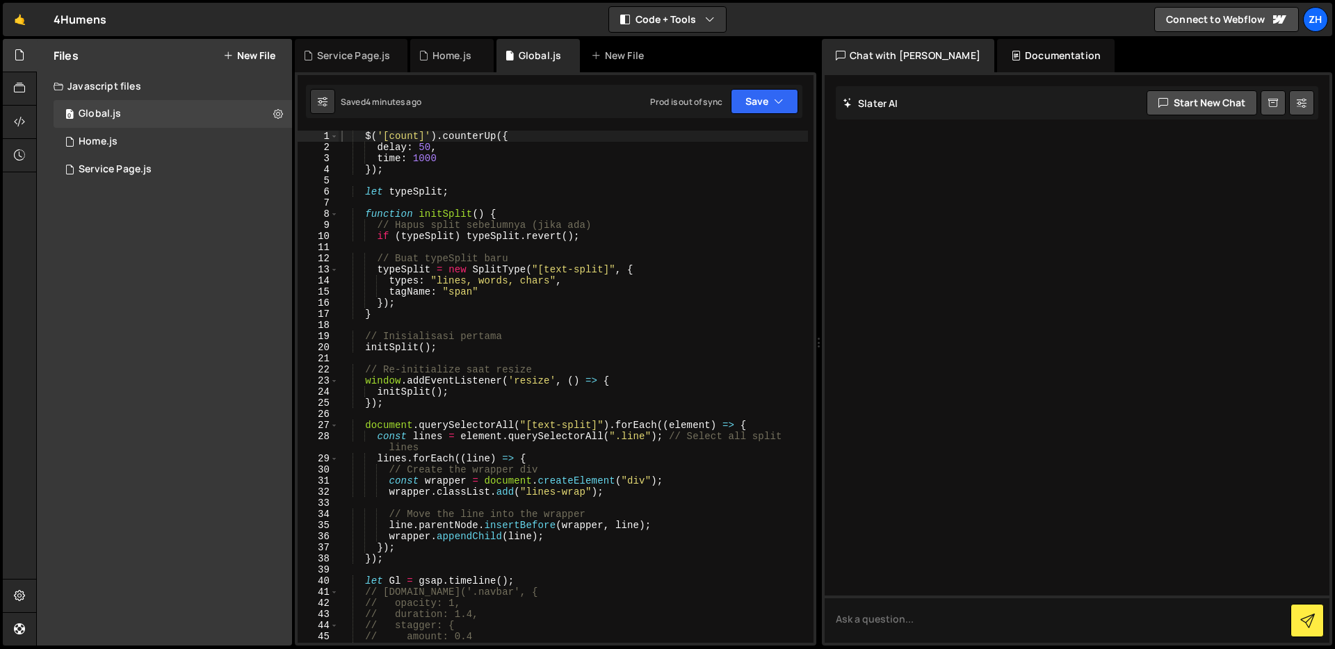
click at [574, 336] on div "$ ( '[count]' ) . counterUp ({ delay : 50 , time : 1000 }) ; let typeSplit ; fu…" at bounding box center [573, 398] width 469 height 535
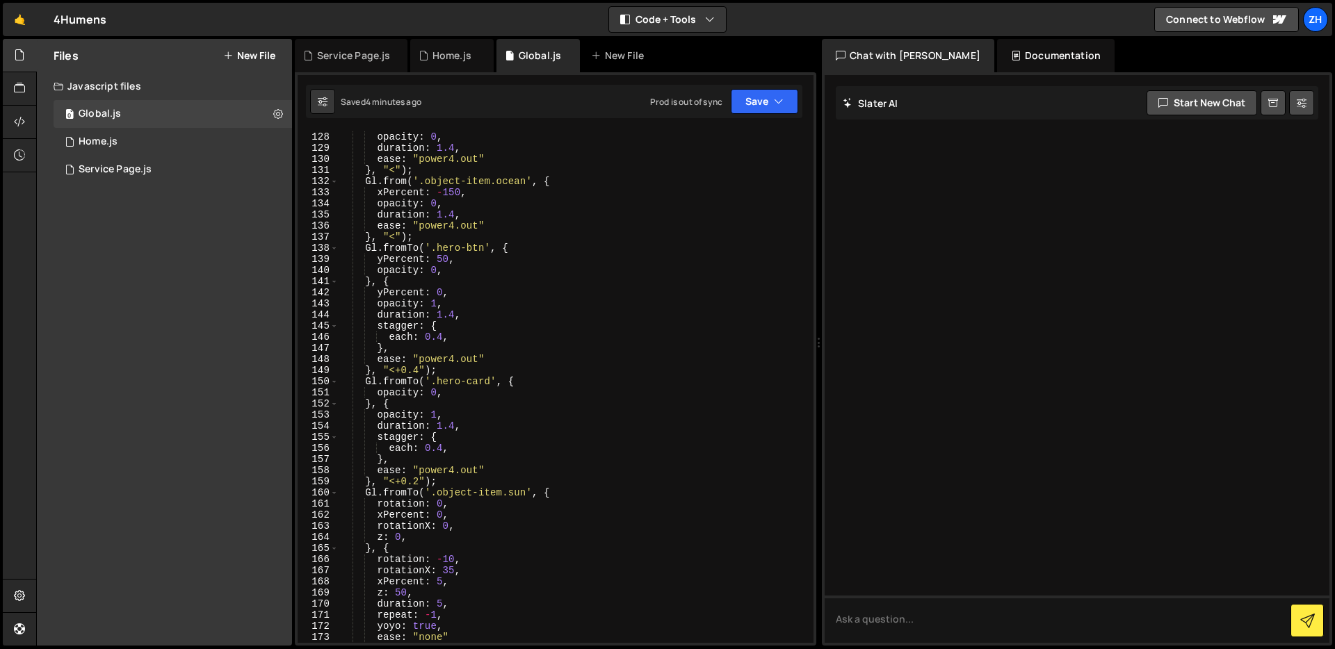
scroll to position [1438, 0]
click at [643, 327] on div "opacity : 0 , duration : 1.4 , ease : "power4.out" } , "<" ) ; Gl . from ( '.ob…" at bounding box center [573, 394] width 469 height 535
type textarea "each: 0.4,"
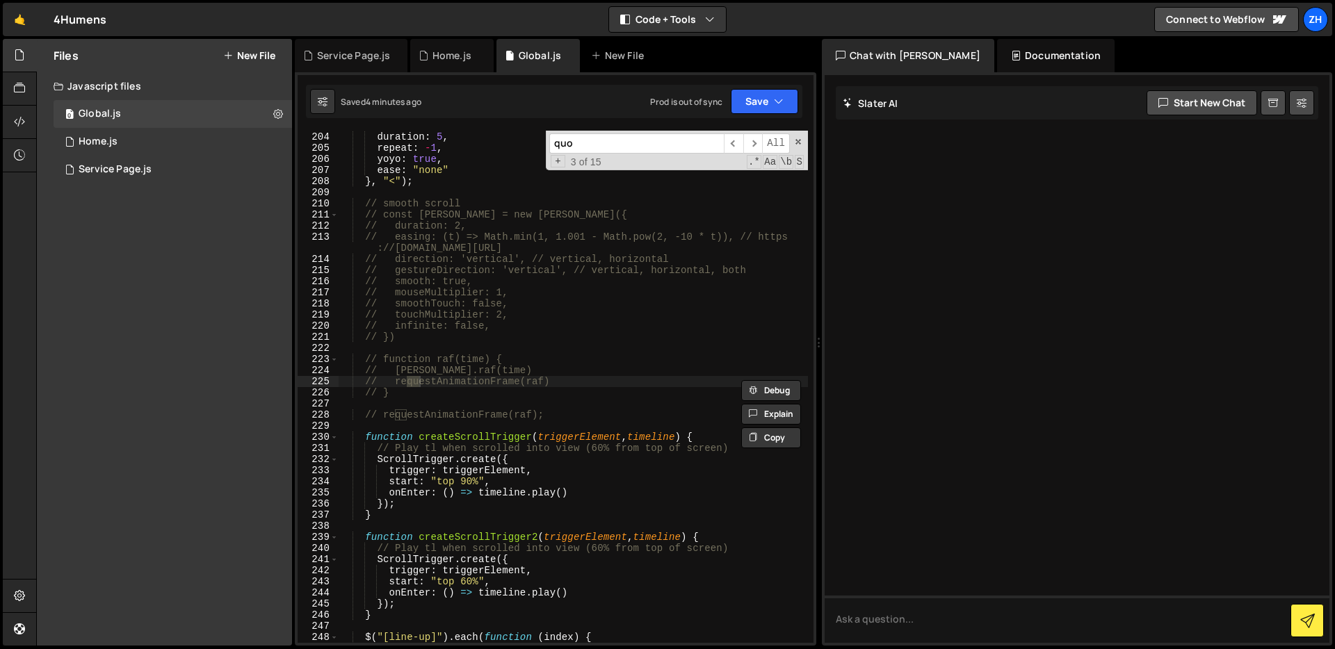
scroll to position [2803, 0]
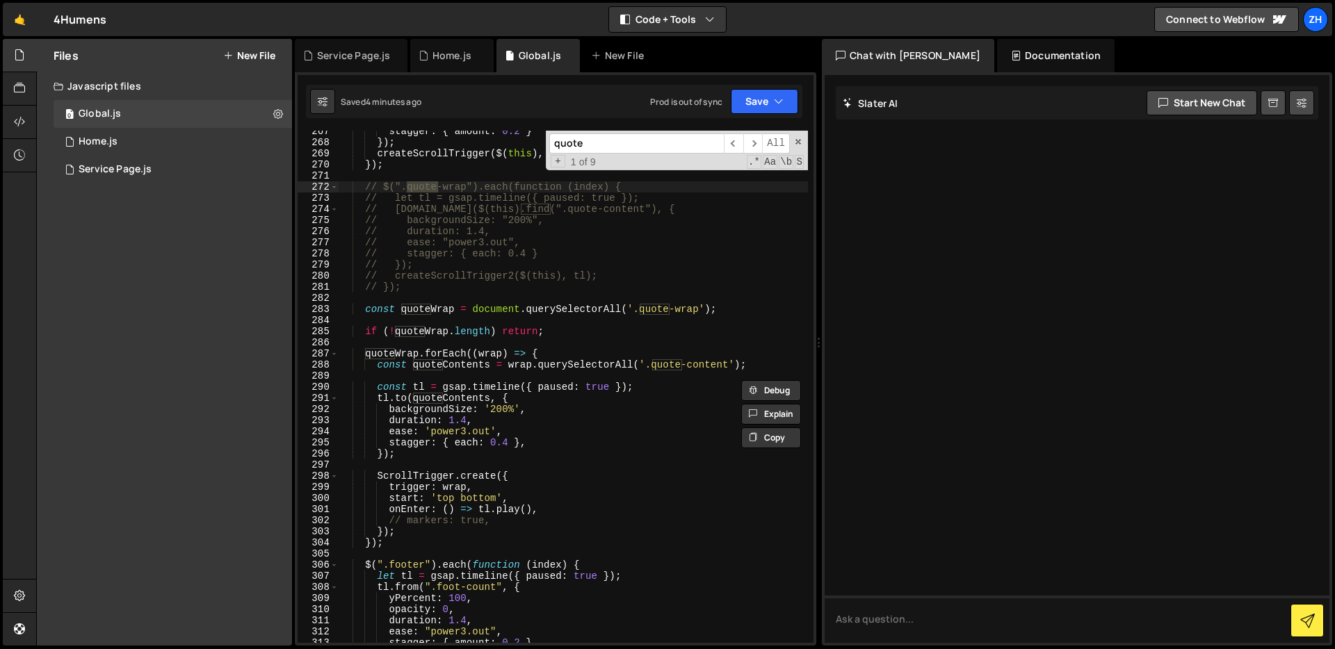
type input "quote"
click at [693, 330] on div "stagger : { amount : 0.2 } }) ; createScrollTrigger ( $ ( this ) , tl ) ; }) ; …" at bounding box center [573, 393] width 469 height 535
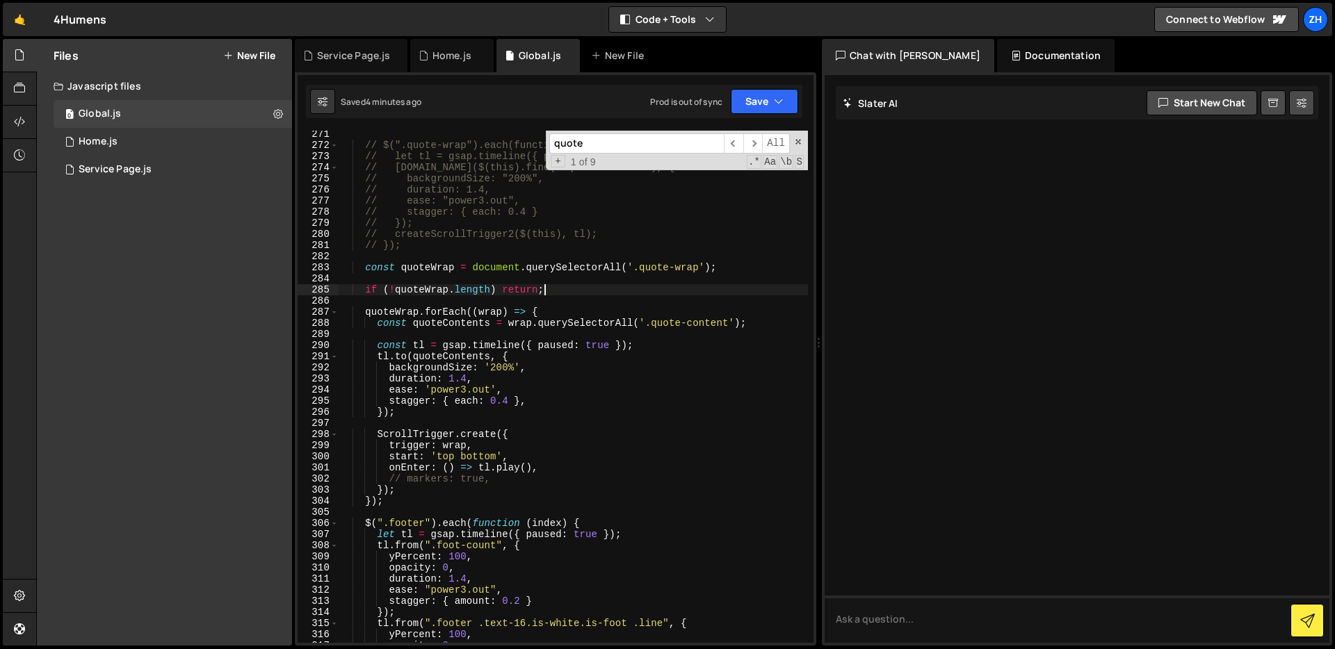
scroll to position [3037, 0]
click at [556, 290] on div "// $(".quote-wrap").each(function (index) { // let tl = gsap.timeline({ paused:…" at bounding box center [573, 398] width 469 height 535
click at [396, 290] on div "// $(".quote-wrap").each(function (index) { // let tl = gsap.timeline({ paused:…" at bounding box center [573, 398] width 469 height 535
click at [775, 110] on button "Save" at bounding box center [764, 101] width 67 height 25
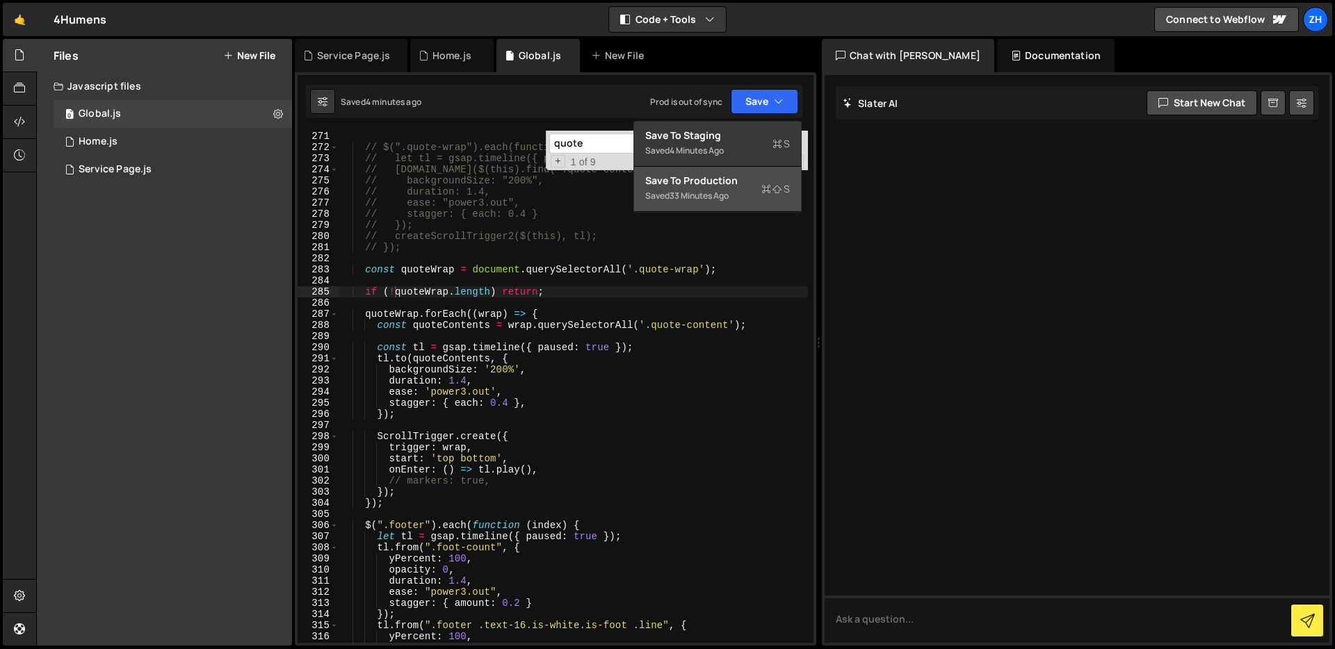
click at [748, 179] on div "Save to Production S" at bounding box center [717, 181] width 145 height 14
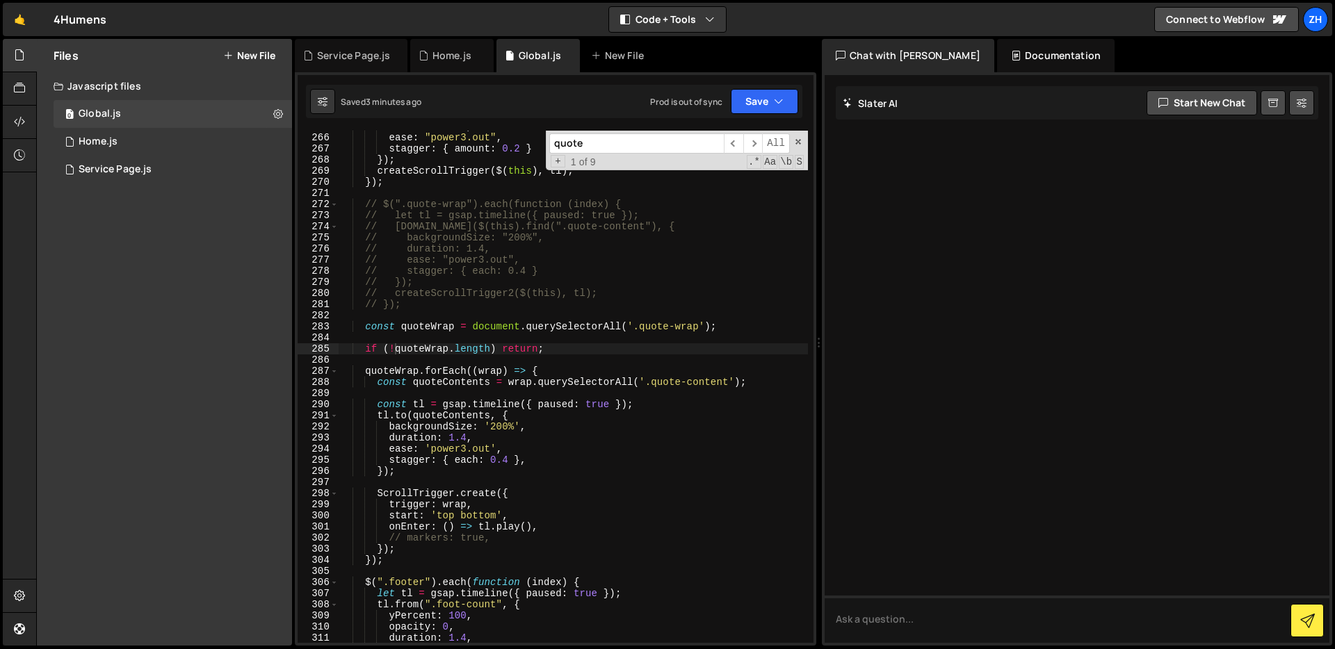
scroll to position [2982, 0]
click at [405, 556] on div "ease : "power3.out" , stagger : { amount : 0.2 } }) ; createScrollTrigger ( $ (…" at bounding box center [573, 397] width 469 height 535
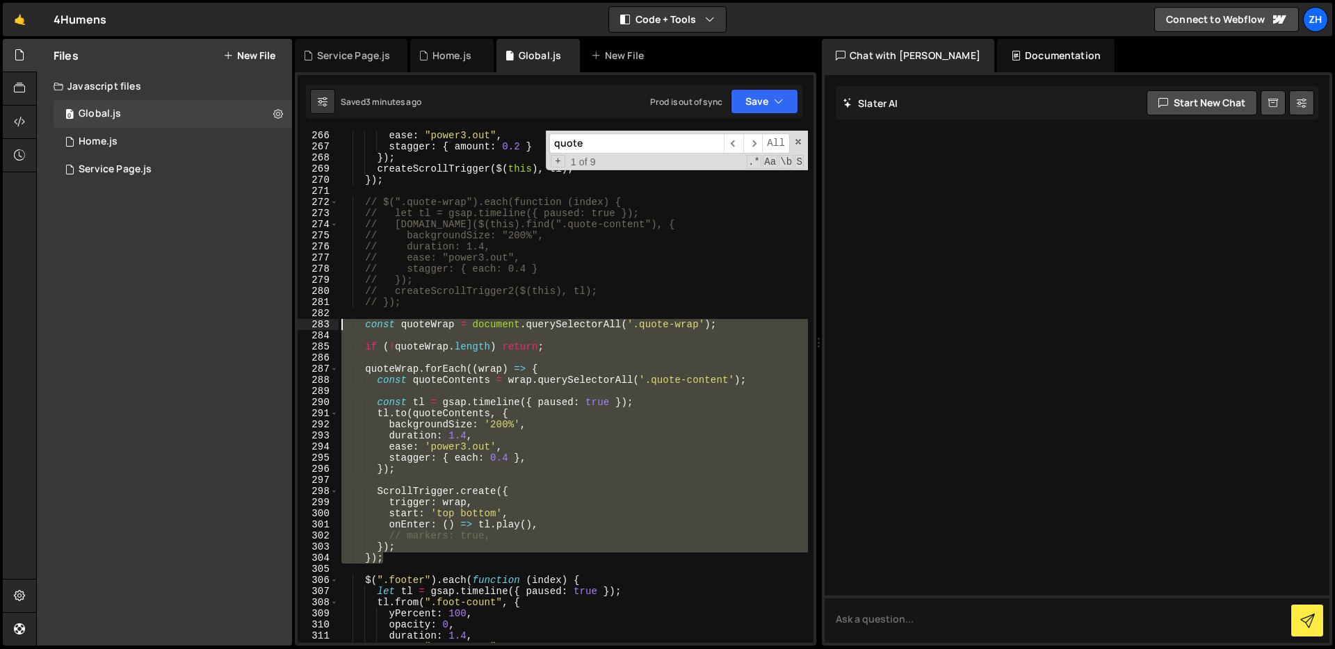
drag, startPoint x: 405, startPoint y: 556, endPoint x: 308, endPoint y: 321, distance: 254.1
click at [308, 321] on div "}); 266 267 268 269 270 271 272 273 274 275 276 277 278 279 280 281 282 283 284…" at bounding box center [556, 387] width 516 height 512
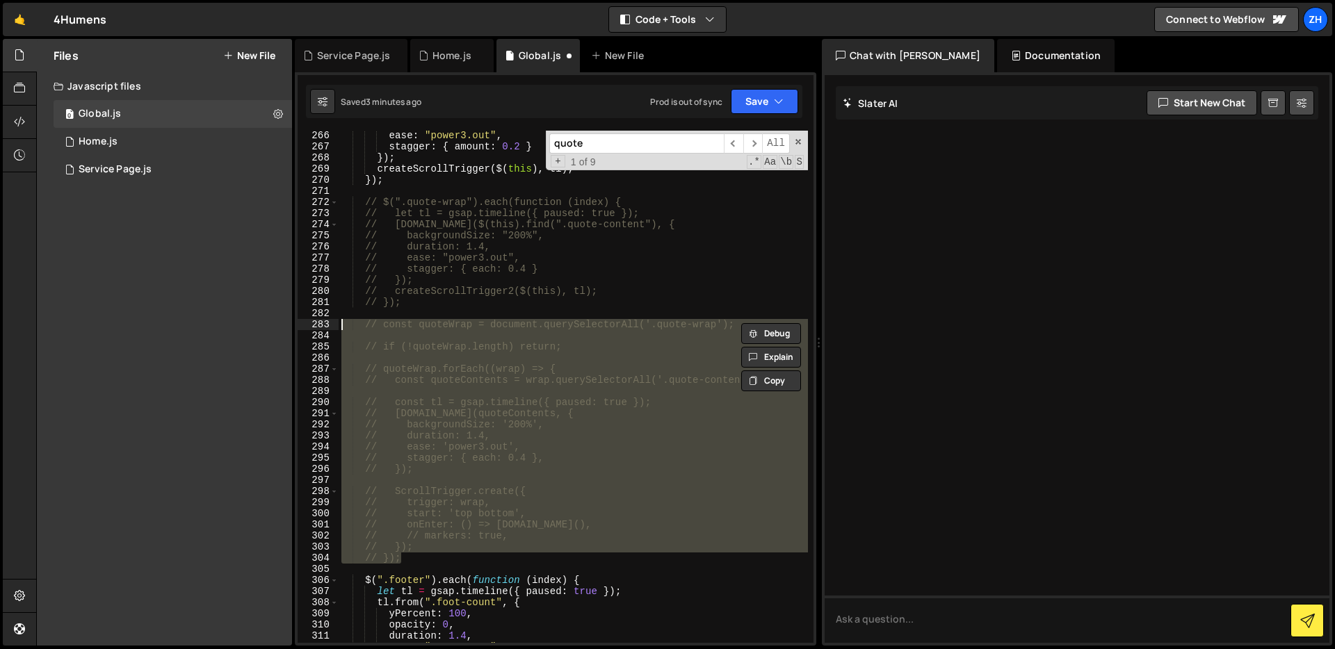
click at [704, 286] on div "ease : "power3.out" , stagger : { amount : 0.2 } }) ; createScrollTrigger ( $ (…" at bounding box center [573, 397] width 469 height 535
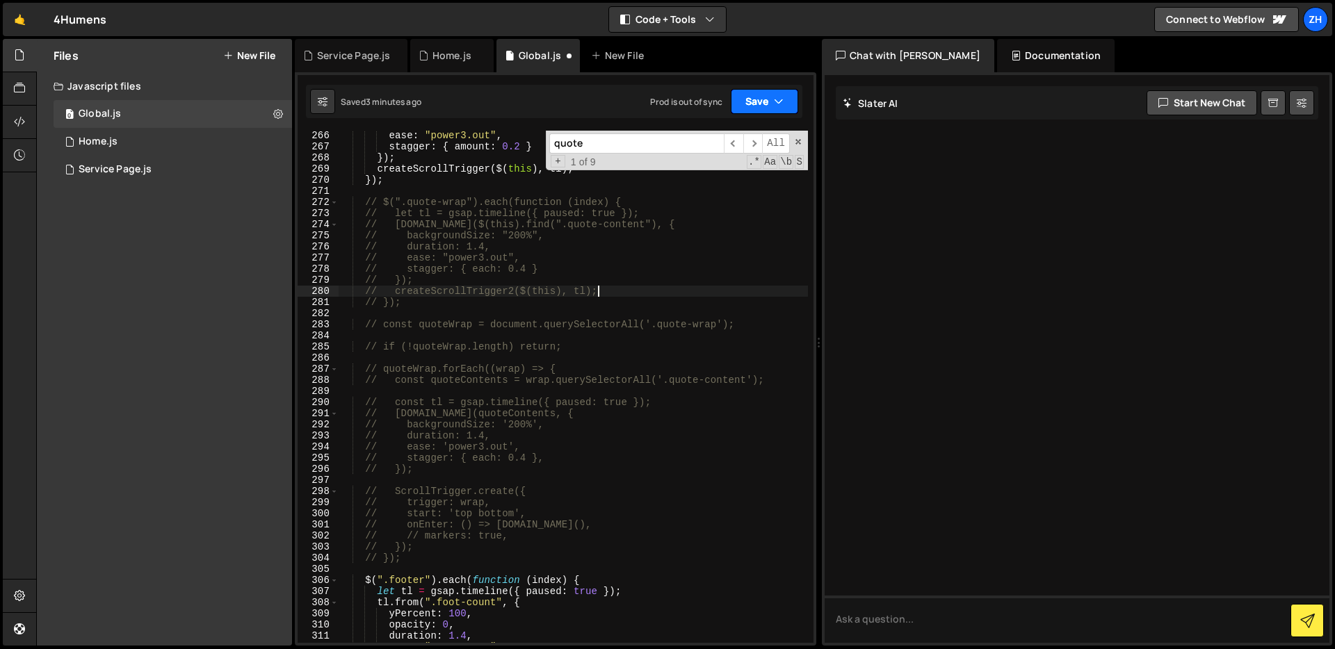
click at [767, 98] on button "Save" at bounding box center [764, 101] width 67 height 25
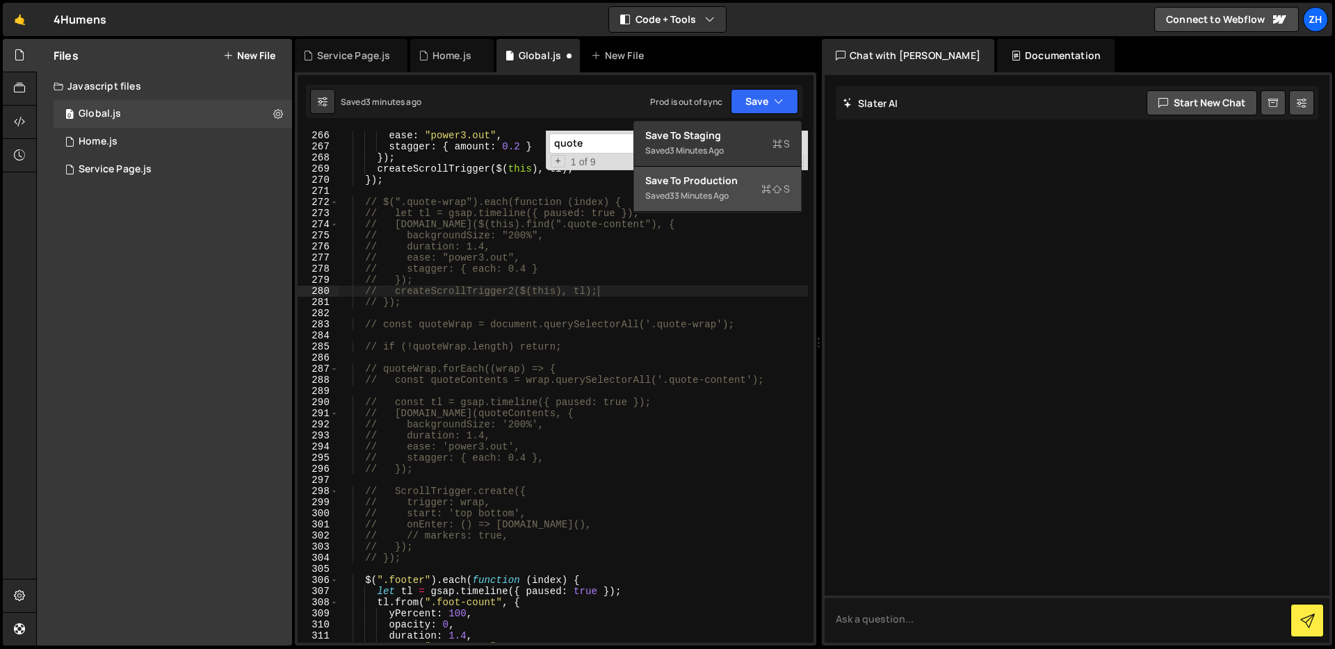
click at [754, 200] on div "Saved 33 minutes ago" at bounding box center [717, 196] width 145 height 17
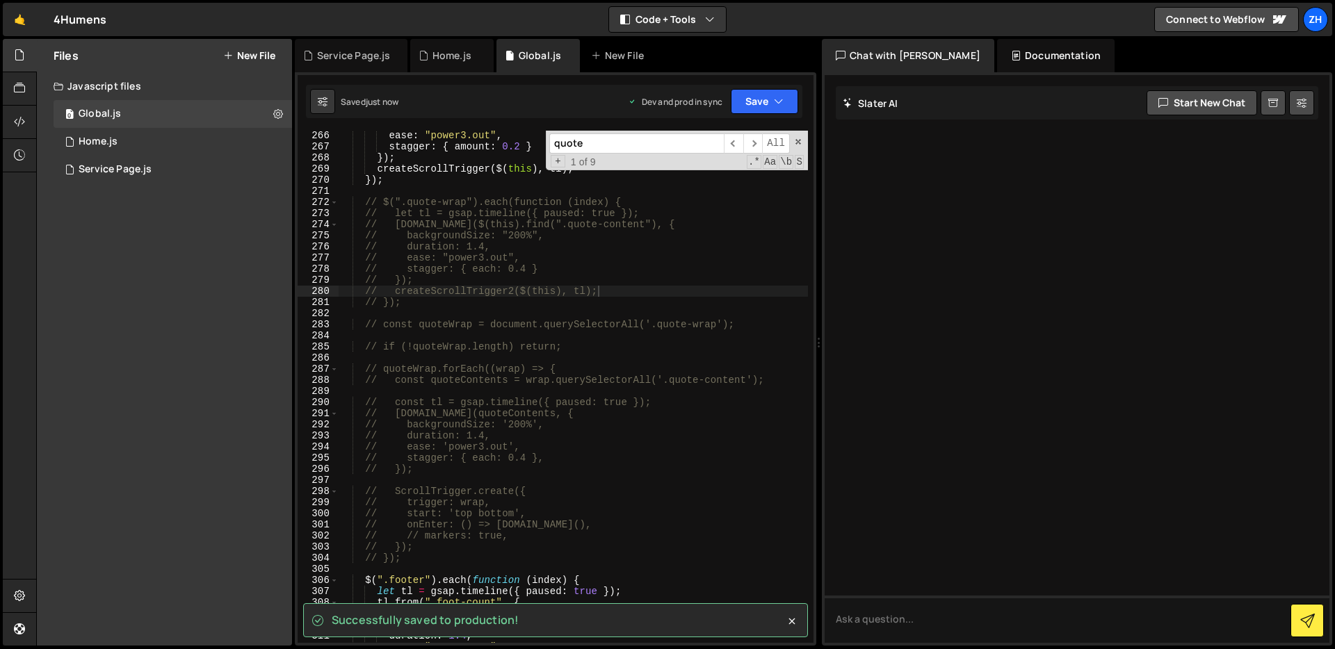
click at [428, 562] on div "ease : "power3.out" , stagger : { amount : 0.2 } }) ; createScrollTrigger ( $ (…" at bounding box center [573, 397] width 469 height 535
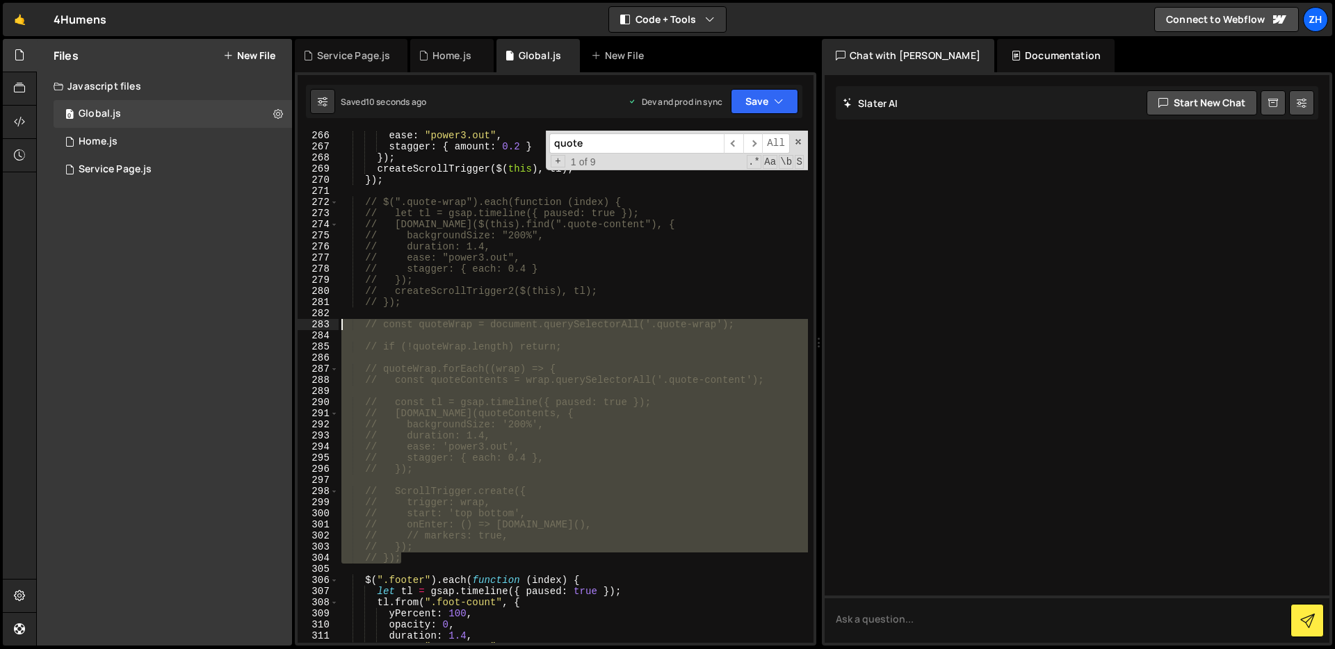
drag, startPoint x: 428, startPoint y: 563, endPoint x: 308, endPoint y: 326, distance: 265.5
click at [308, 326] on div "// }); 266 267 268 269 270 271 272 273 274 275 276 277 278 279 280 281 282 283 …" at bounding box center [556, 387] width 516 height 512
type textarea "const quoteWrap = document.querySelectorAll('.quote-wrap');"
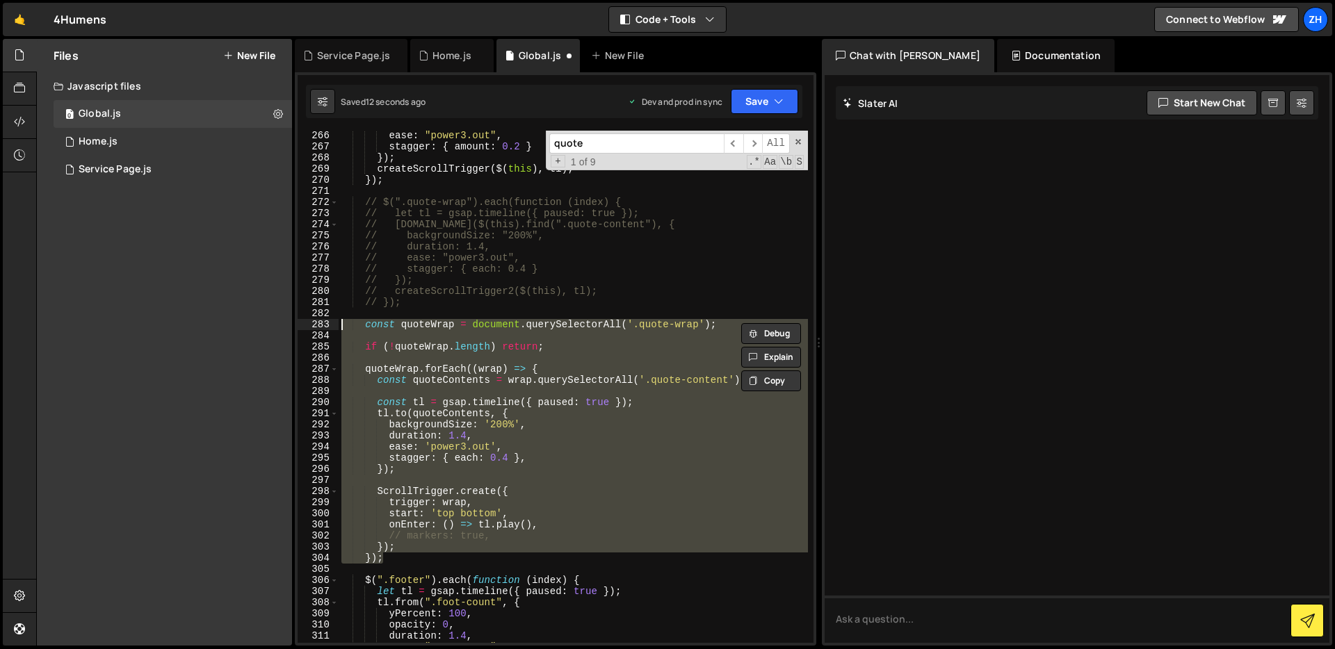
click at [585, 356] on div "ease : "power3.out" , stagger : { amount : 0.2 } }) ; createScrollTrigger ( $ (…" at bounding box center [573, 387] width 469 height 512
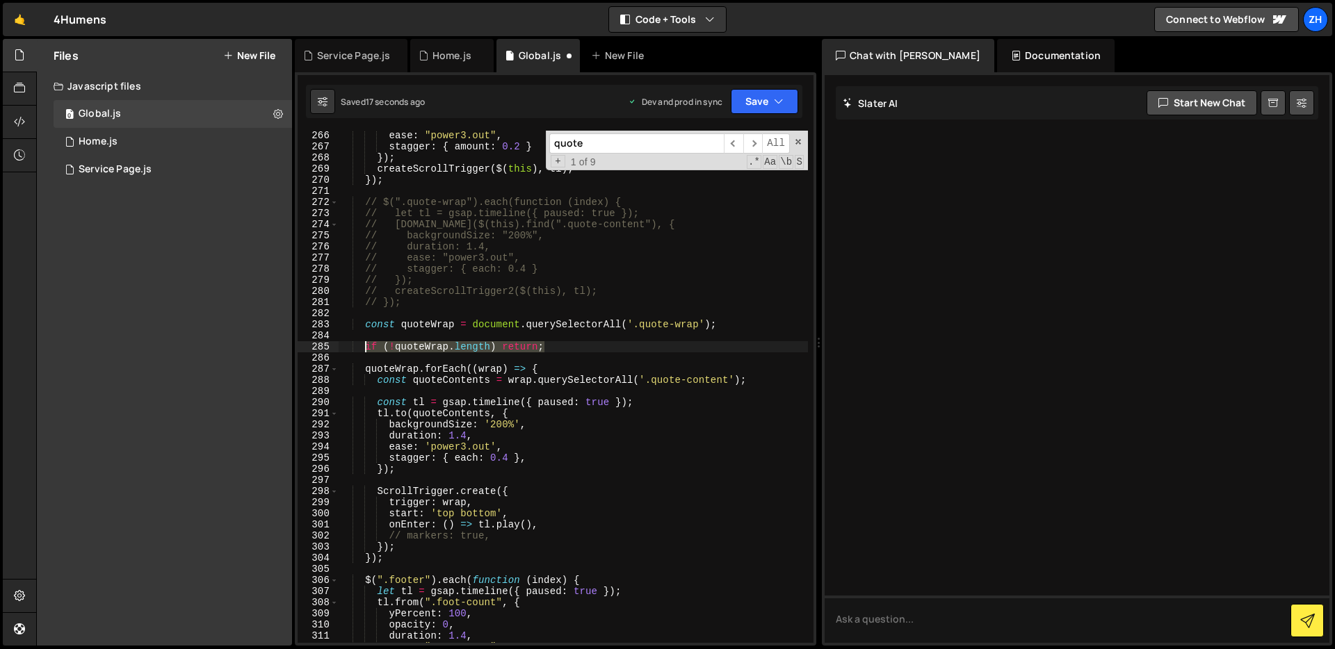
drag, startPoint x: 562, startPoint y: 349, endPoint x: 365, endPoint y: 352, distance: 197.5
click at [365, 352] on div "ease : "power3.out" , stagger : { amount : 0.2 } }) ; createScrollTrigger ( $ (…" at bounding box center [573, 397] width 469 height 535
type textarea "if (!quoteWrap.length) return;"
drag, startPoint x: 564, startPoint y: 343, endPoint x: 318, endPoint y: 346, distance: 245.4
click at [318, 346] on div "if (!quoteWrap.length) return; 266 267 268 269 270 271 272 273 274 275 276 277 …" at bounding box center [556, 387] width 516 height 512
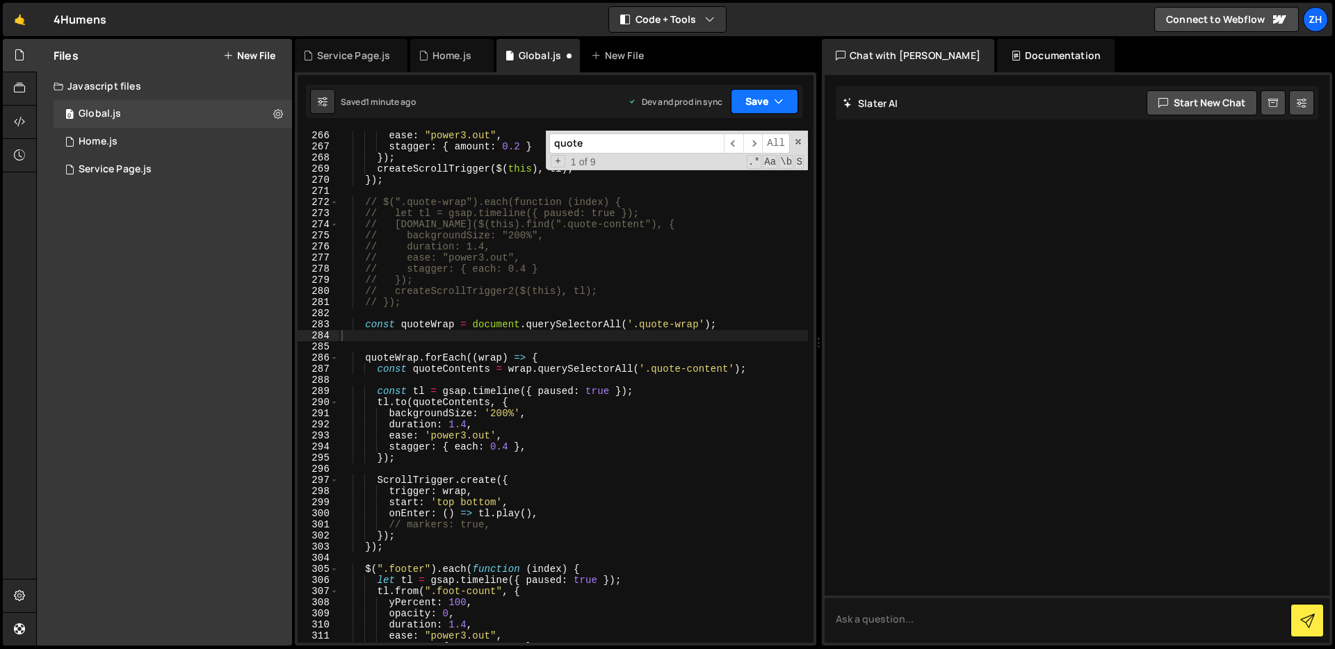
click at [769, 89] on button "Save" at bounding box center [764, 101] width 67 height 25
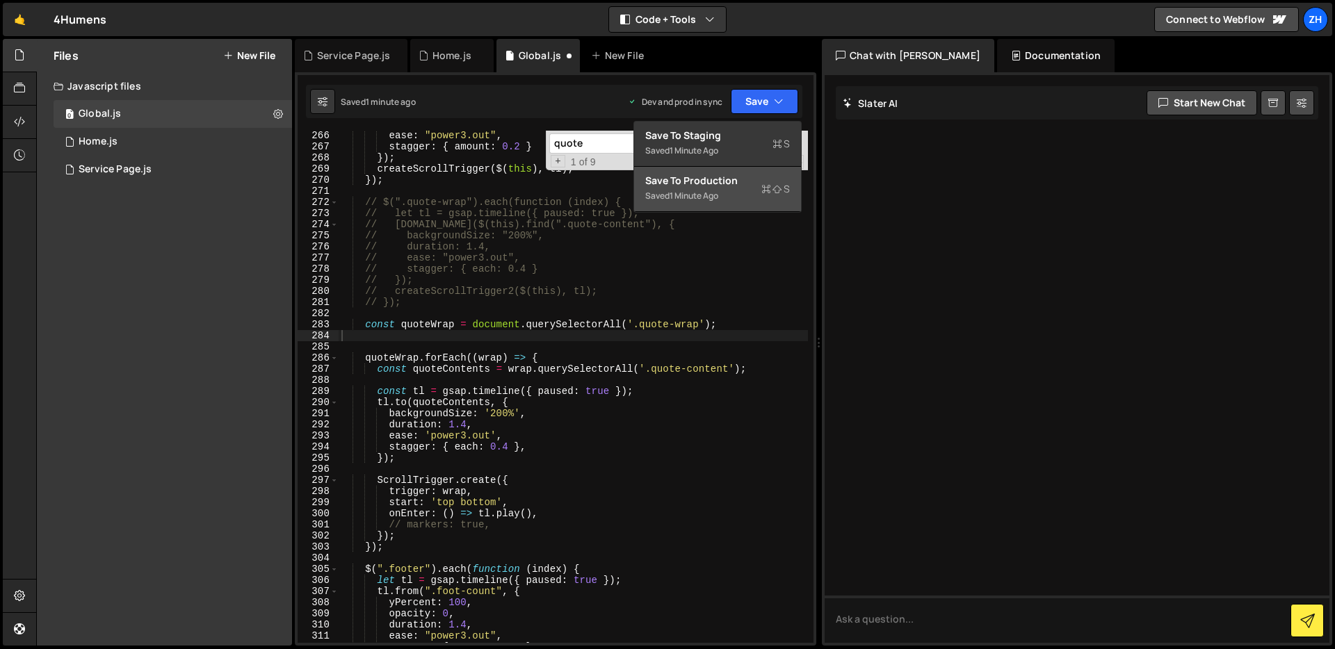
click at [725, 193] on div "Saved 1 minute ago" at bounding box center [717, 196] width 145 height 17
